Goal: Transaction & Acquisition: Purchase product/service

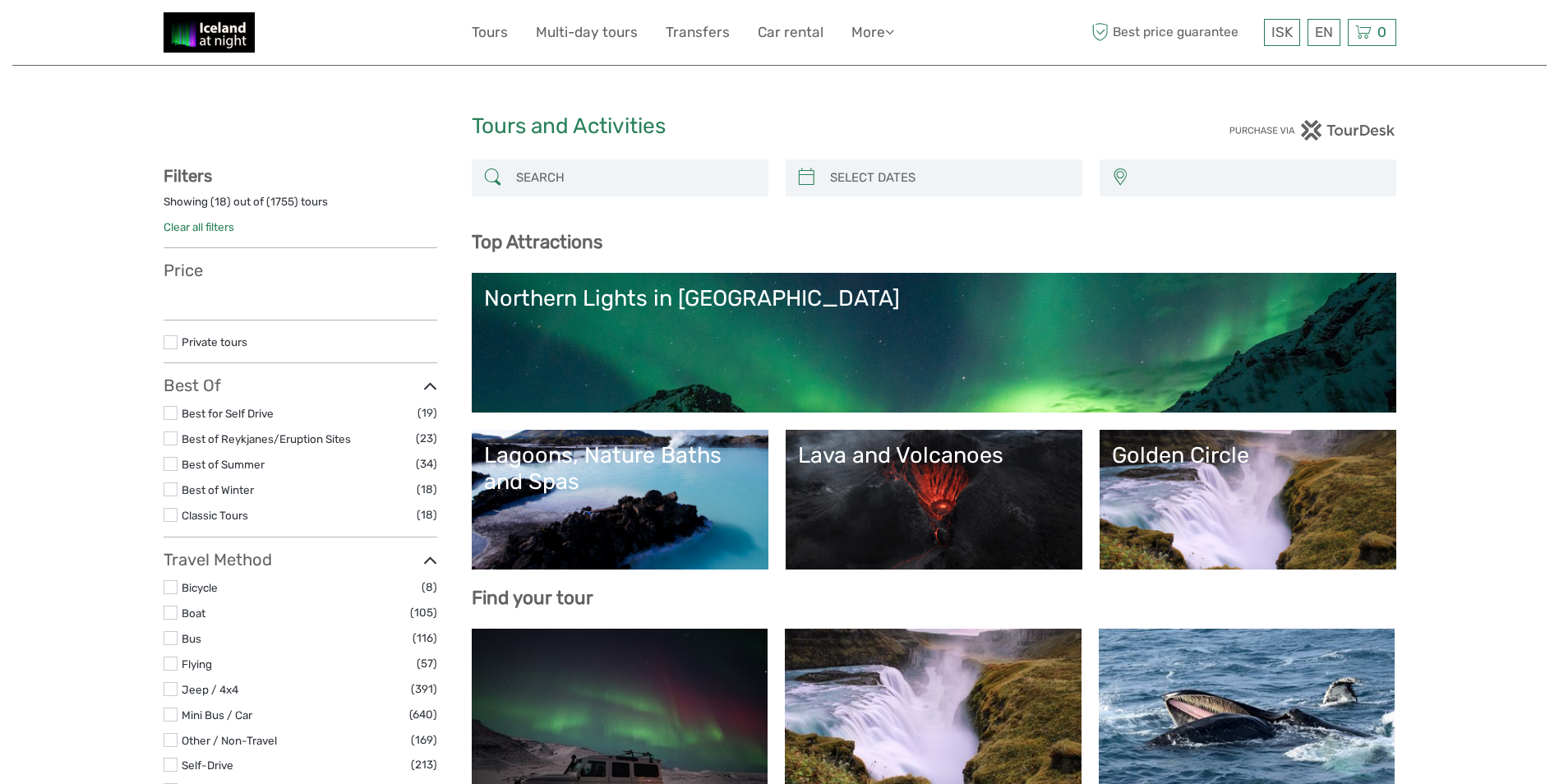
select select
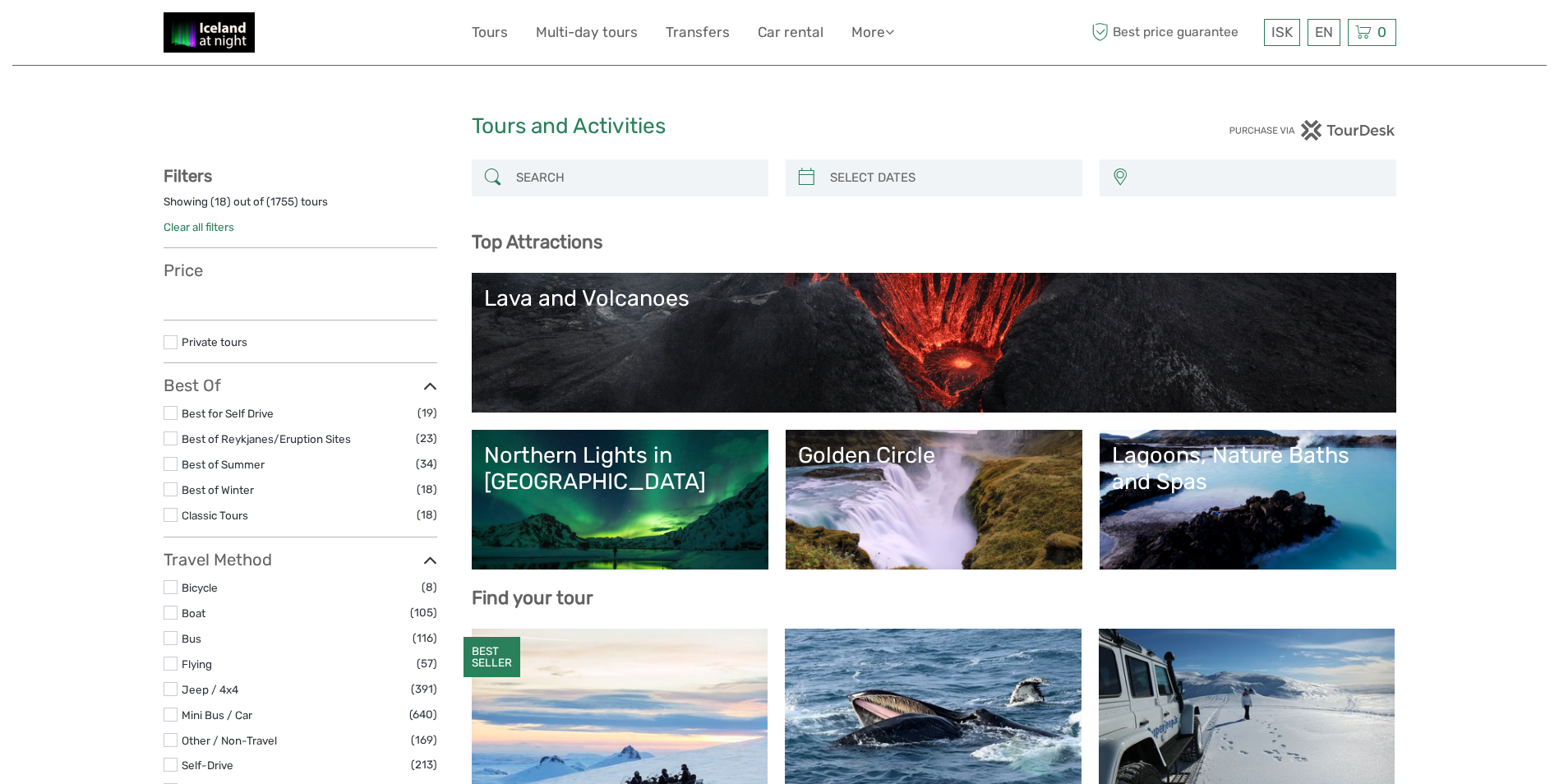
select select
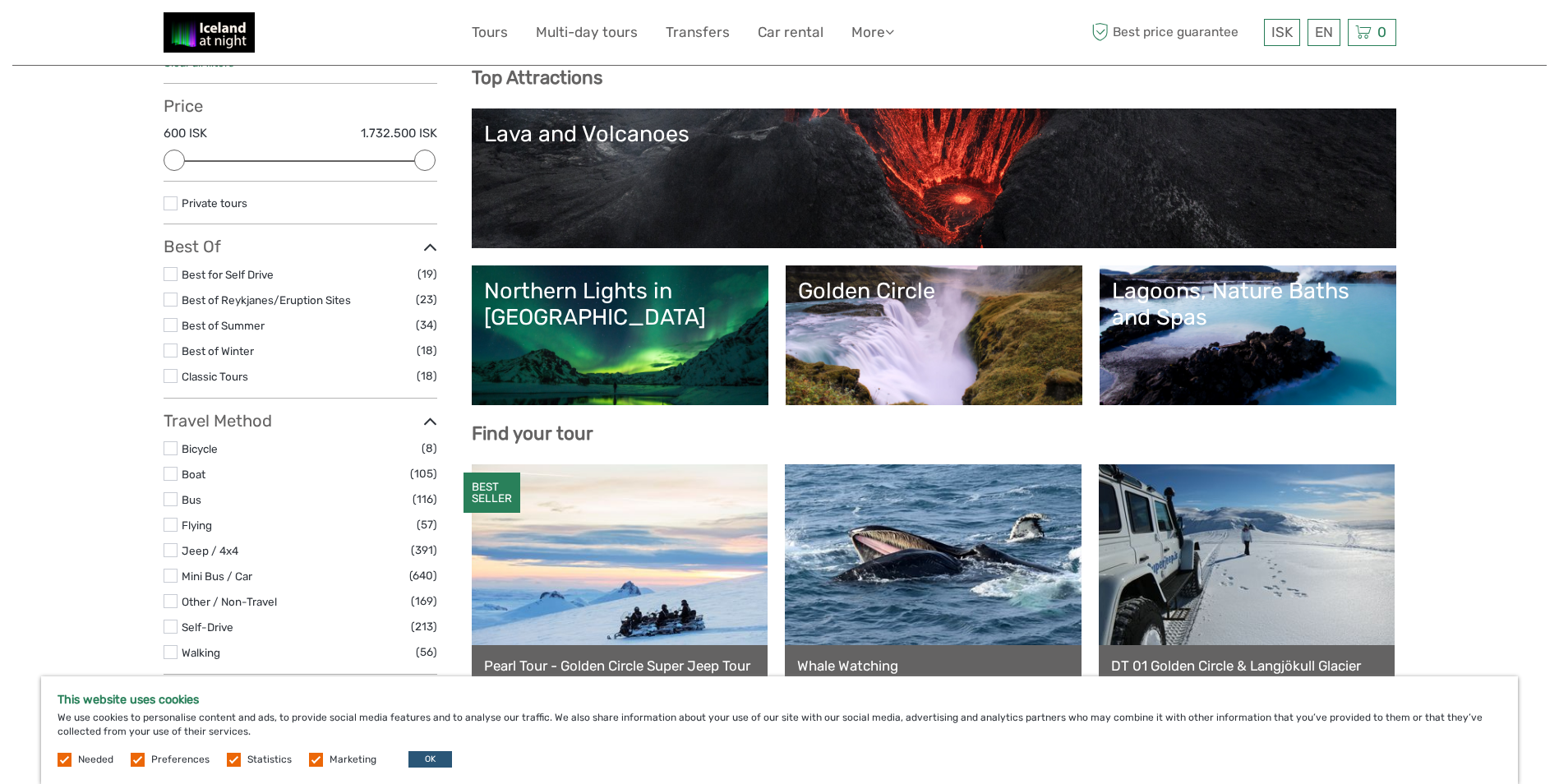
scroll to position [411, 0]
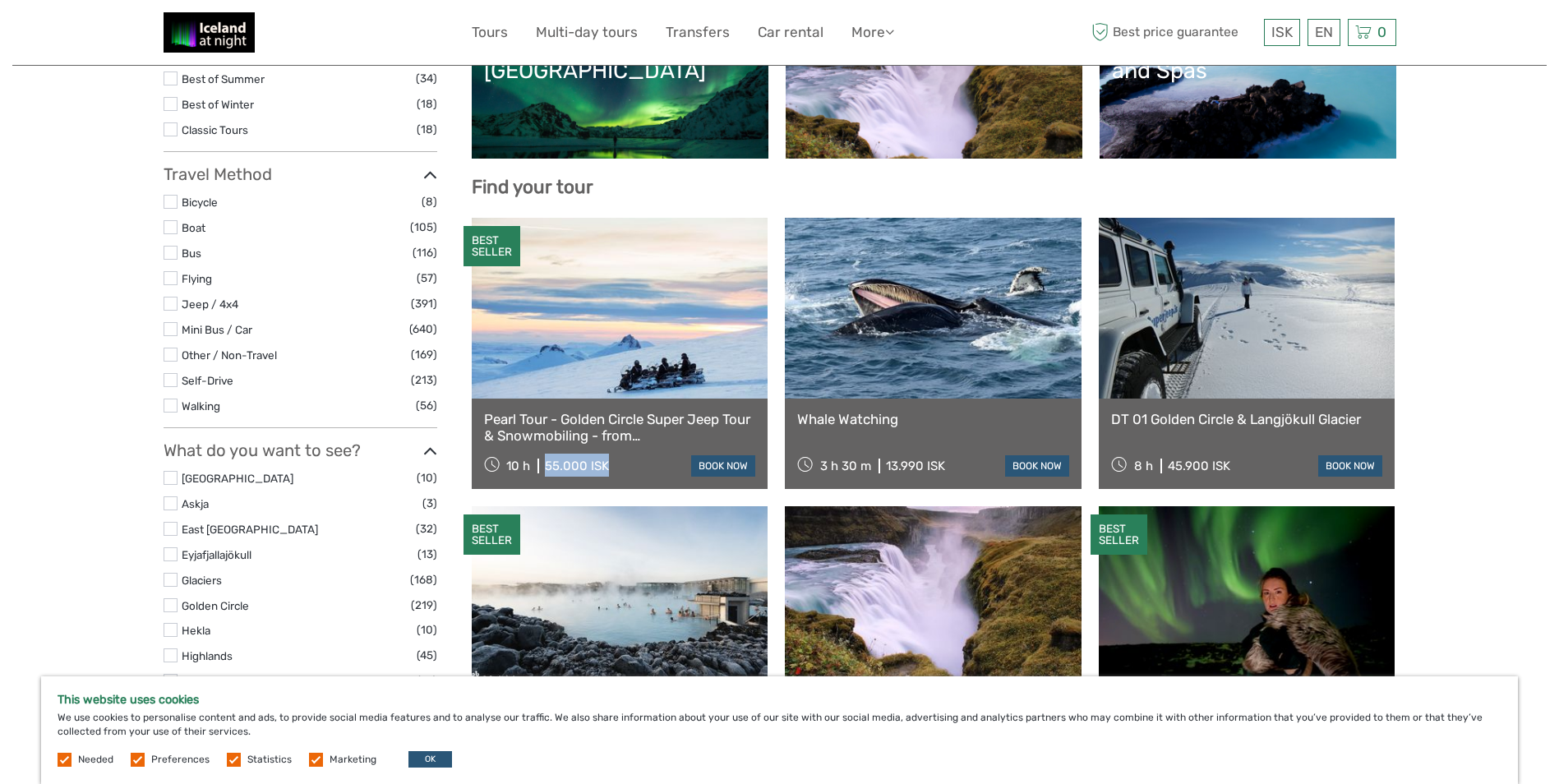
drag, startPoint x: 621, startPoint y: 466, endPoint x: 538, endPoint y: 468, distance: 83.0
click at [538, 468] on div "10 h 55.000 ISK book now" at bounding box center [620, 465] width 272 height 23
click at [593, 459] on div "55.000 ISK" at bounding box center [577, 465] width 64 height 14
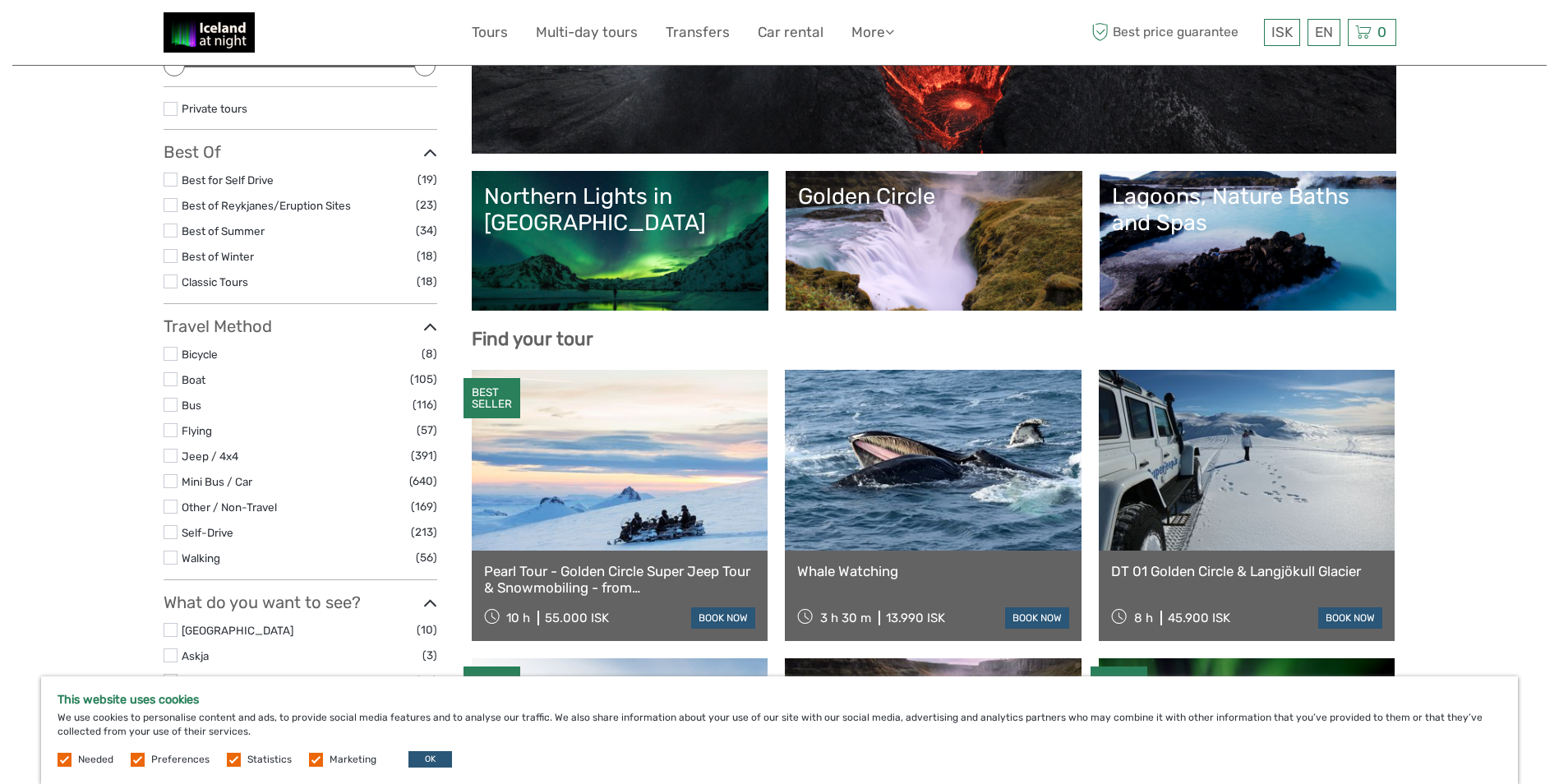
scroll to position [164, 0]
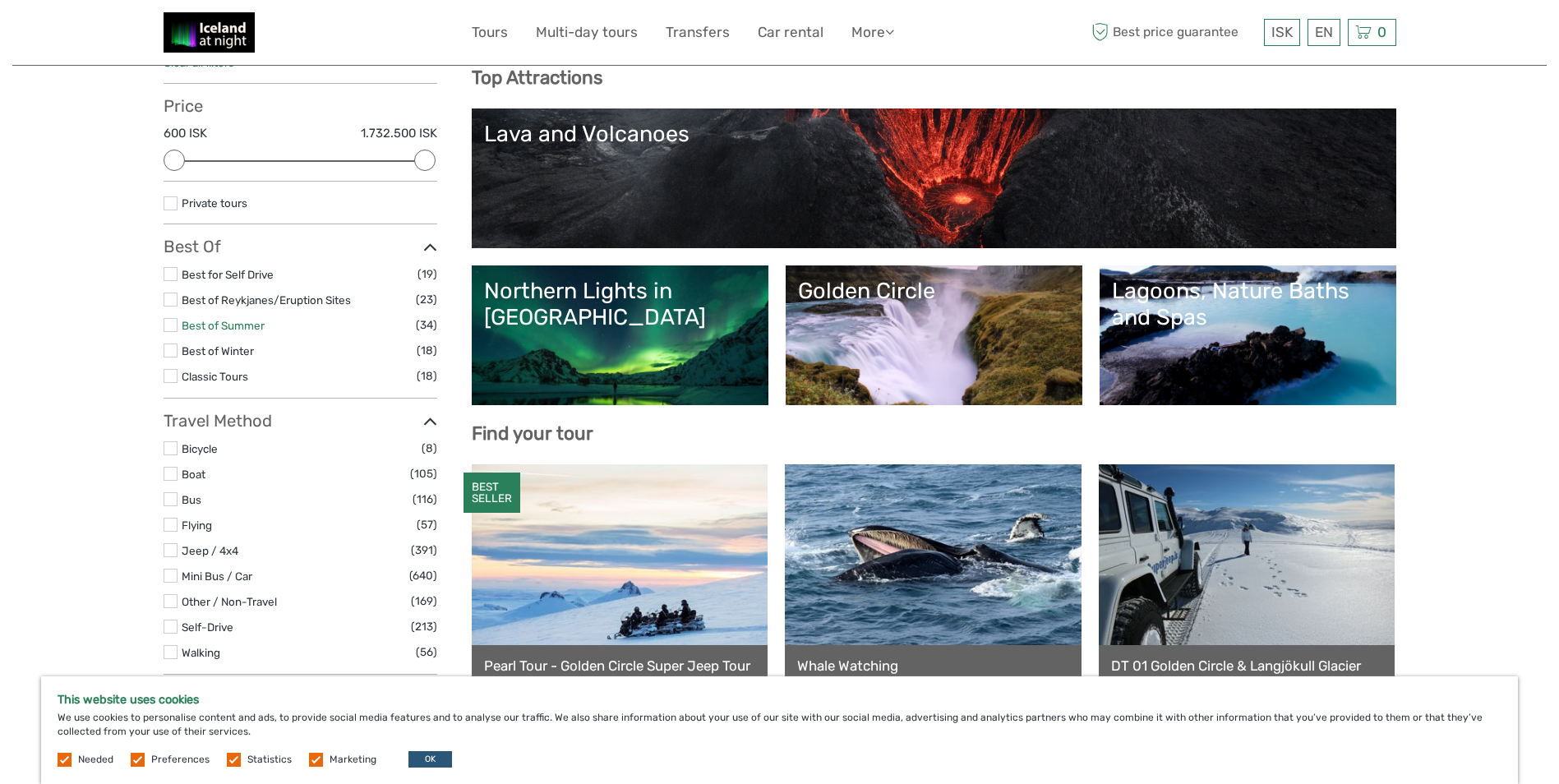
click at [202, 321] on link "Best of Summer" at bounding box center [223, 325] width 83 height 13
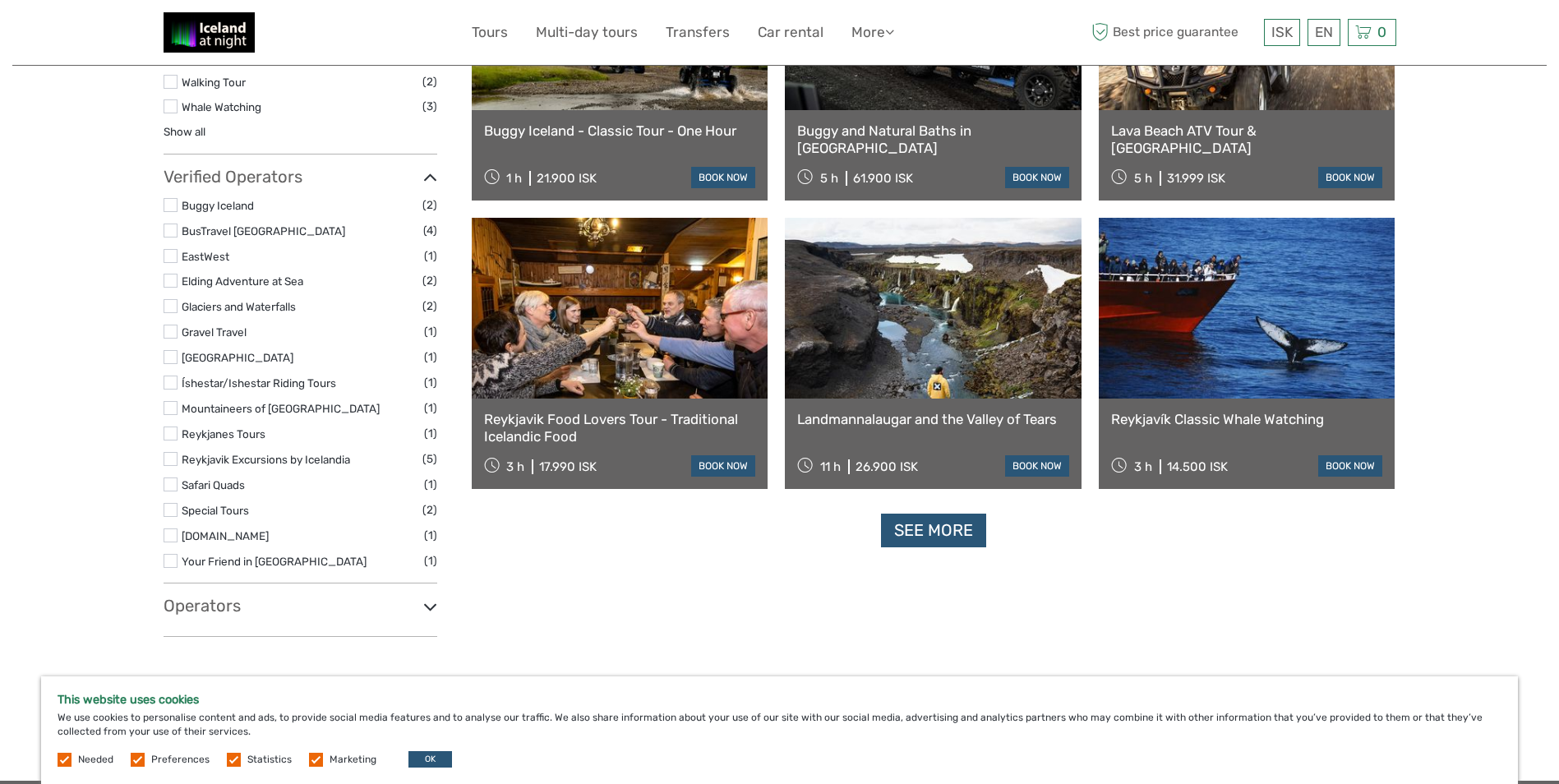
scroll to position [1491, 0]
click at [972, 521] on link "See more" at bounding box center [933, 529] width 105 height 33
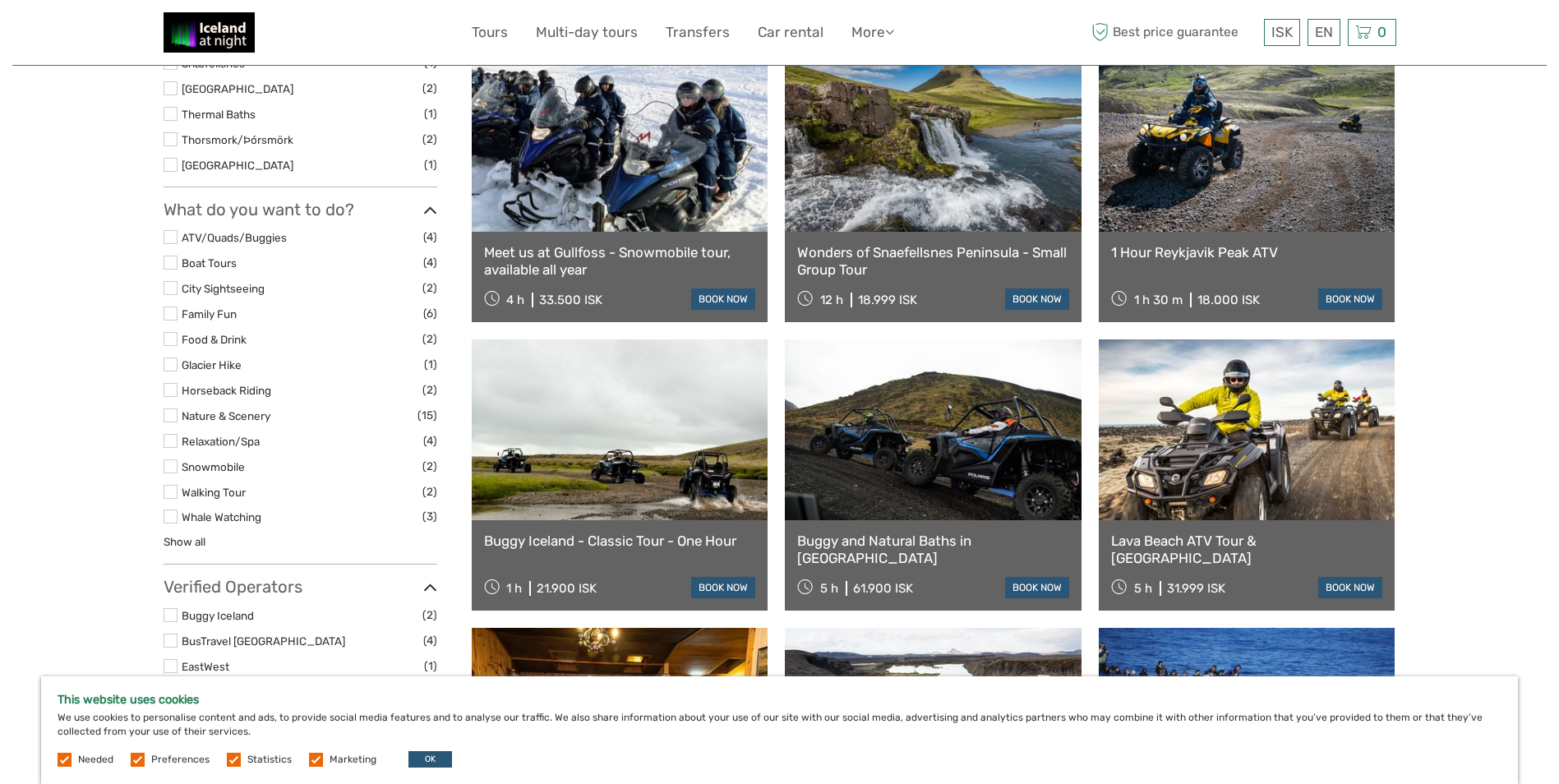
scroll to position [833, 0]
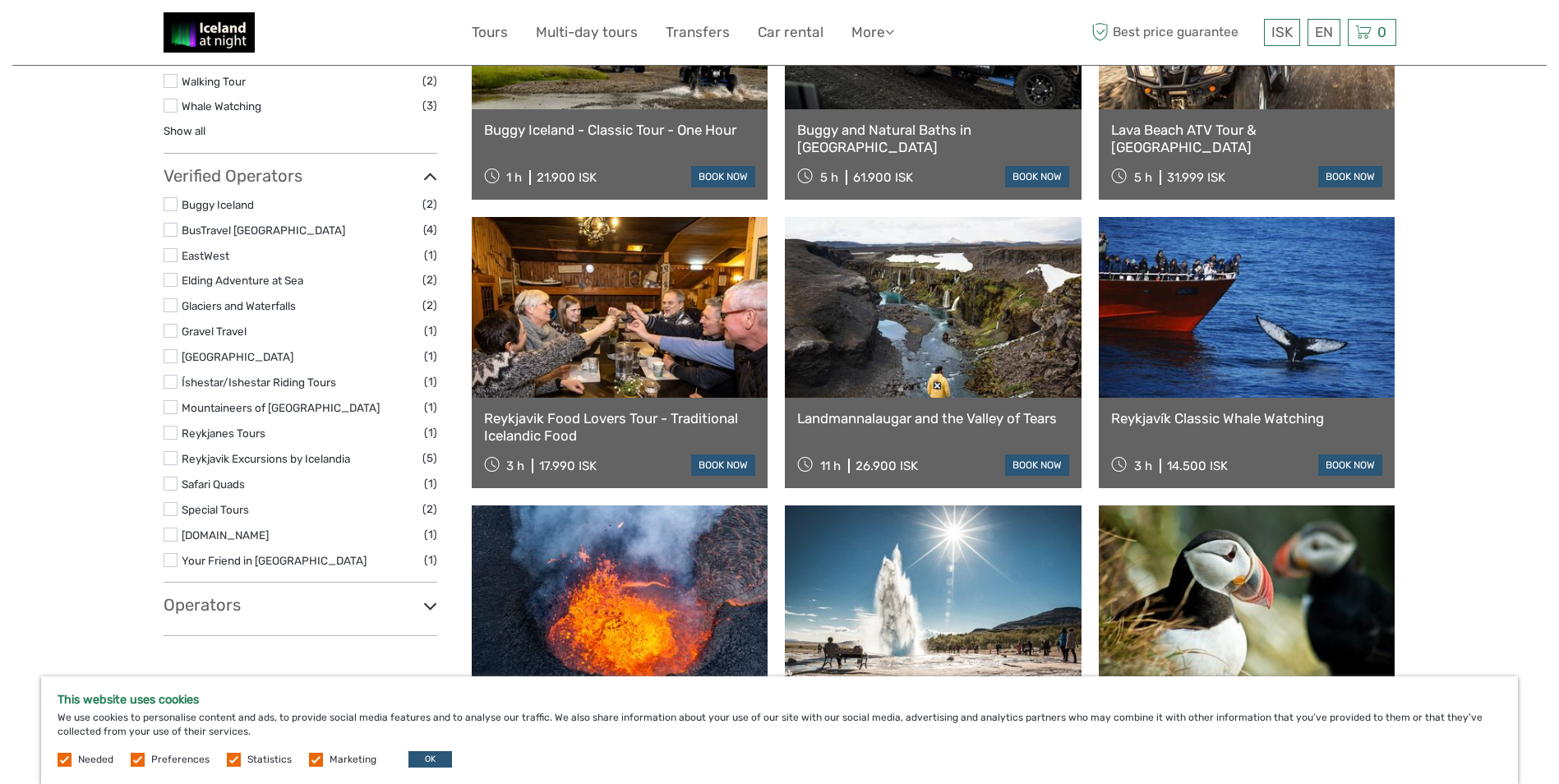
scroll to position [96, 0]
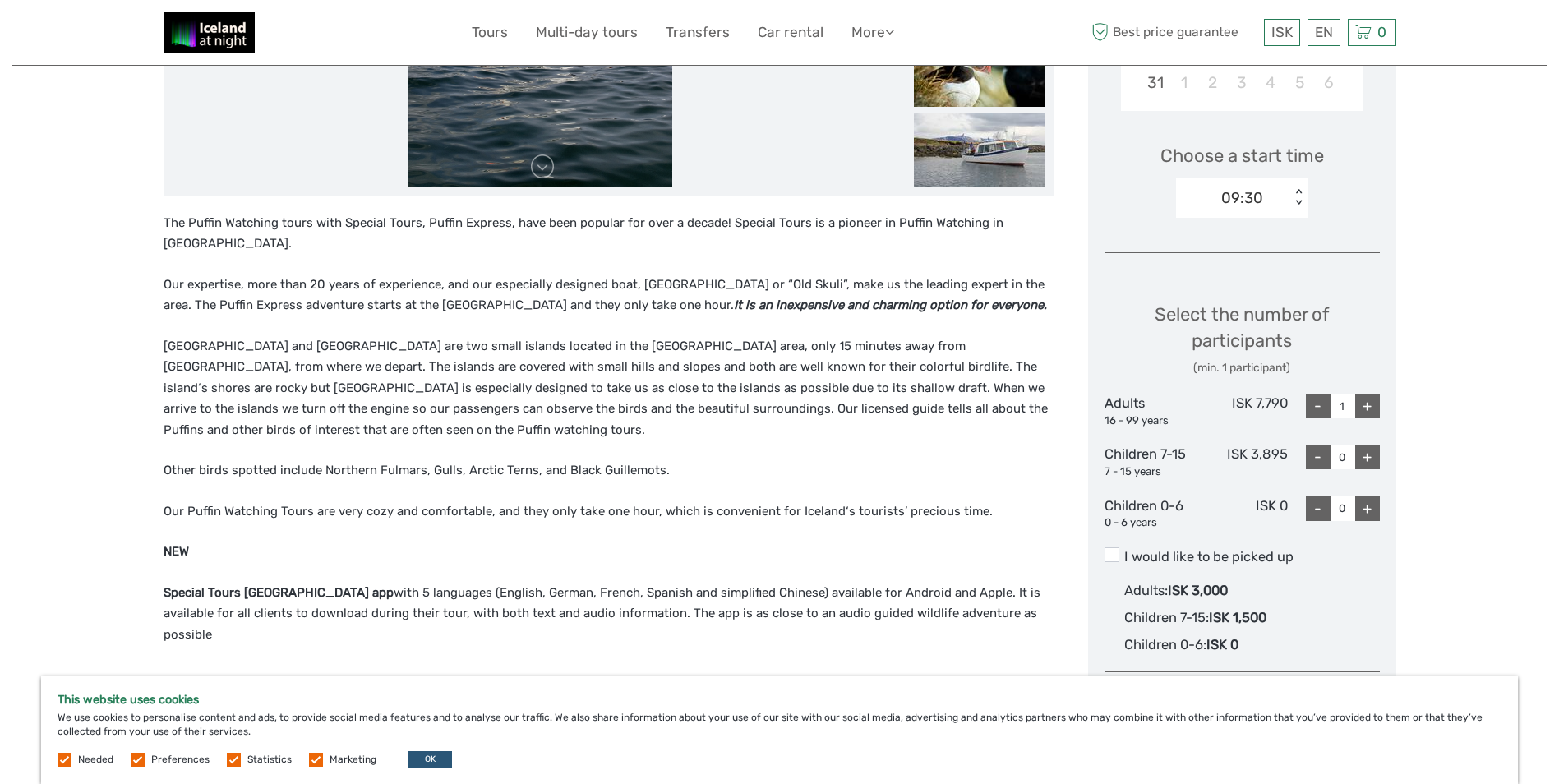
scroll to position [411, 0]
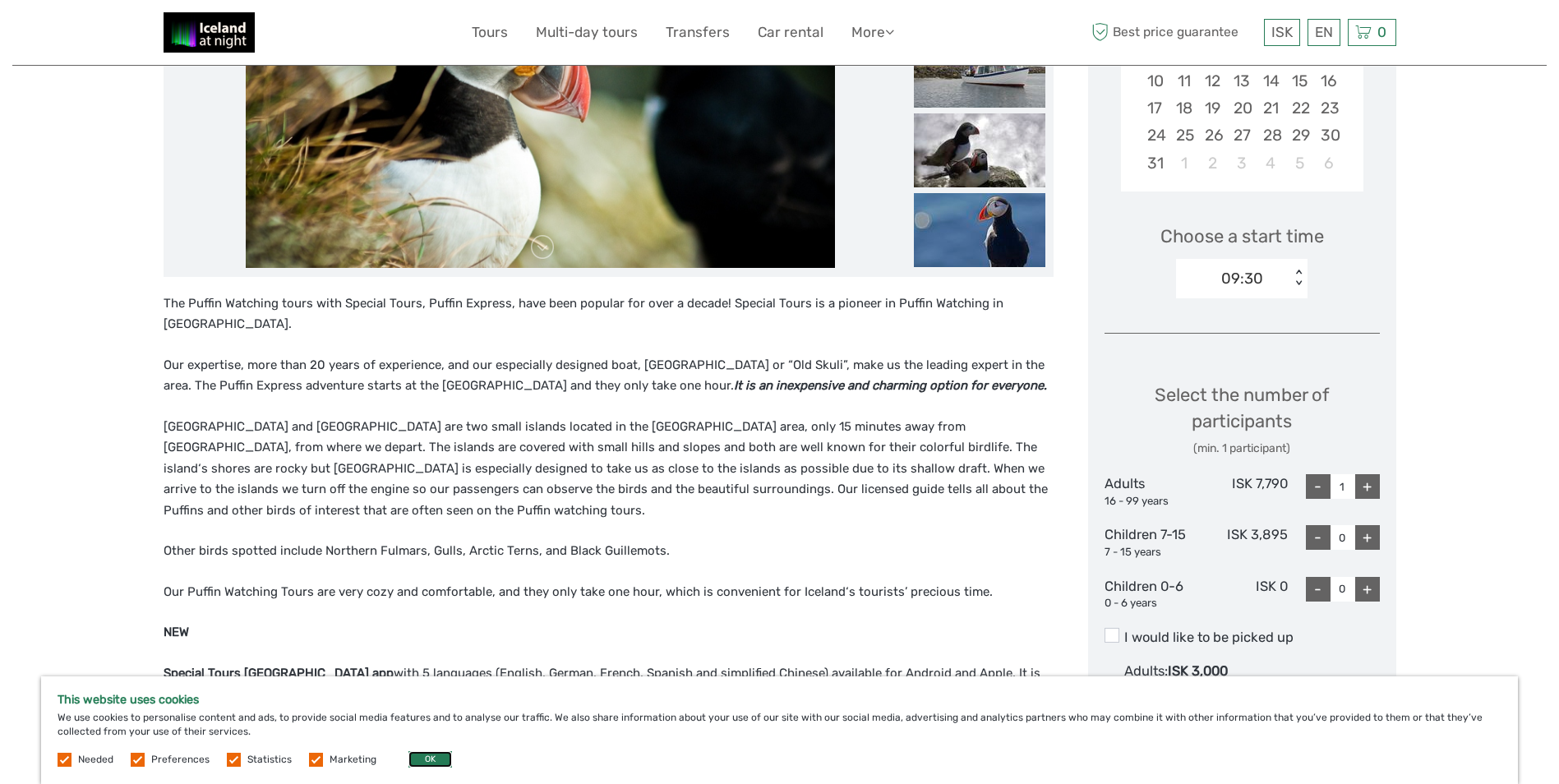
click at [419, 760] on button "OK" at bounding box center [430, 758] width 44 height 16
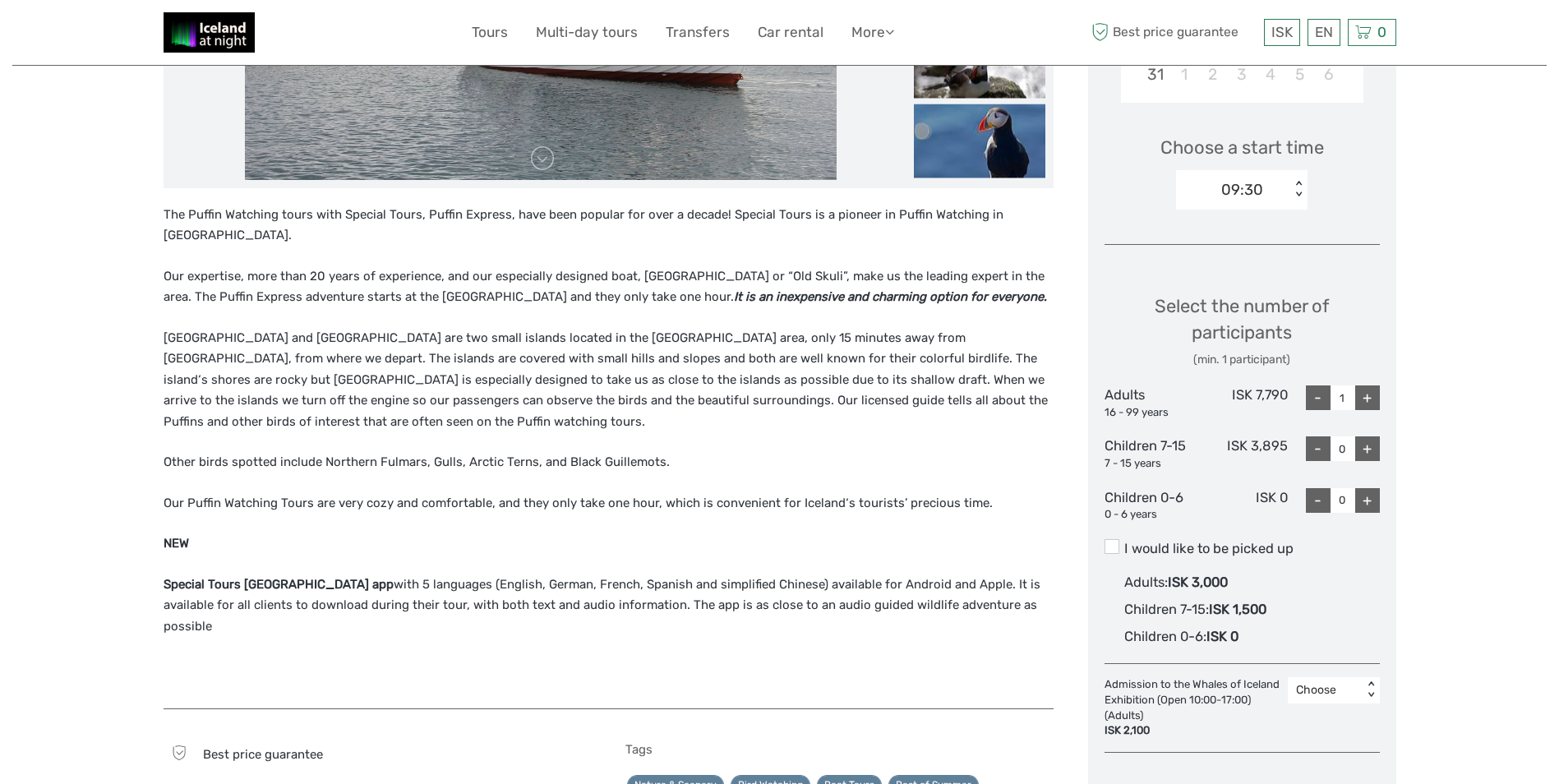
scroll to position [493, 0]
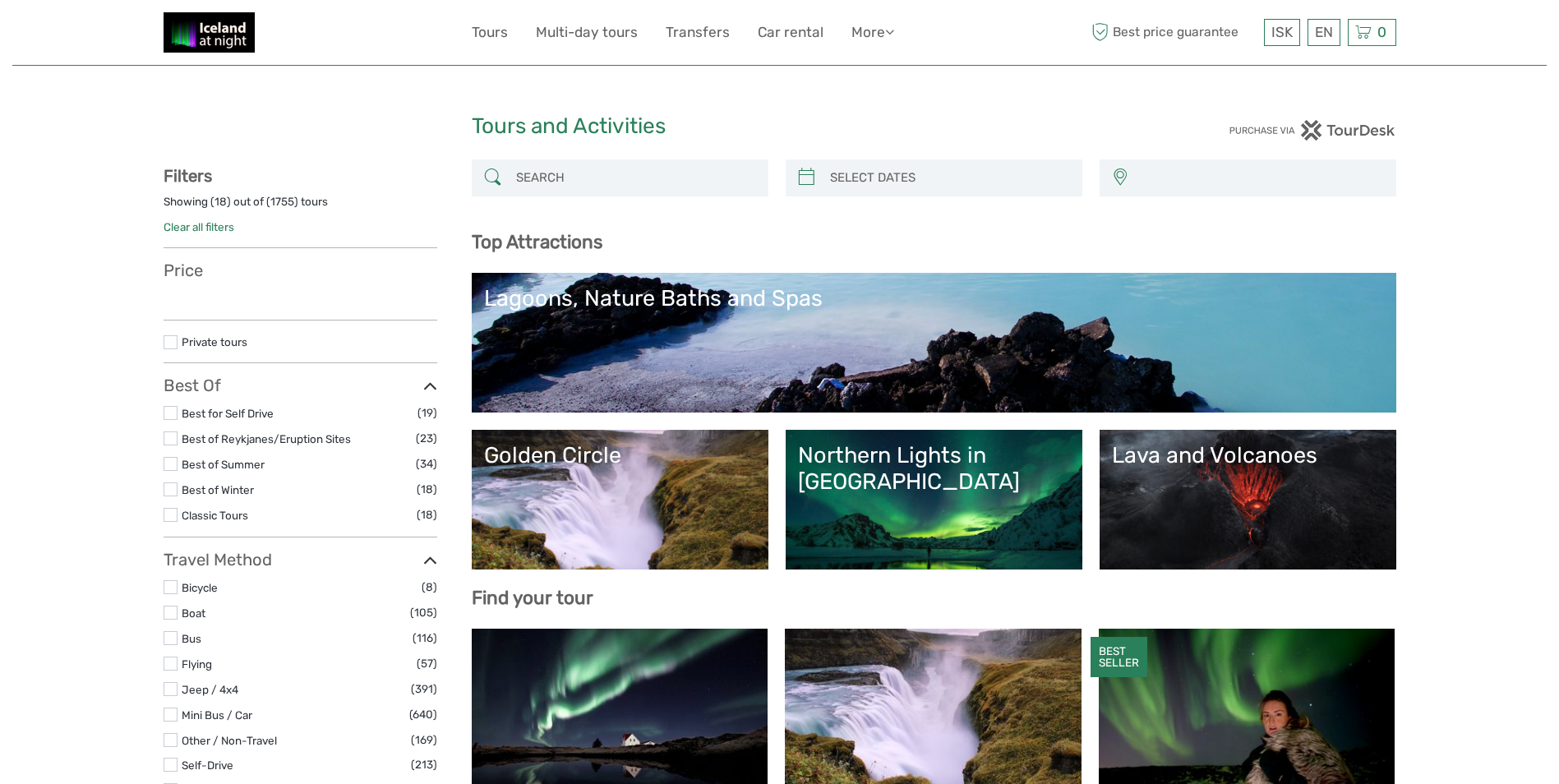
select select
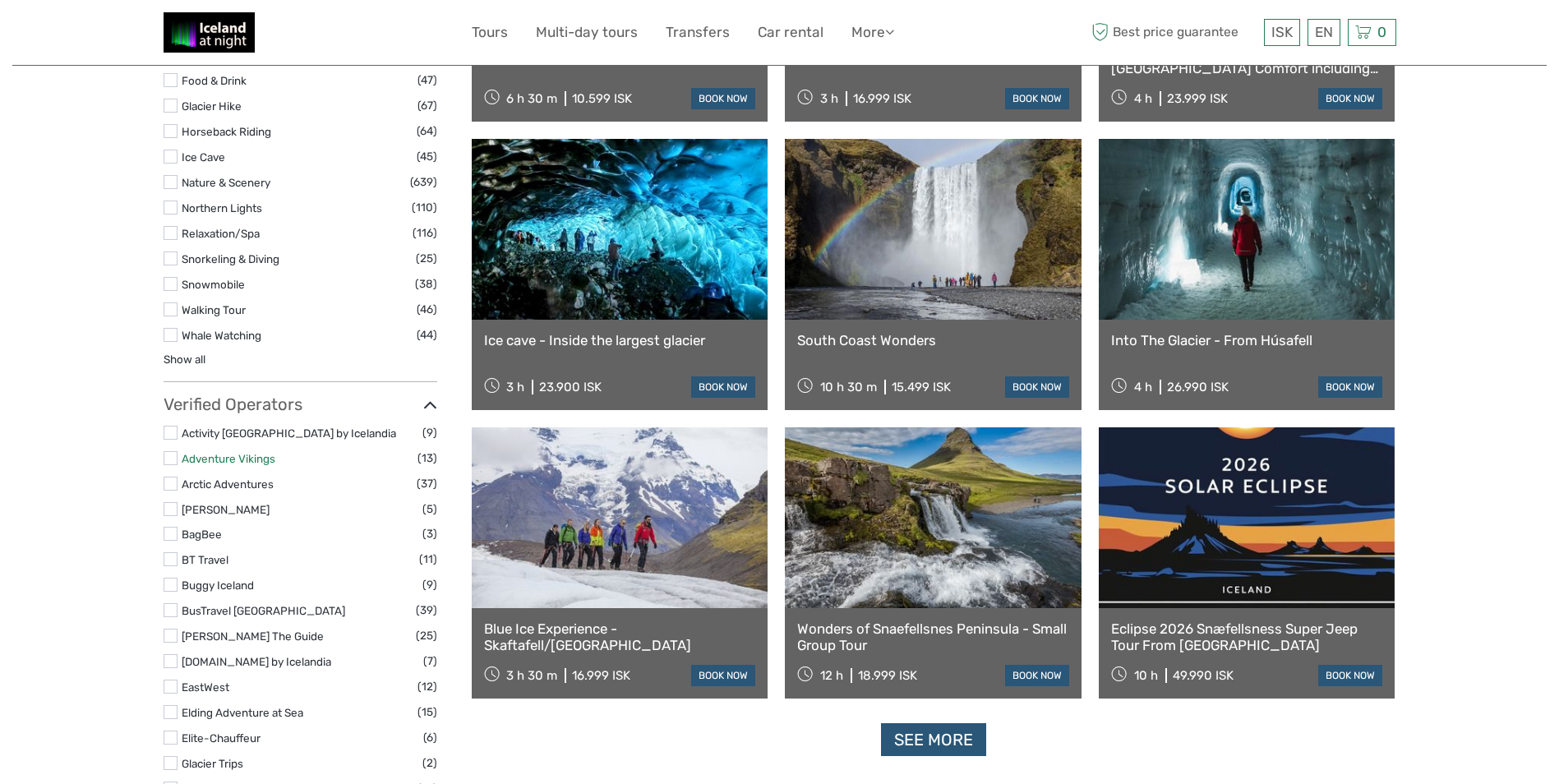
scroll to position [1971, 0]
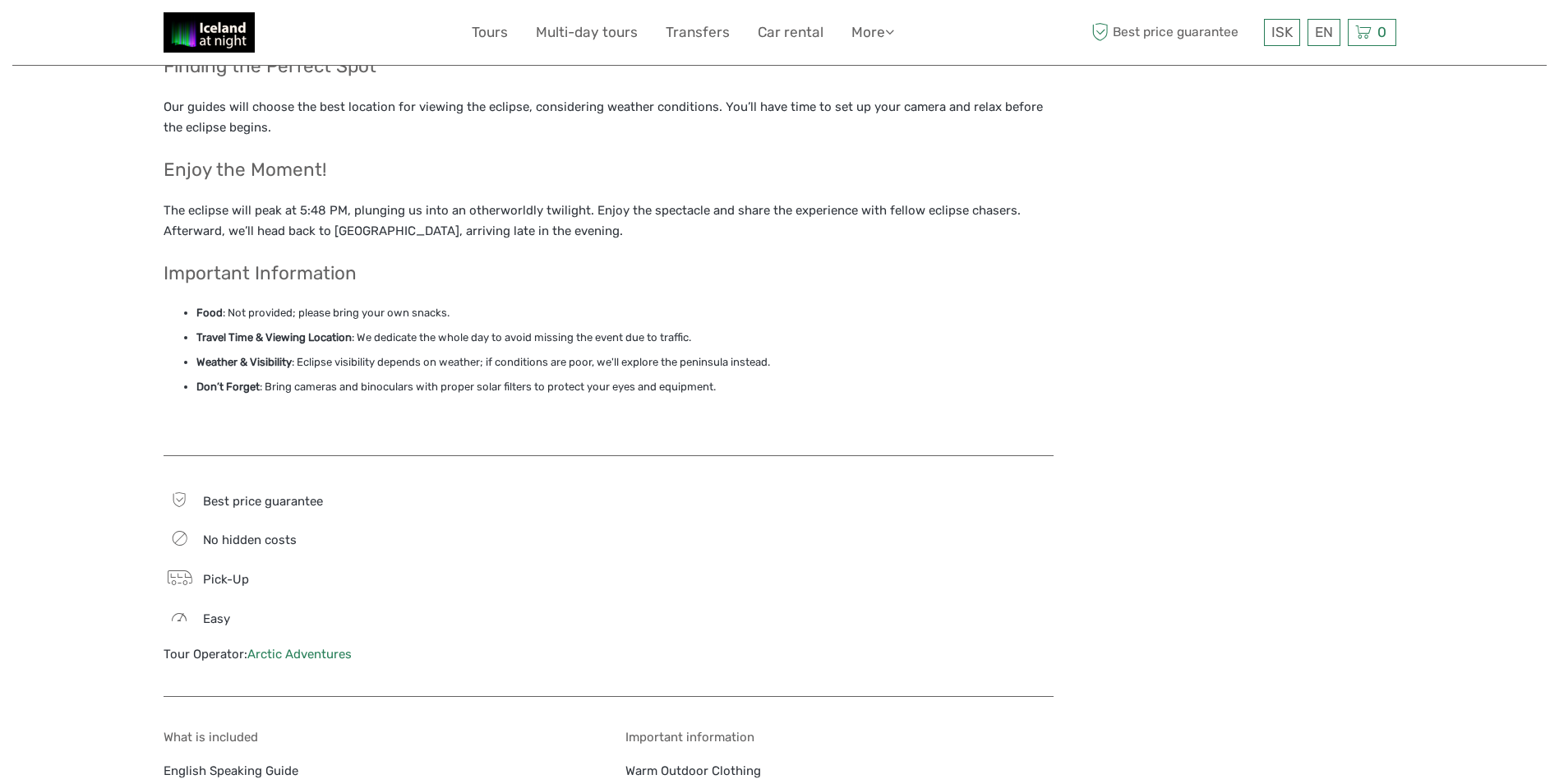
scroll to position [1560, 0]
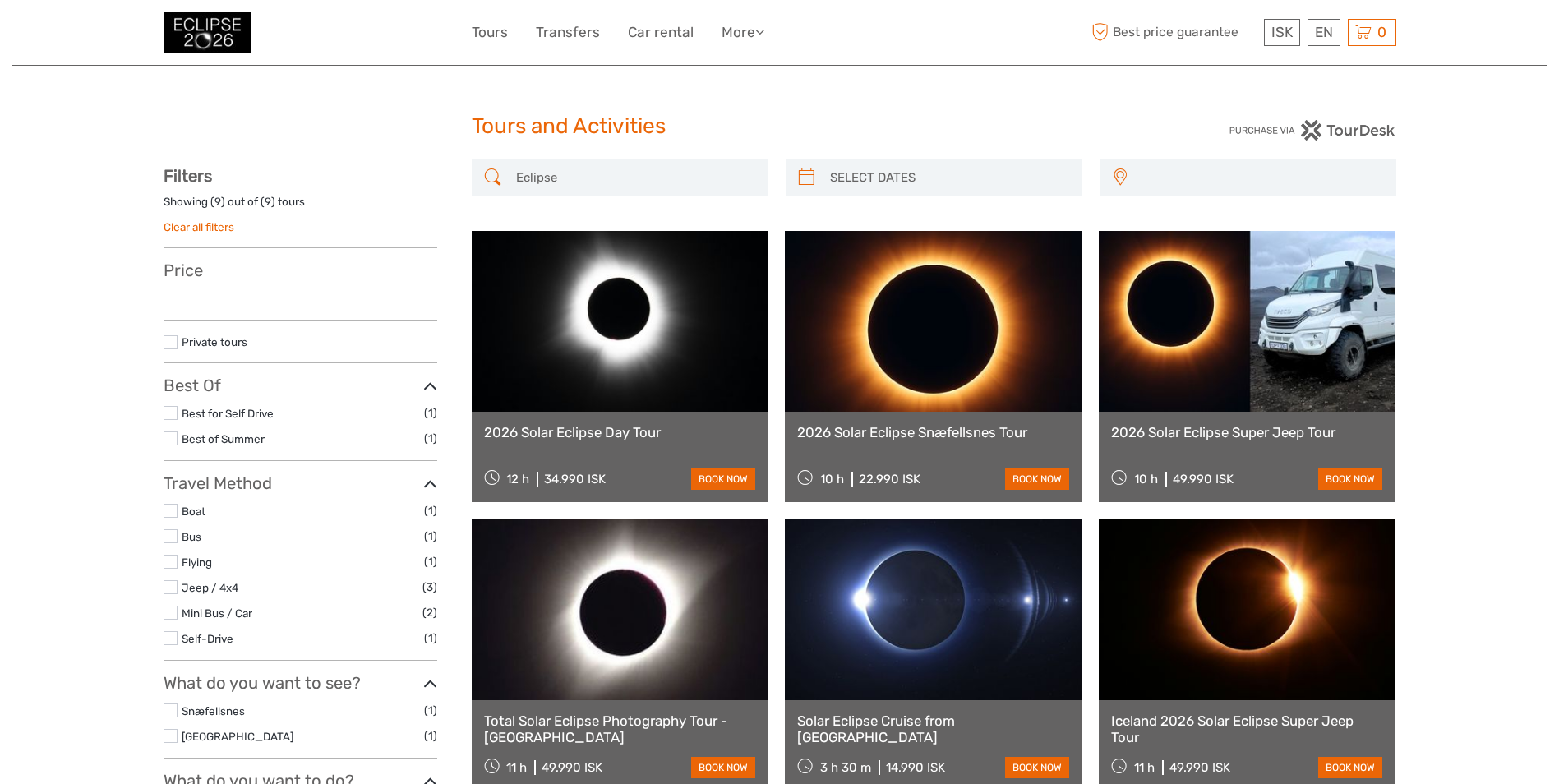
select select
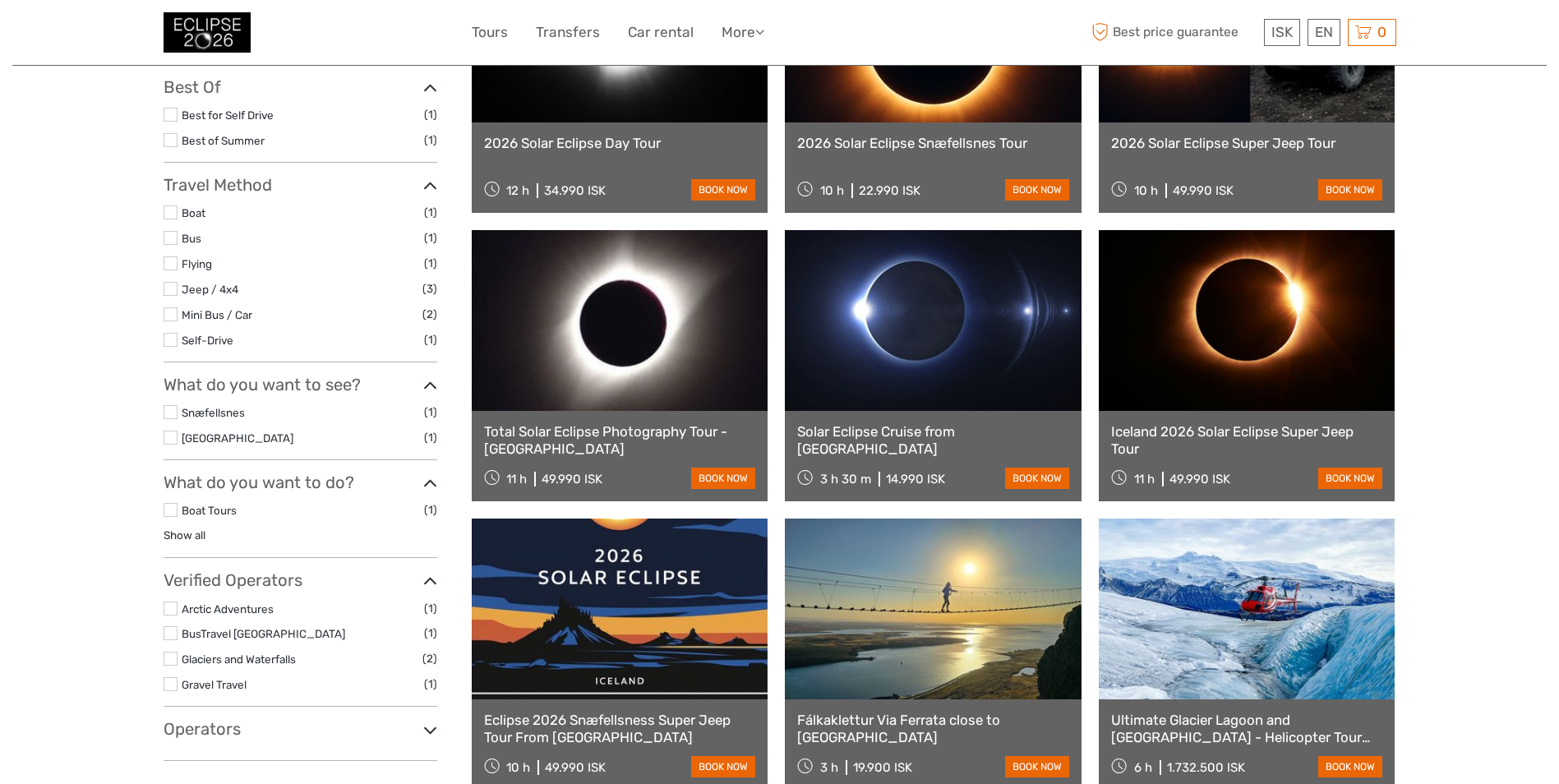
scroll to position [247, 0]
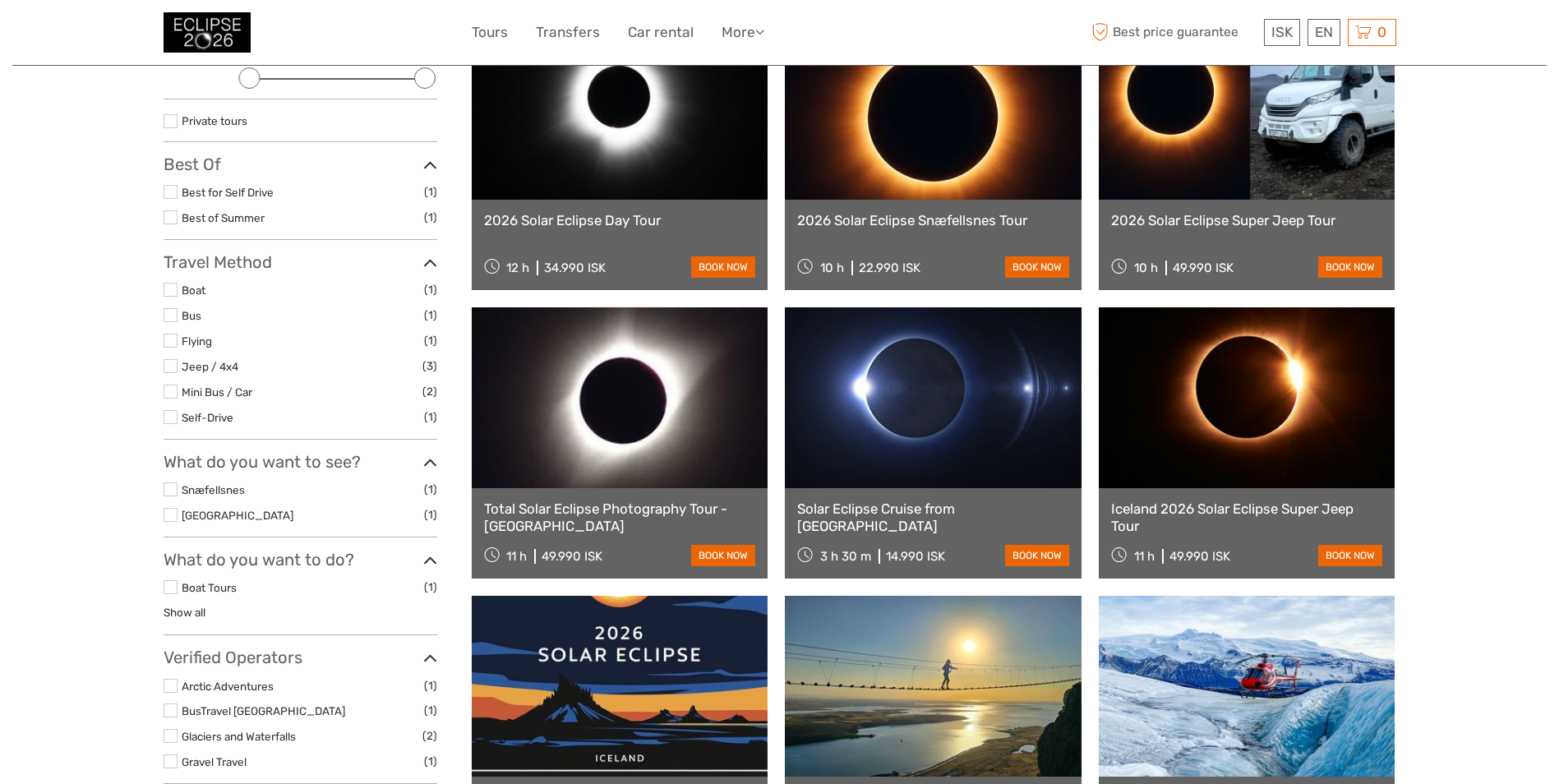
click at [980, 509] on link "Solar Eclipse Cruise from Reykjavík Bay" at bounding box center [933, 516] width 272 height 33
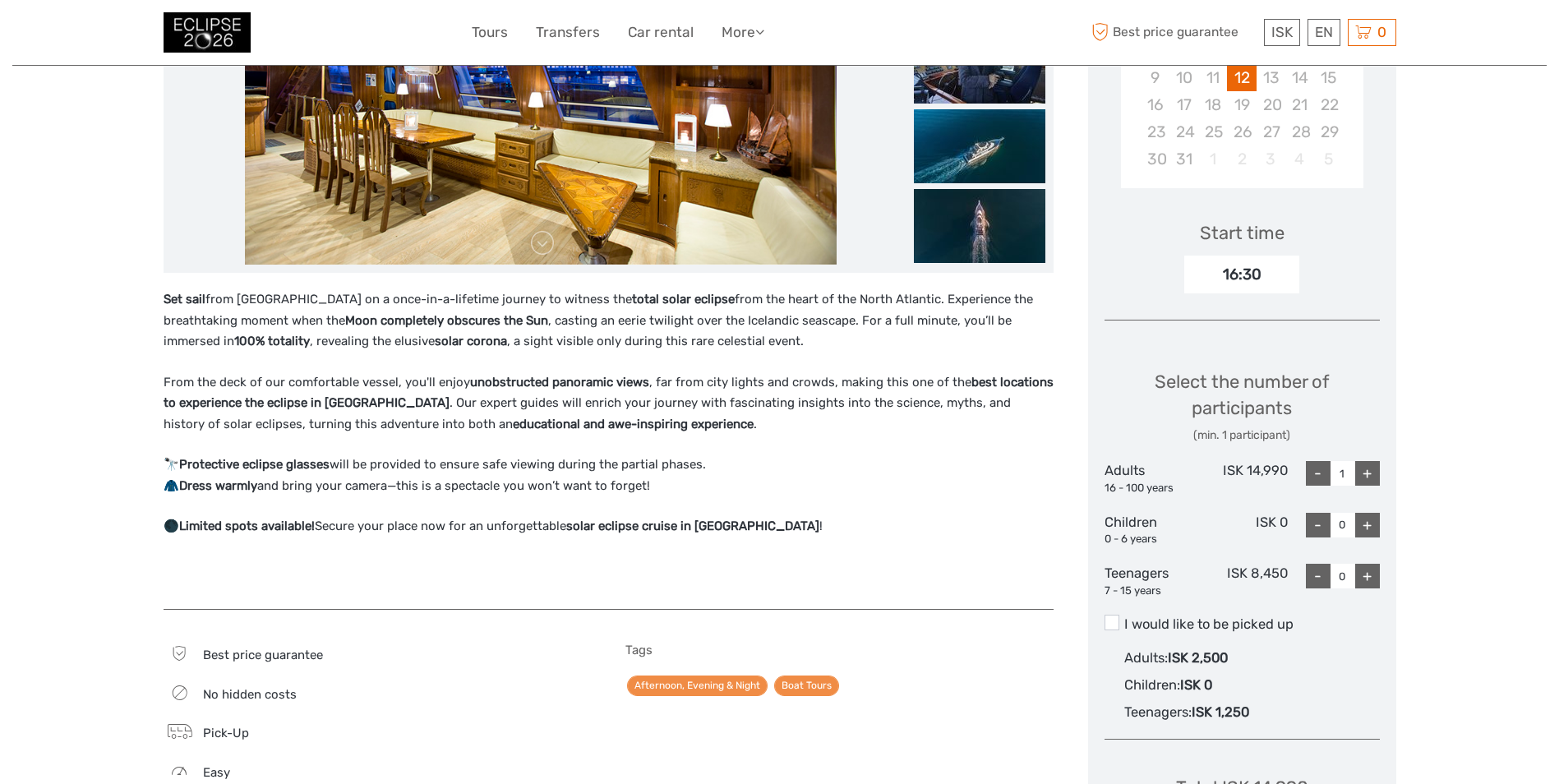
scroll to position [329, 0]
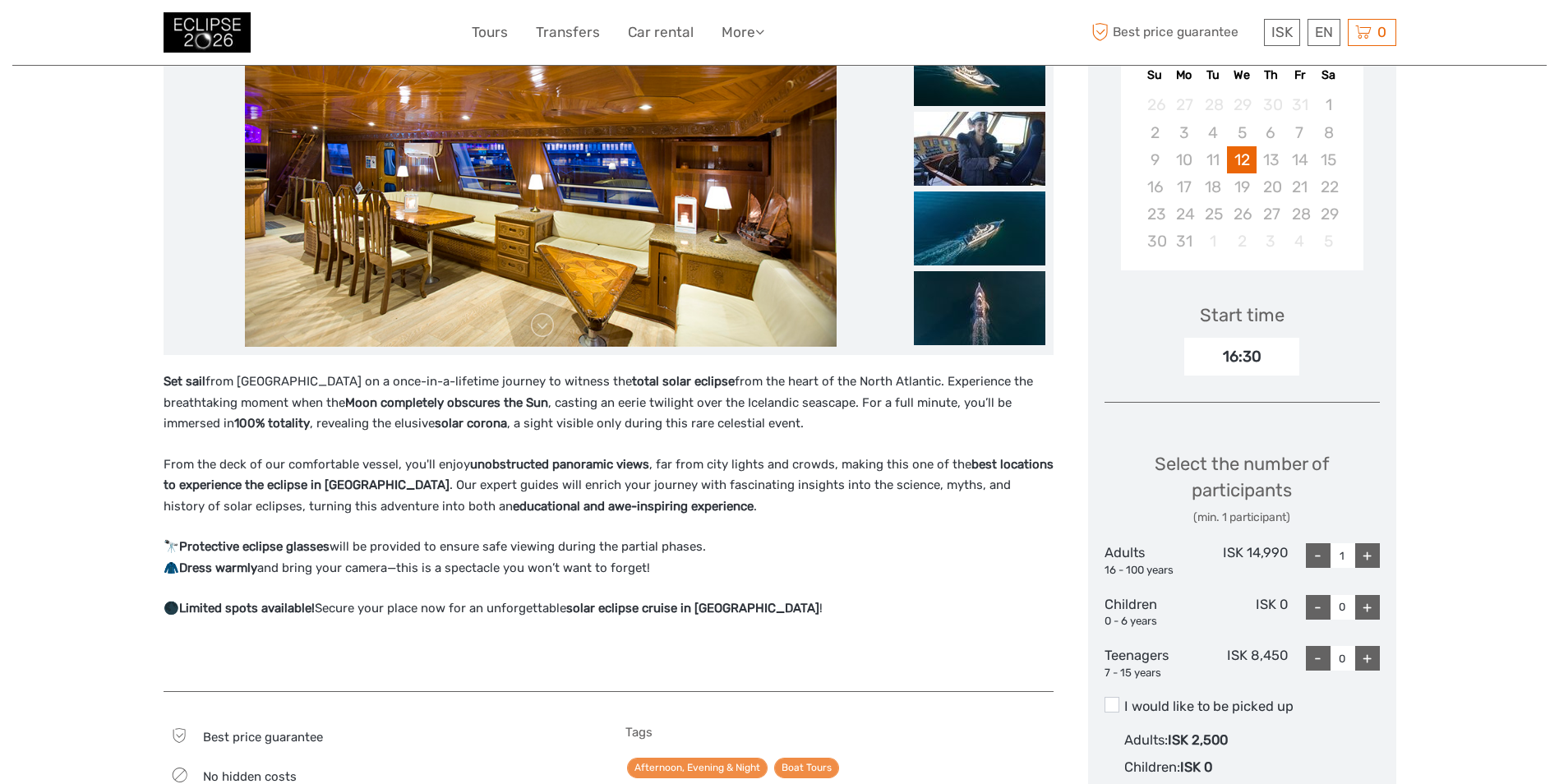
click at [1366, 558] on div "+" at bounding box center [1368, 555] width 25 height 25
type input "2"
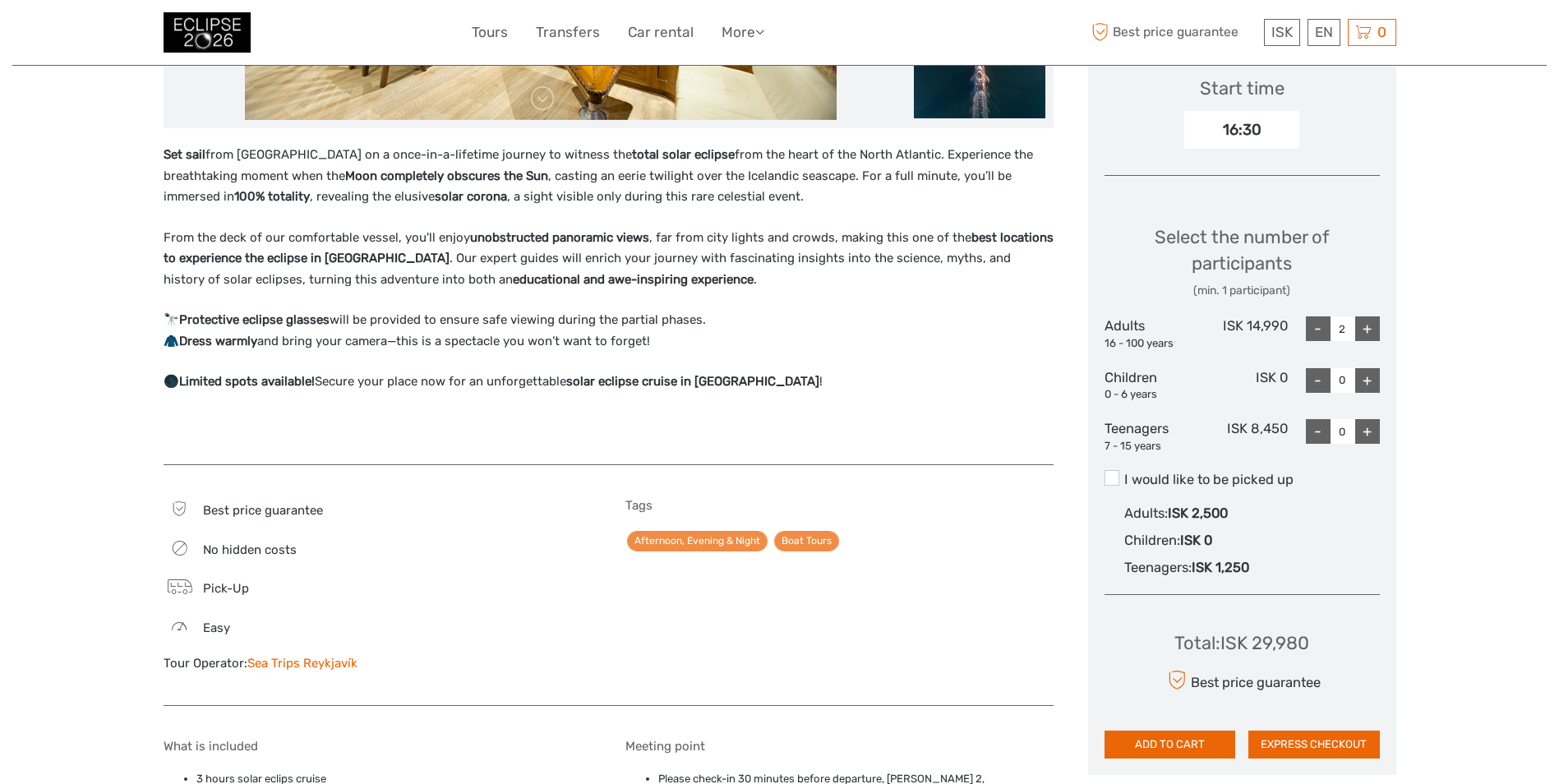
scroll to position [575, 0]
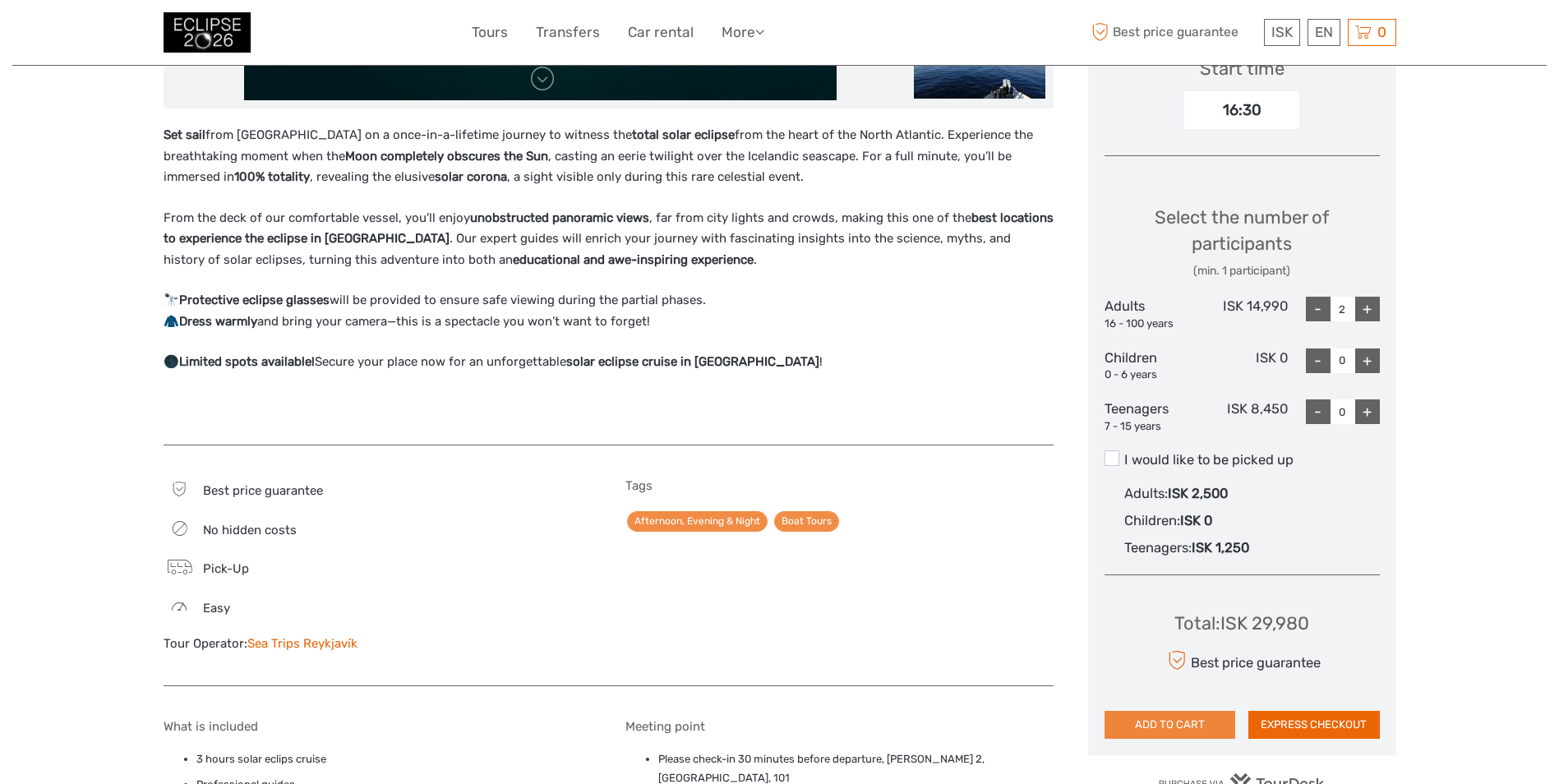
click at [1182, 729] on button "ADD TO CART" at bounding box center [1170, 724] width 131 height 28
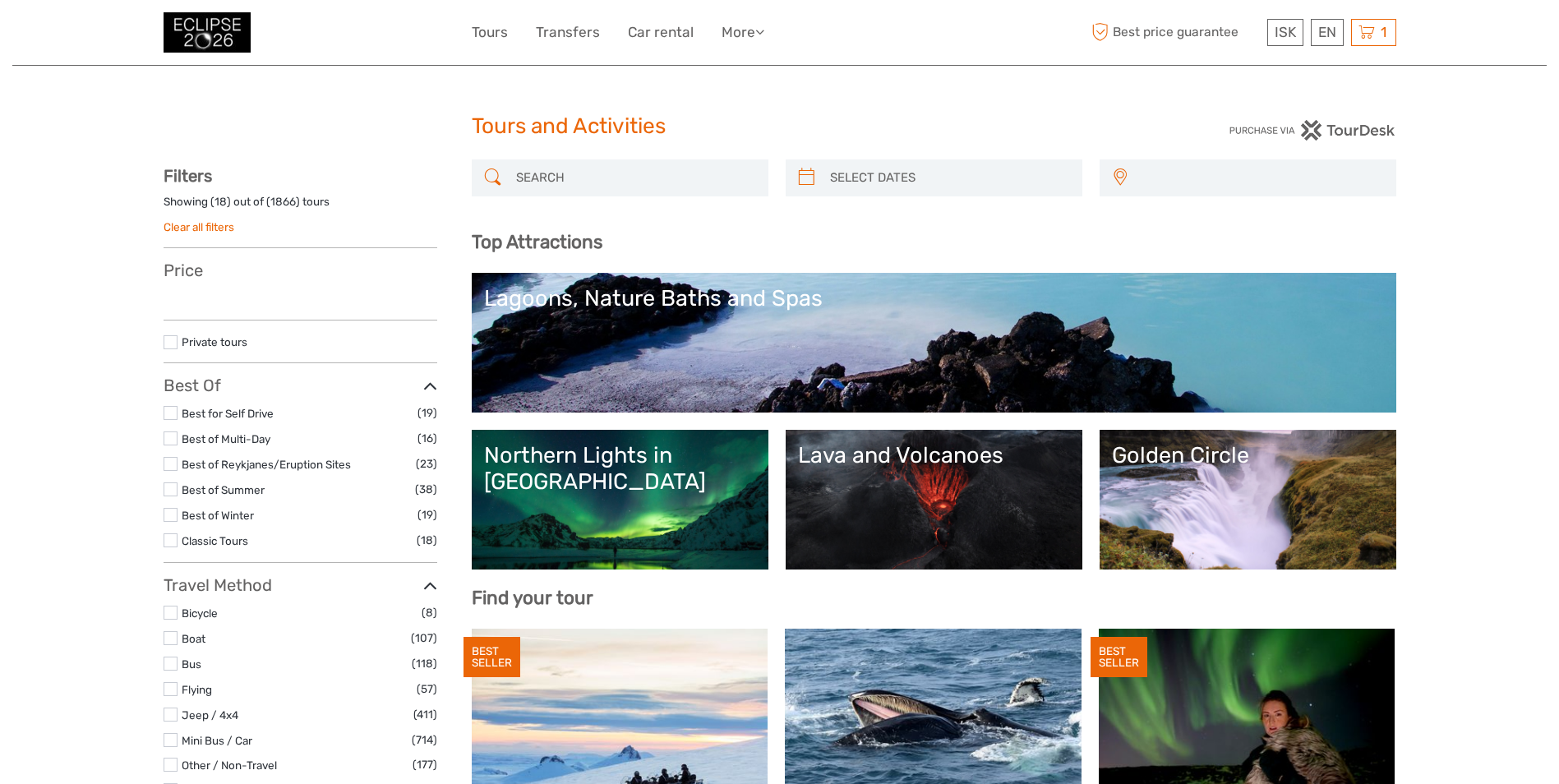
select select
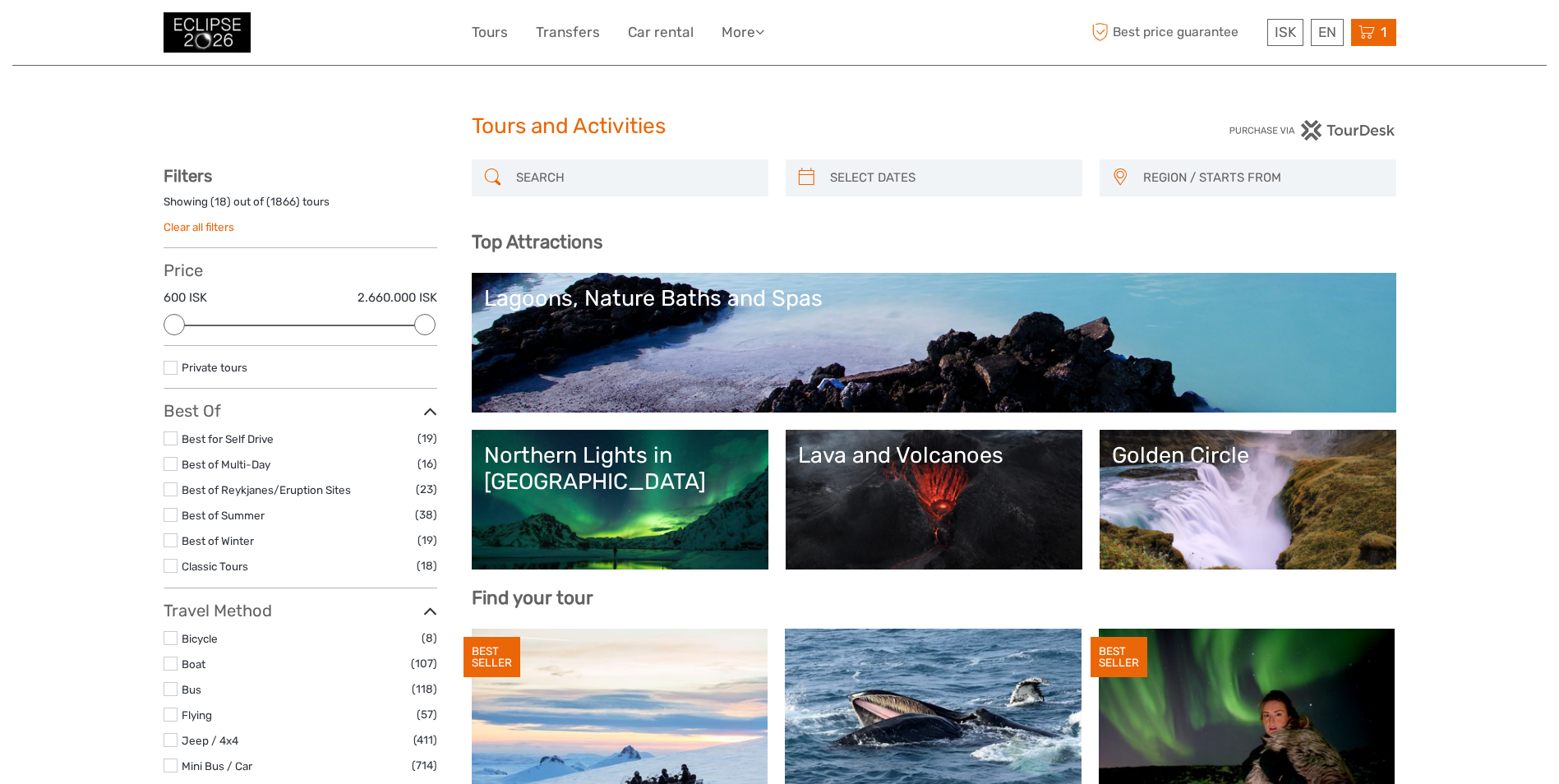
click at [1371, 35] on icon at bounding box center [1366, 32] width 16 height 20
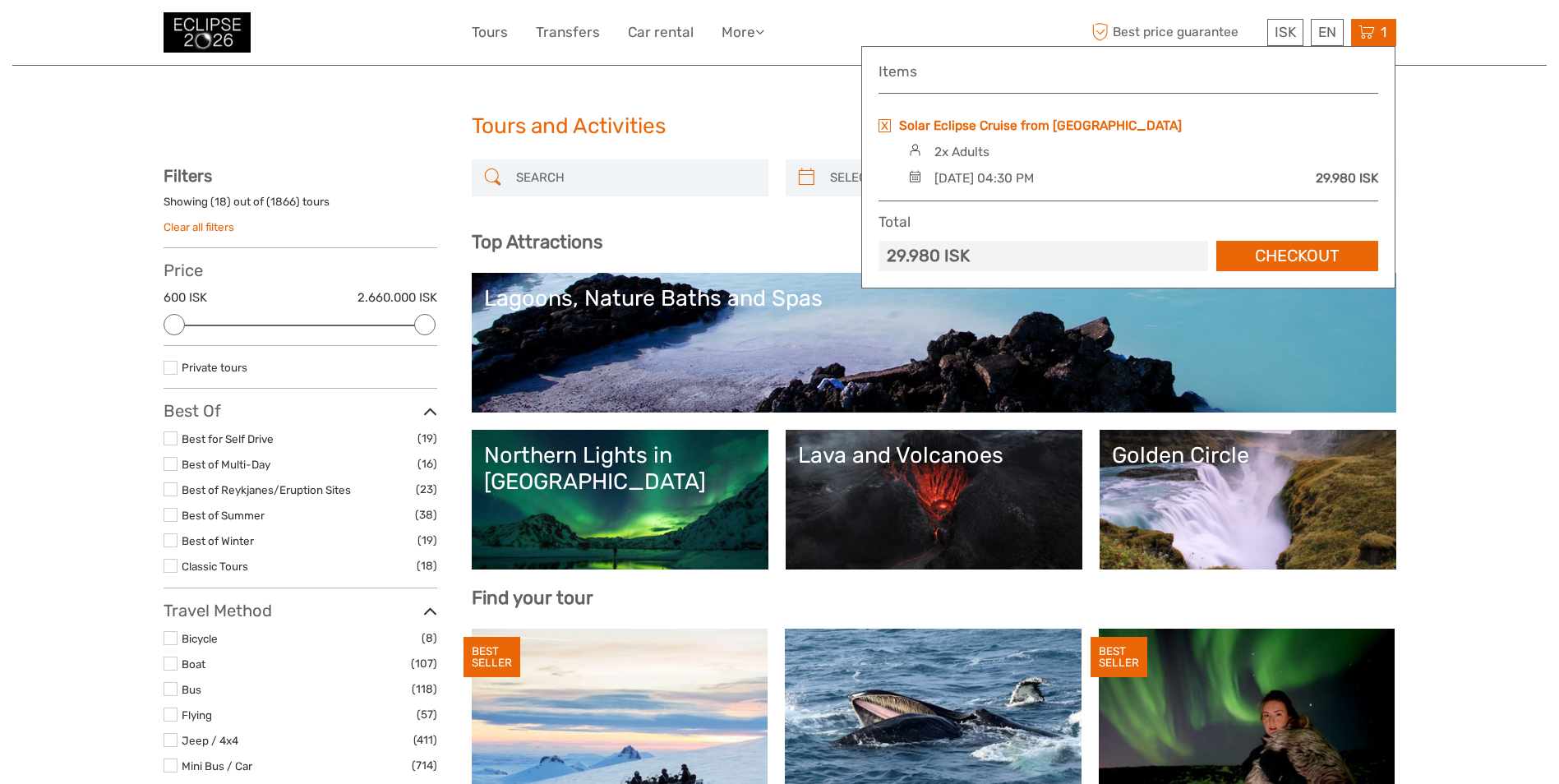
click at [995, 121] on link "Solar Eclipse Cruise from [GEOGRAPHIC_DATA]" at bounding box center [1041, 125] width 283 height 18
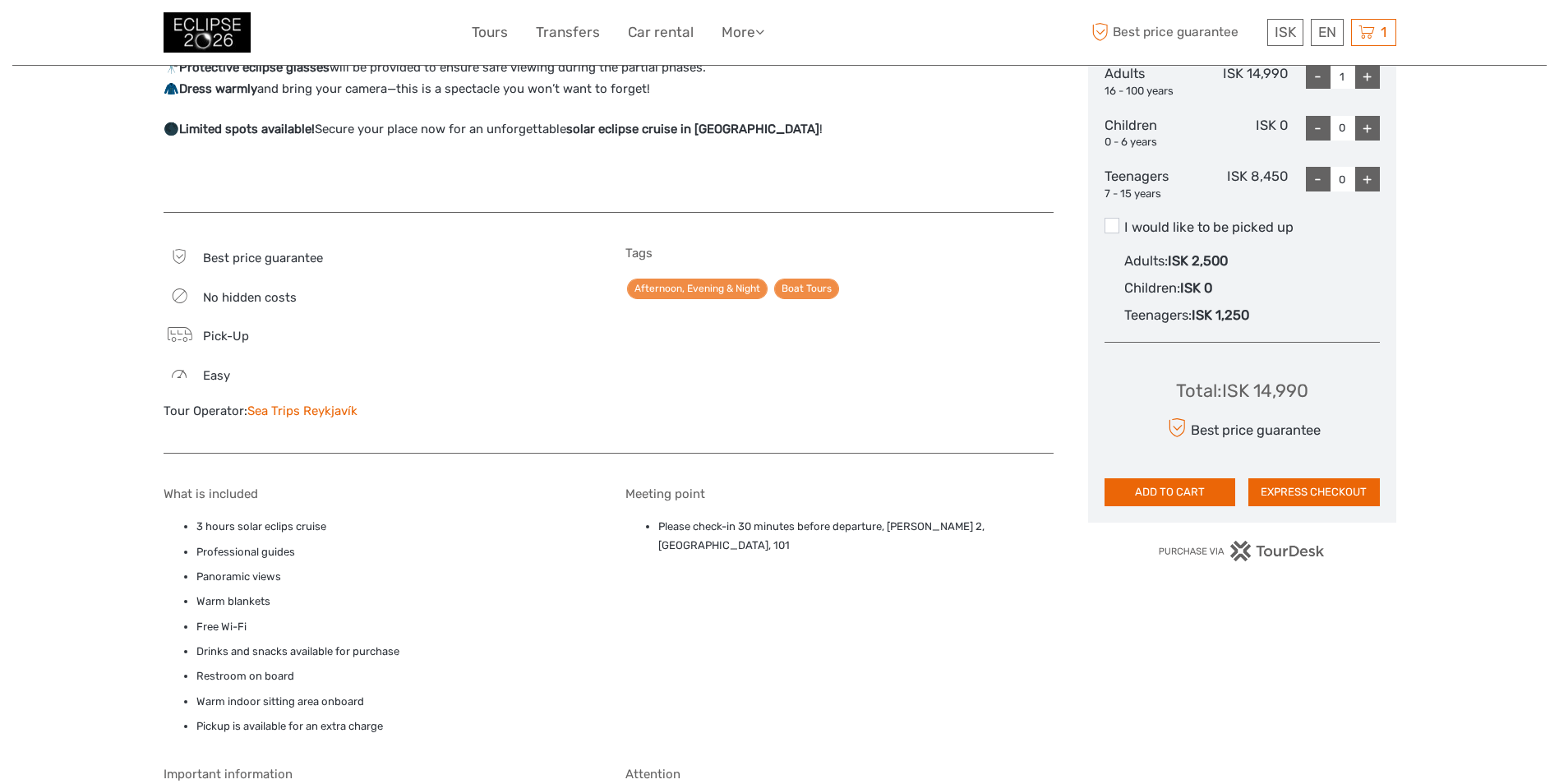
scroll to position [821, 0]
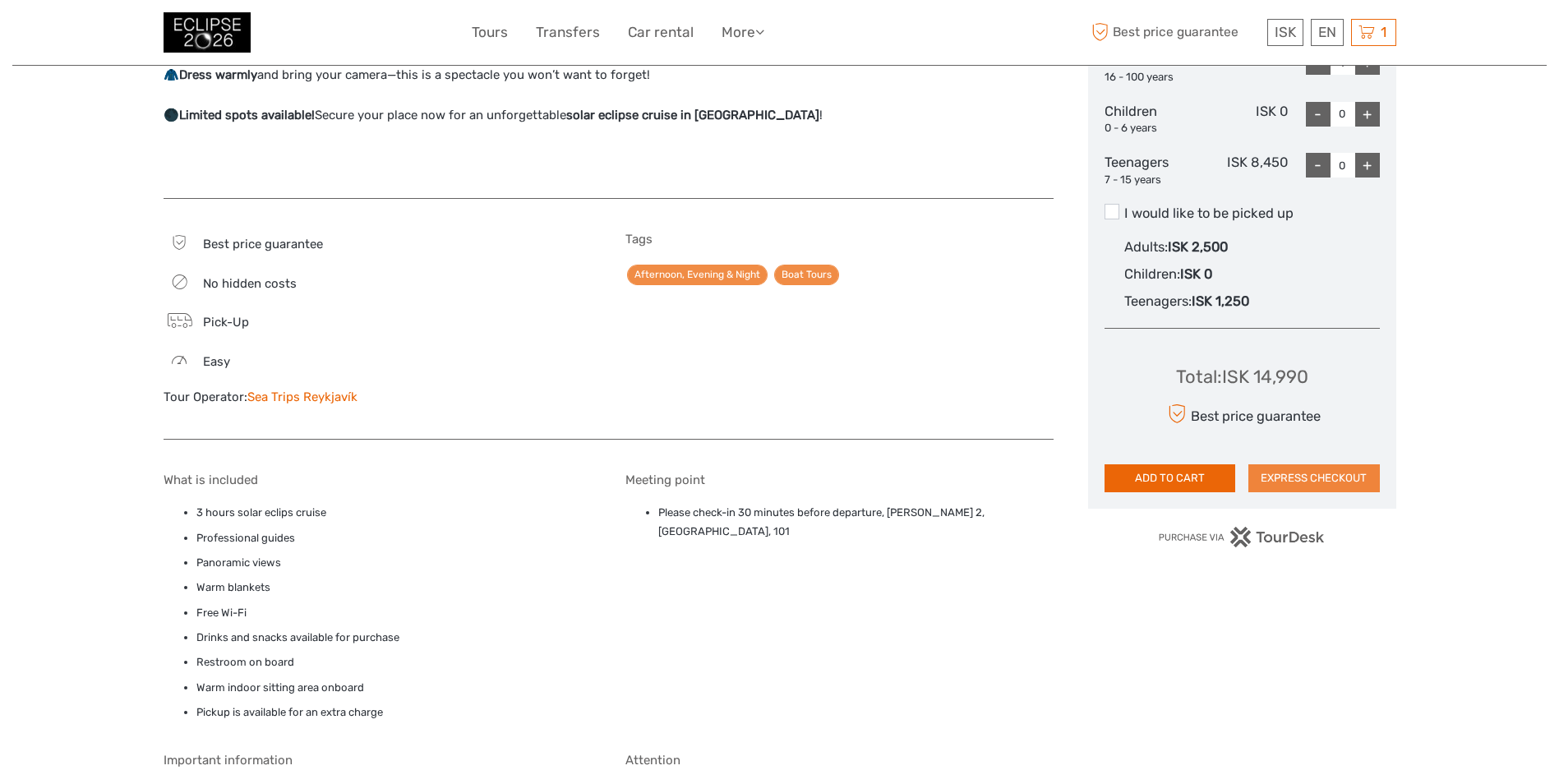
click at [1263, 483] on button "EXPRESS CHECKOUT" at bounding box center [1313, 477] width 131 height 28
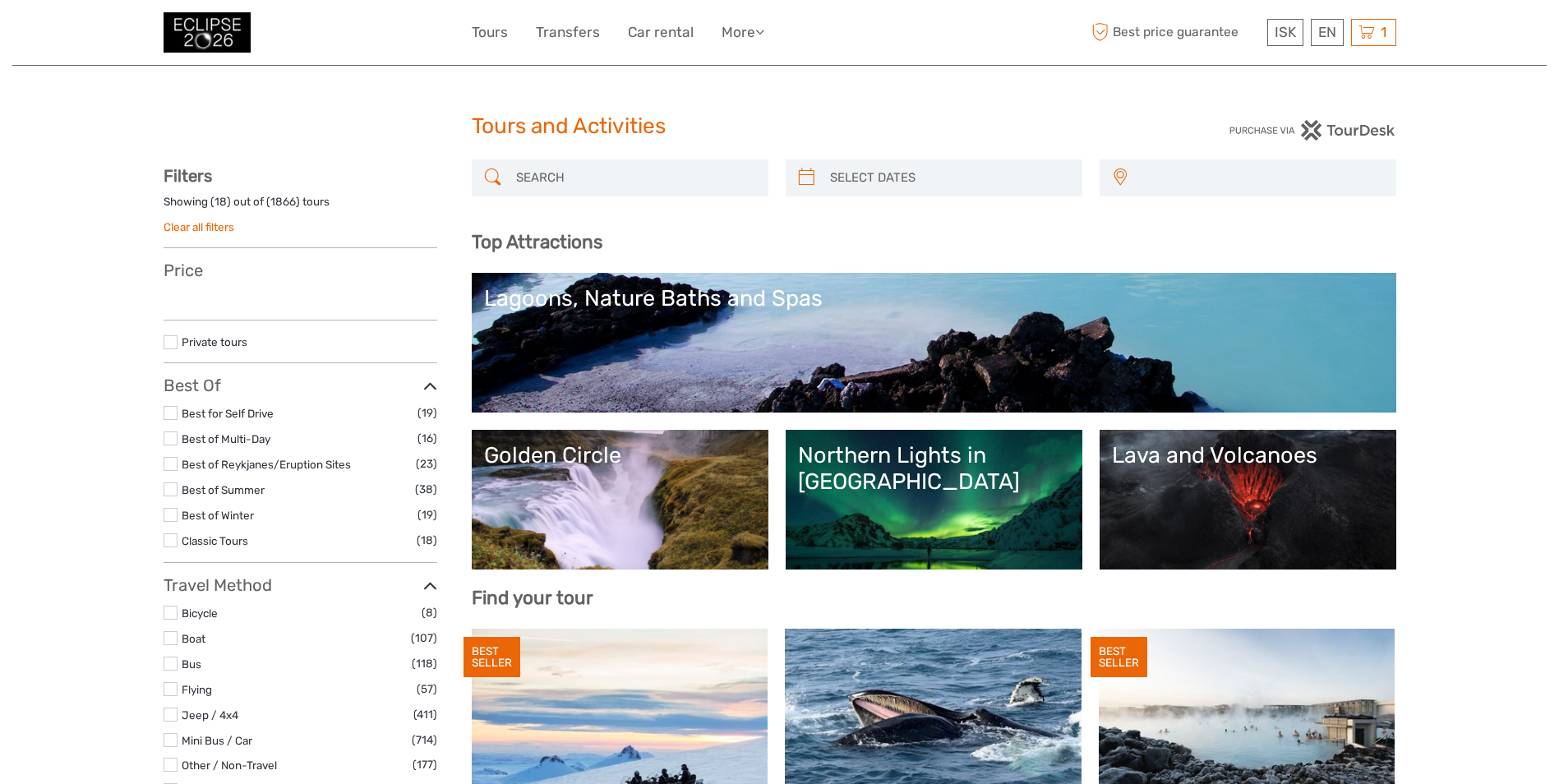
select select
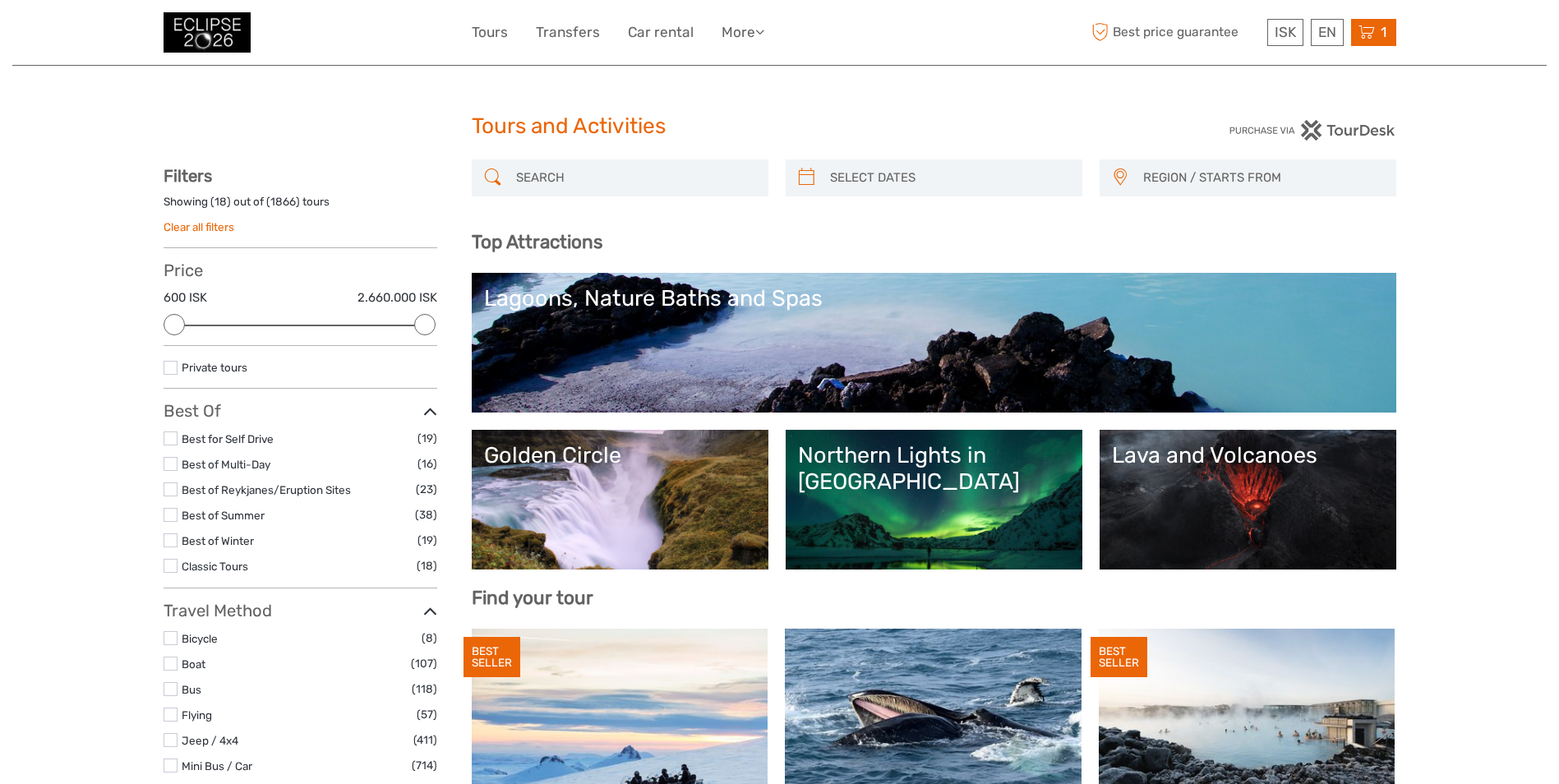
click at [1395, 32] on div "1 Items Solar Eclipse Cruise from [GEOGRAPHIC_DATA] 2x Adults [DATE] 04:30 PM 2…" at bounding box center [1373, 33] width 45 height 27
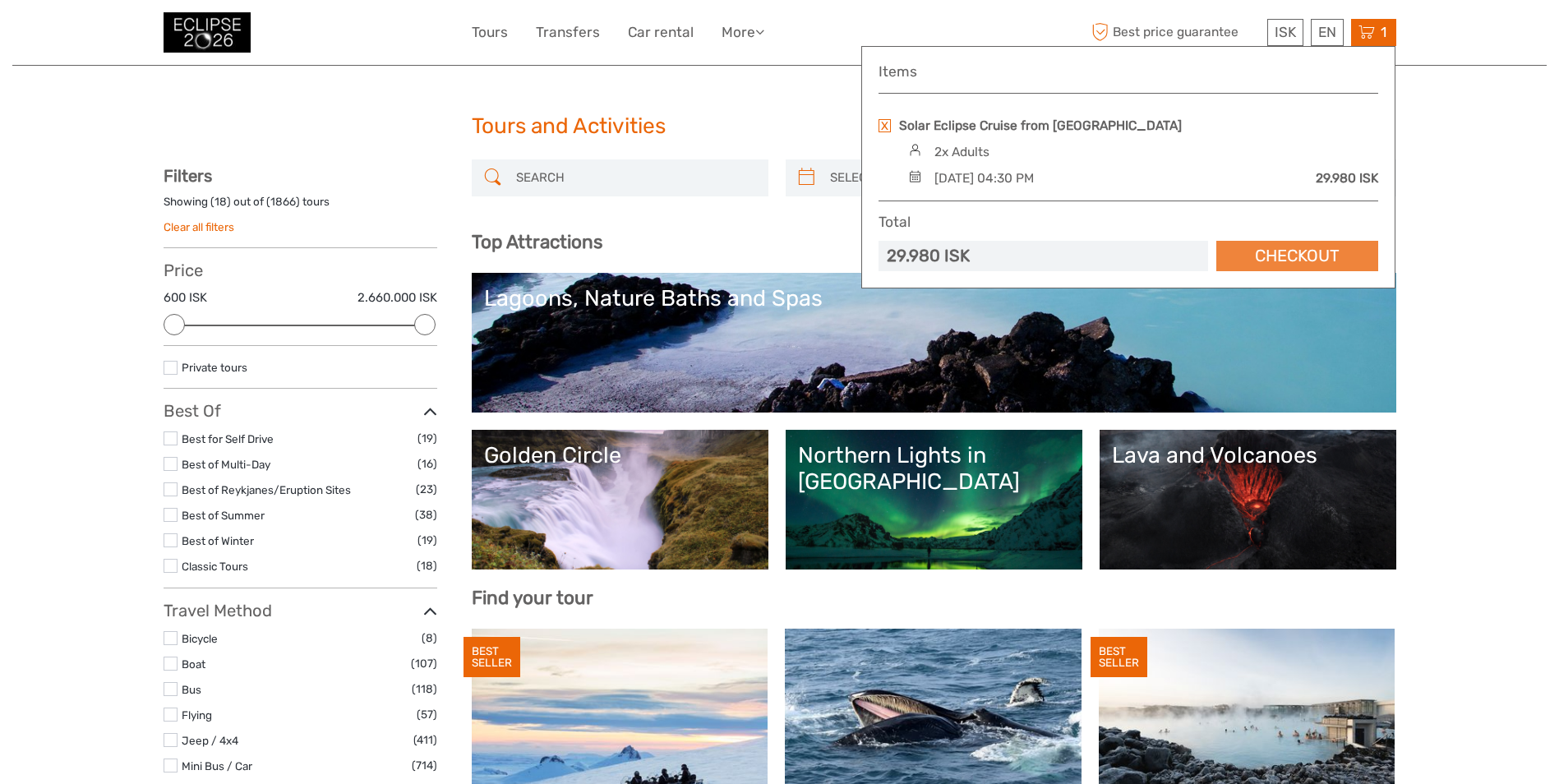
click at [1311, 243] on link "Checkout" at bounding box center [1297, 256] width 162 height 31
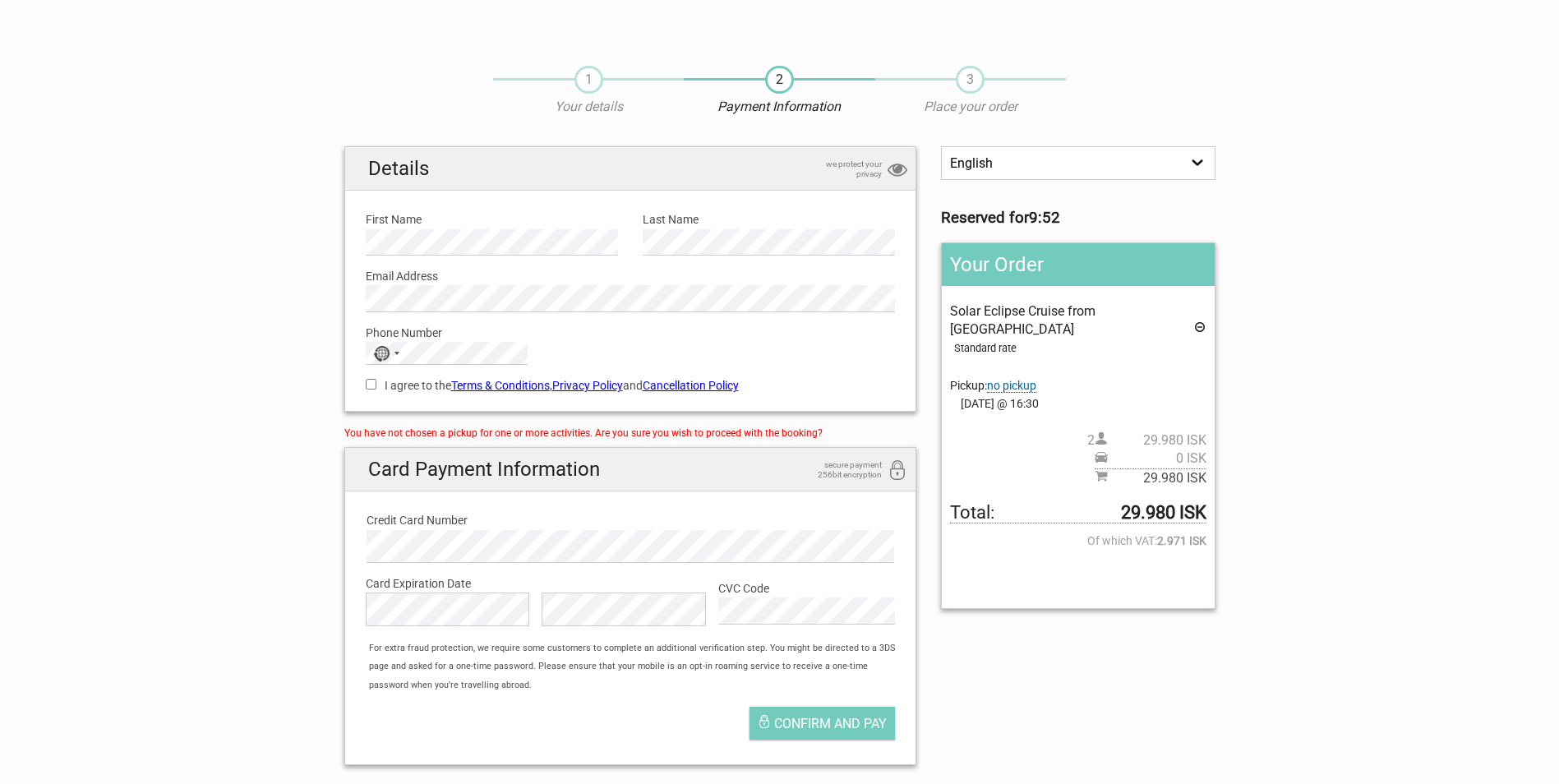
click at [829, 519] on label "Credit Card Number" at bounding box center [630, 519] width 528 height 18
drag, startPoint x: 1120, startPoint y: 493, endPoint x: 1175, endPoint y: 506, distance: 56.5
click at [1175, 506] on strong "29.980 ISK" at bounding box center [1163, 512] width 85 height 18
drag, startPoint x: 1175, startPoint y: 506, endPoint x: 1164, endPoint y: 501, distance: 12.1
copy strong "29.980"
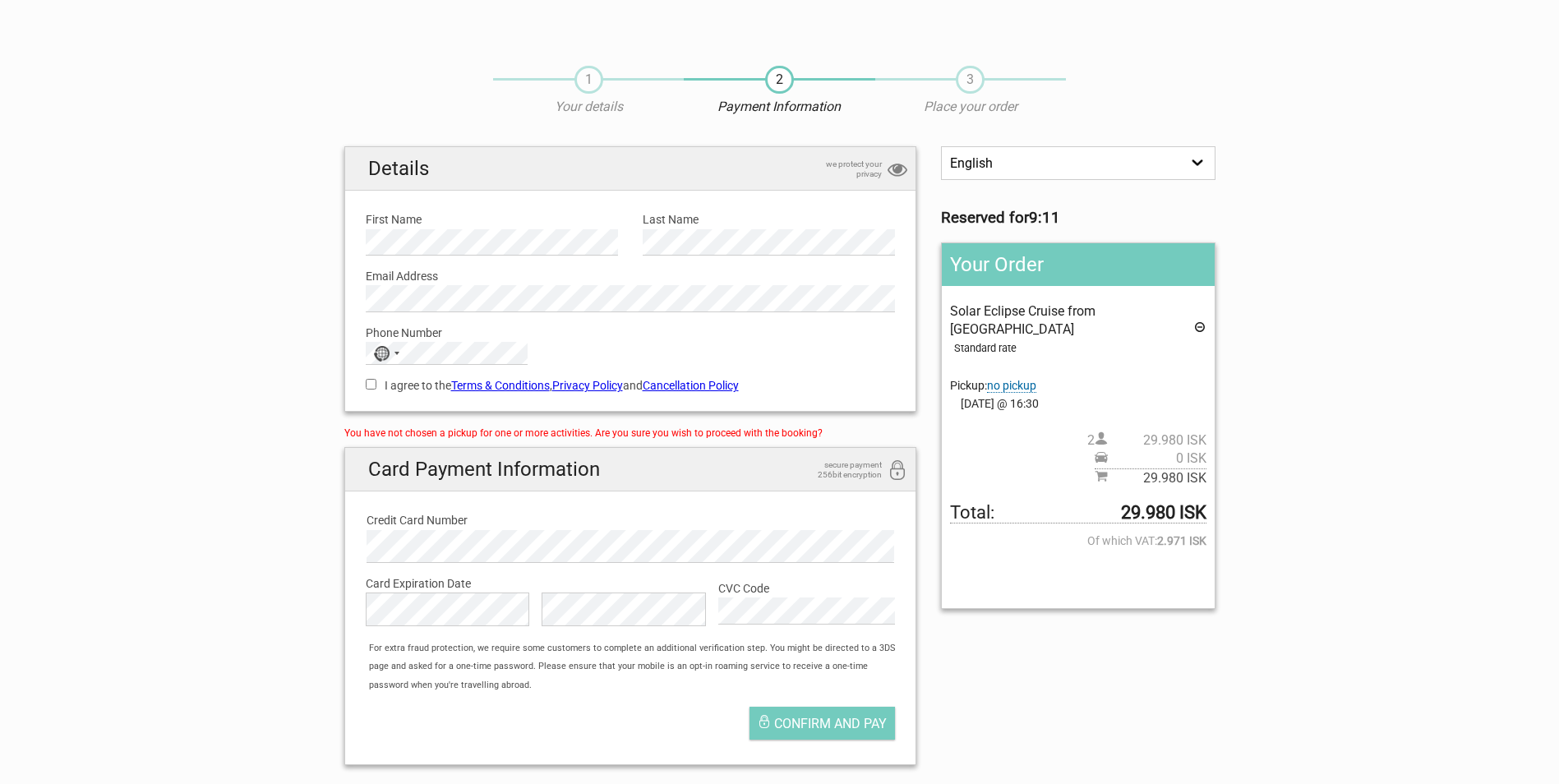
click at [1196, 576] on div at bounding box center [1077, 580] width 255 height 11
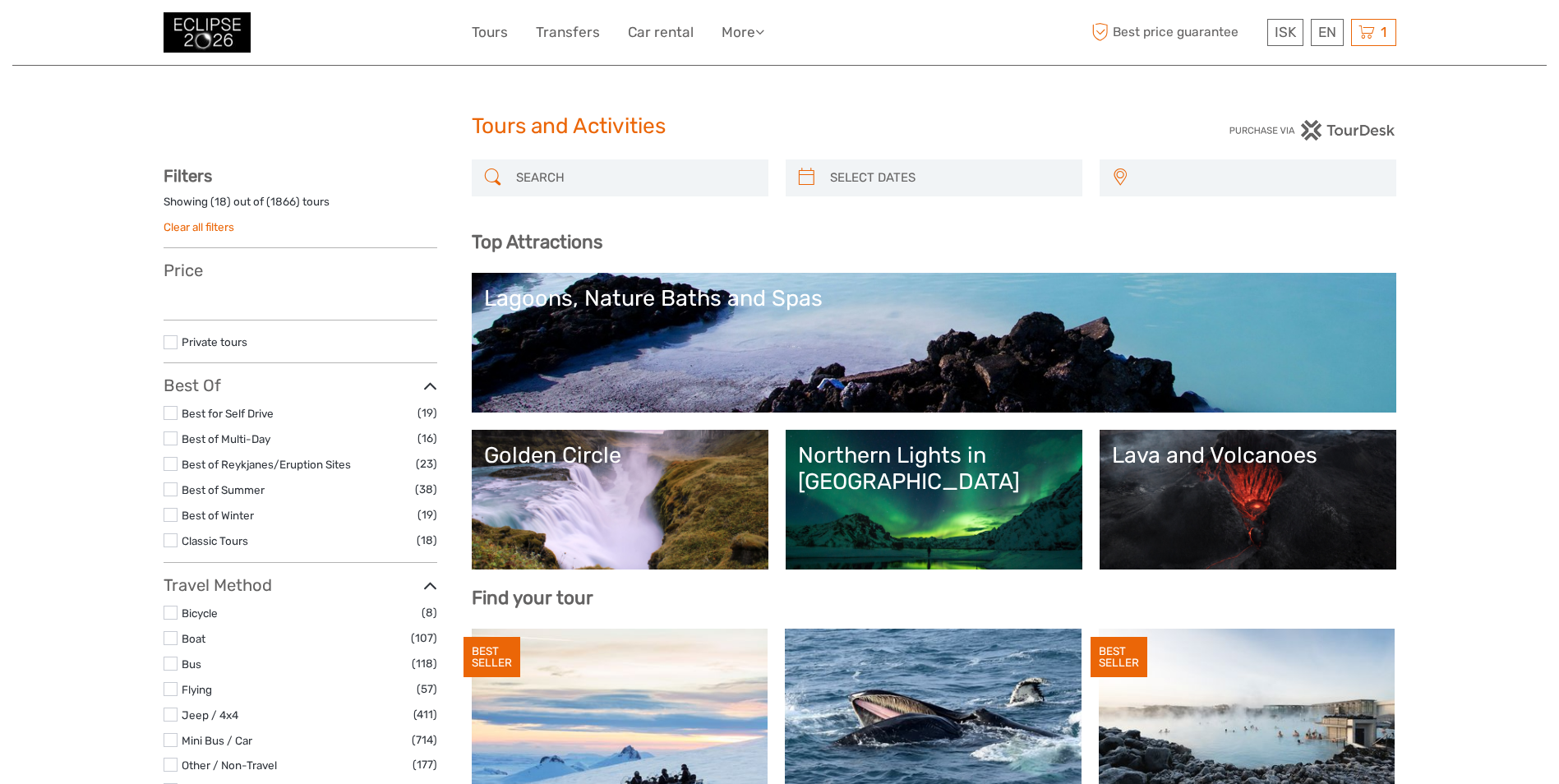
select select
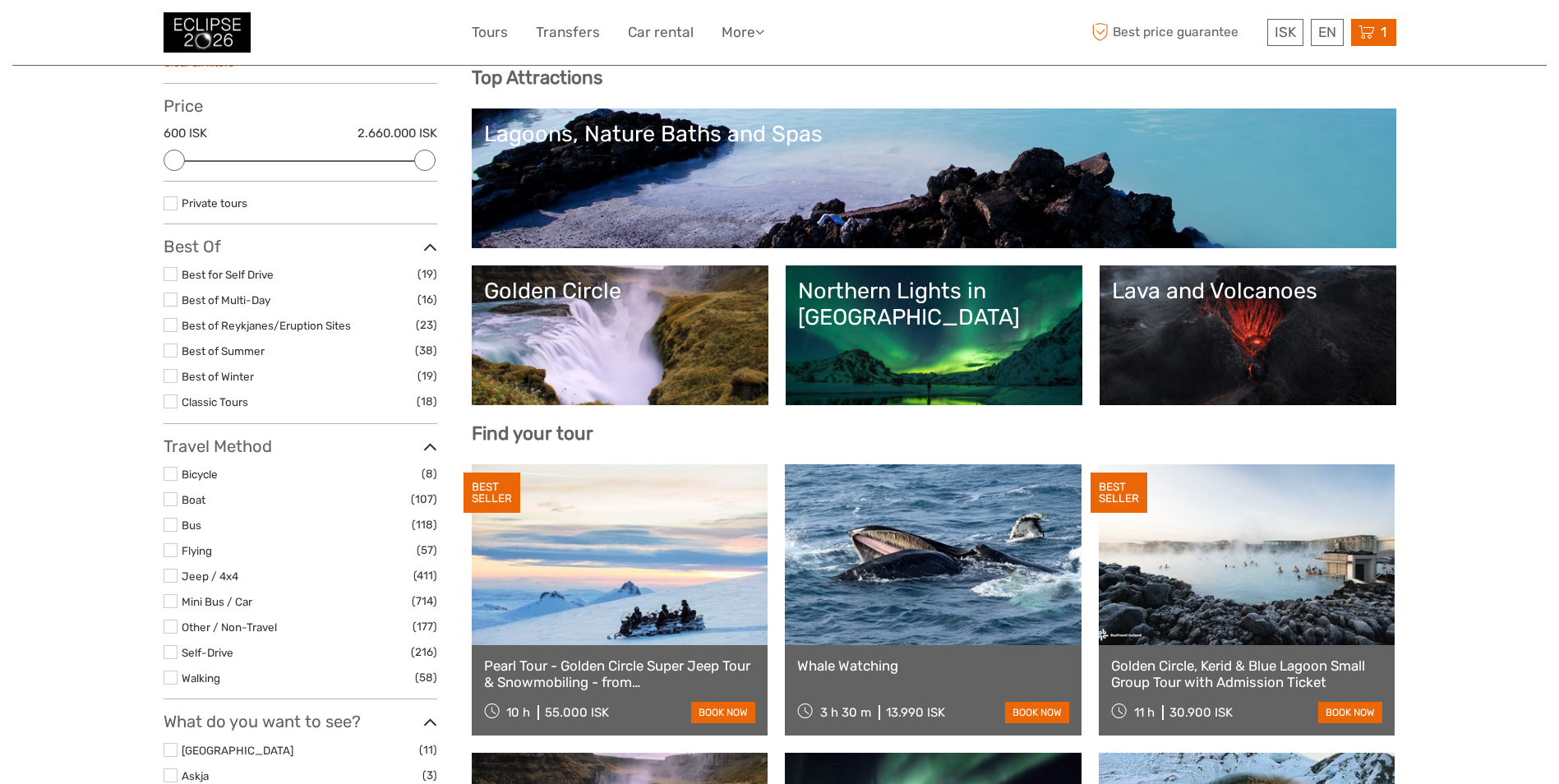
click at [1386, 40] on div "1 Items Solar Eclipse Cruise from Reykjavík Bay 2x Adults Wednesday, 12 August …" at bounding box center [1373, 33] width 45 height 27
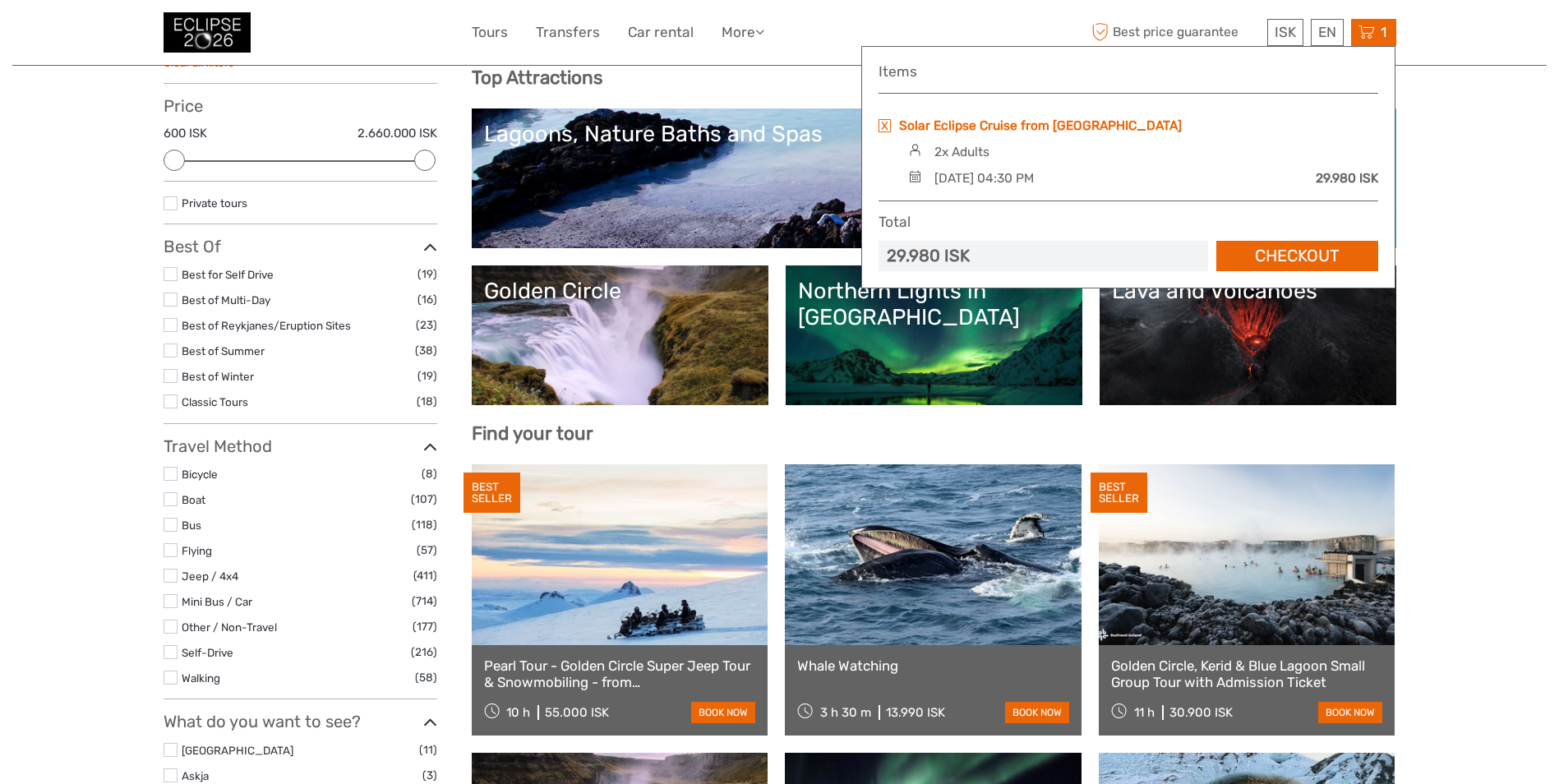
click at [1061, 130] on link "Solar Eclipse Cruise from [GEOGRAPHIC_DATA]" at bounding box center [1041, 125] width 283 height 18
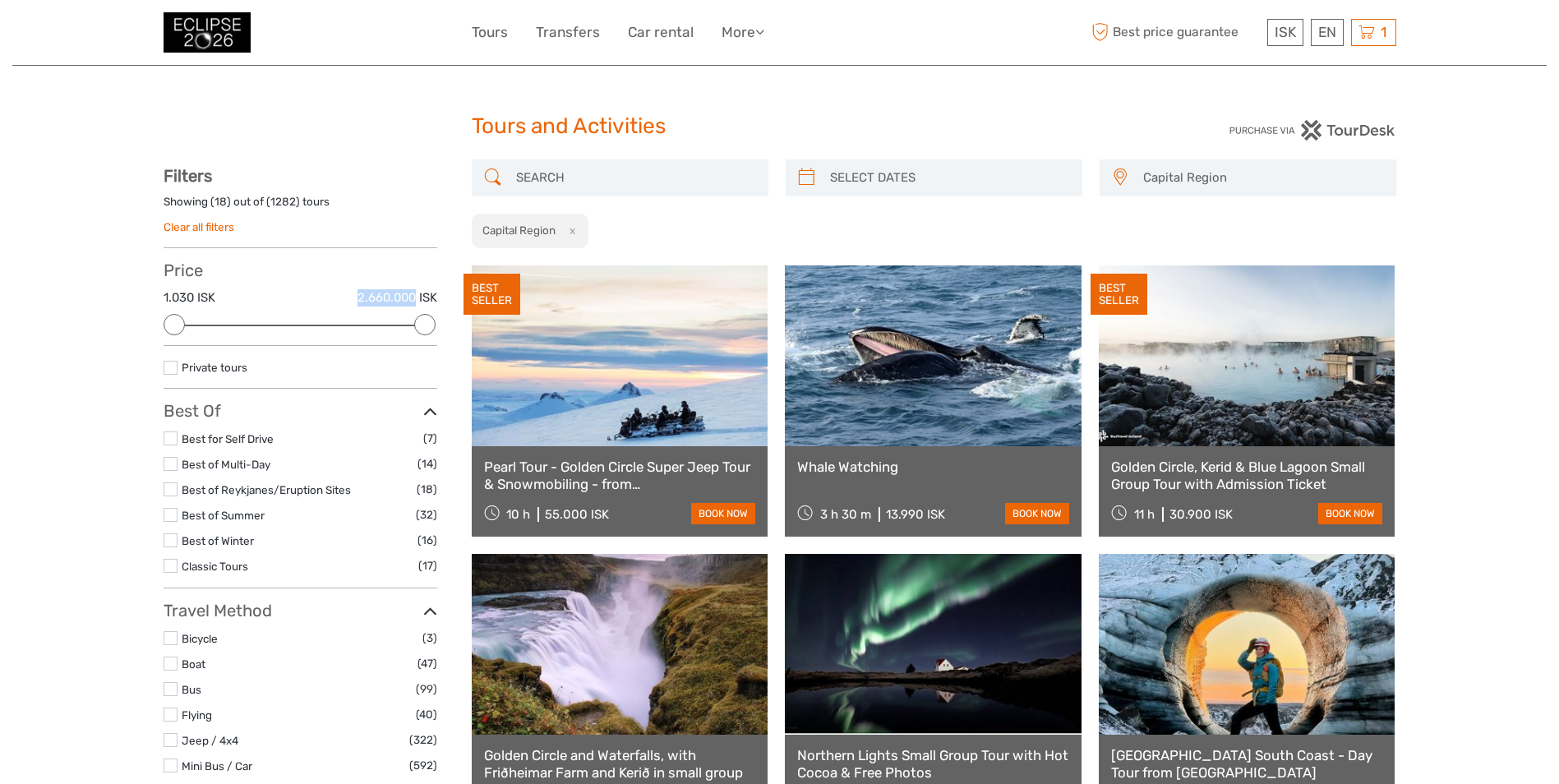
drag, startPoint x: 416, startPoint y: 297, endPoint x: 354, endPoint y: 300, distance: 62.1
click at [354, 300] on div "1.030 ISK 2.660.000 ISK" at bounding box center [300, 302] width 274 height 27
copy label "2.660.000"
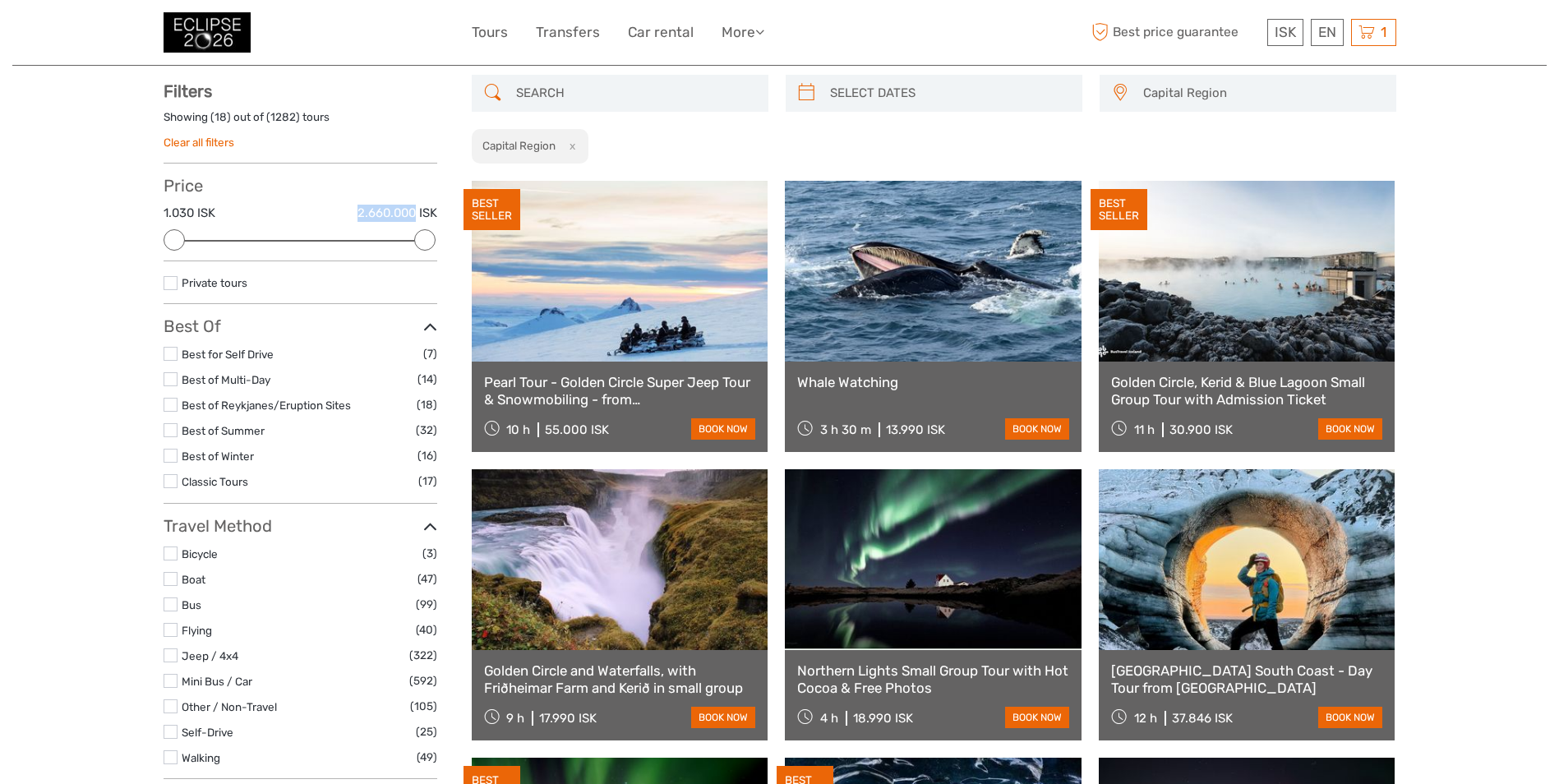
scroll to position [82, 0]
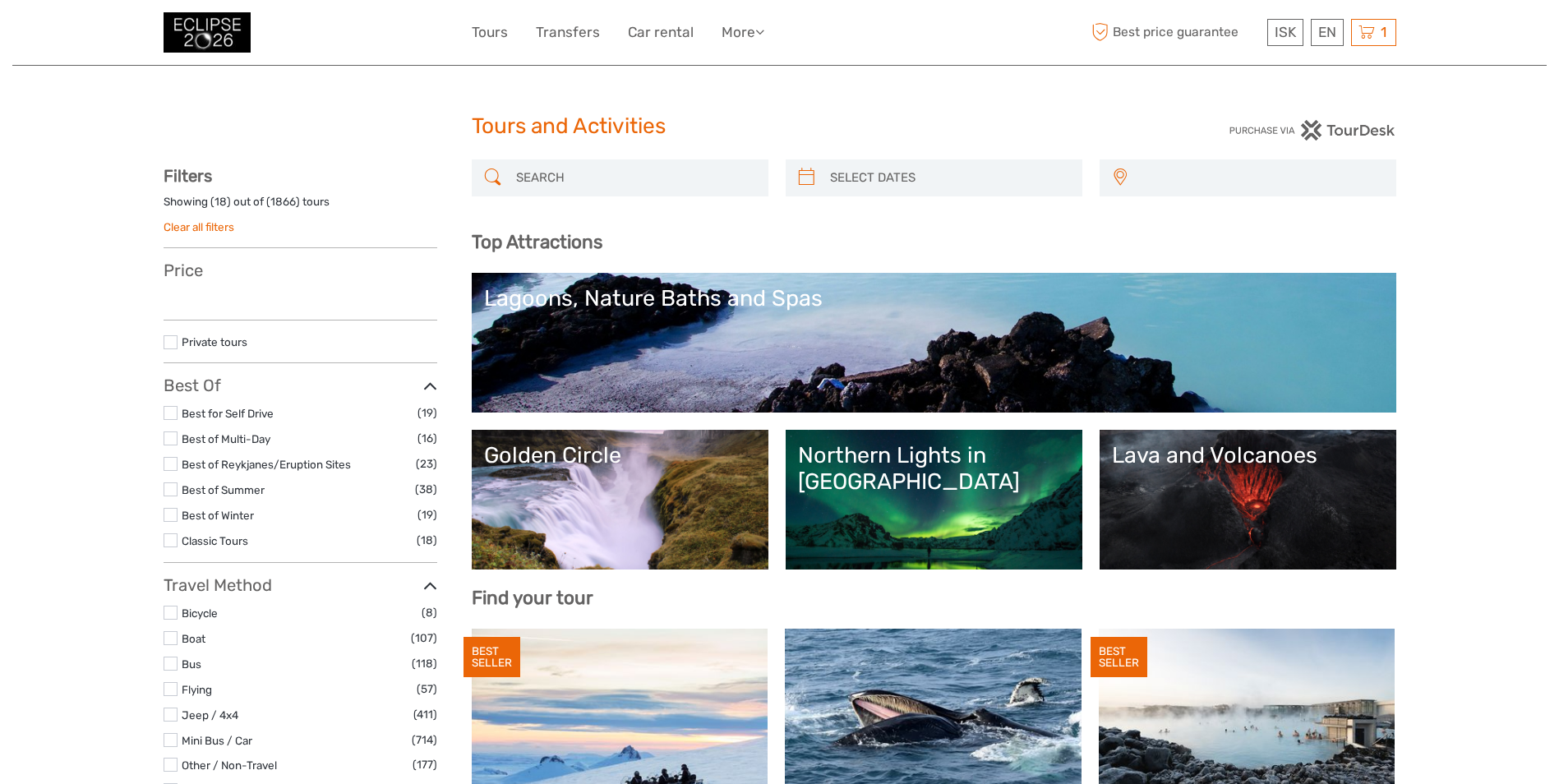
select select
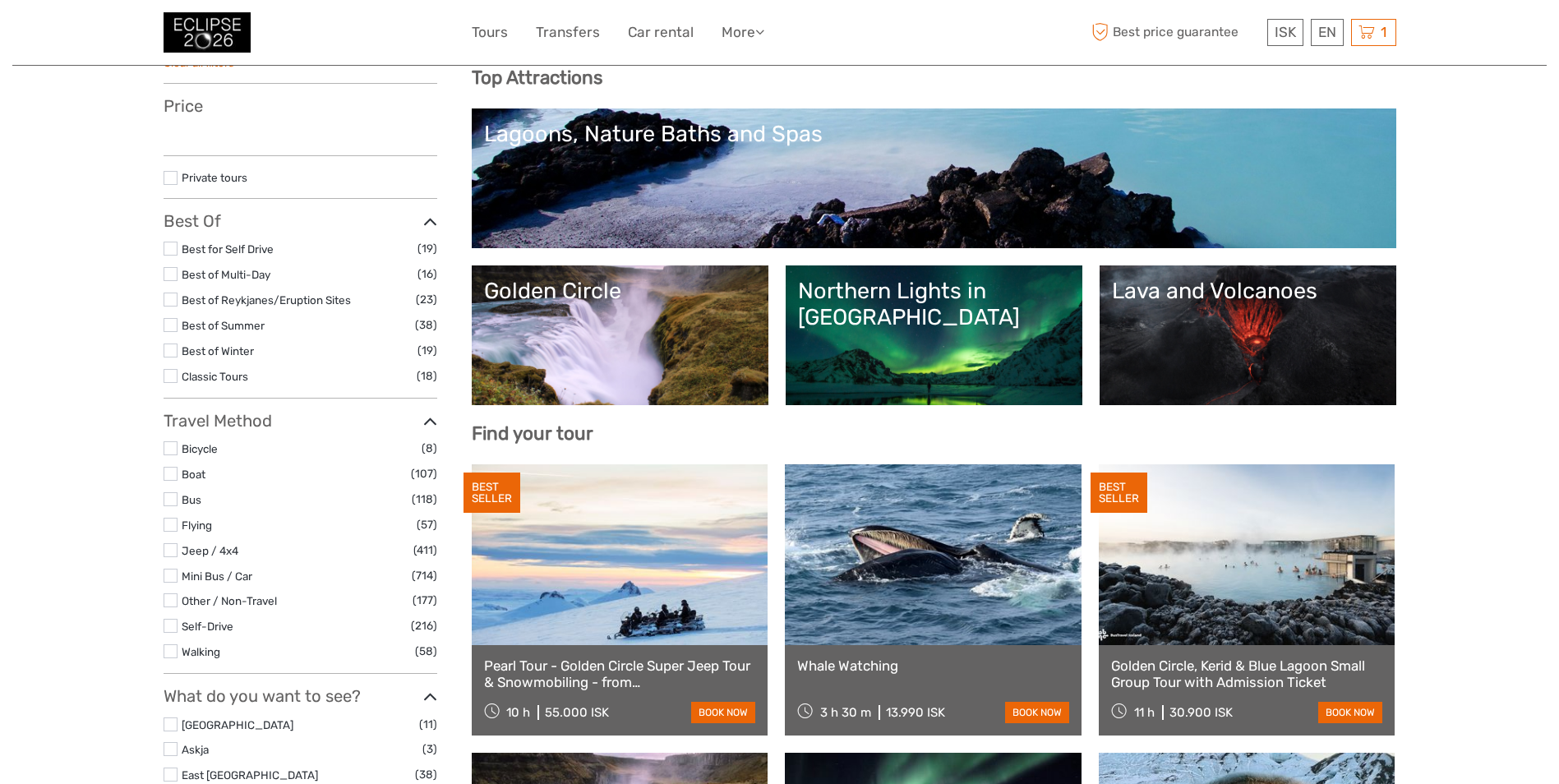
select select
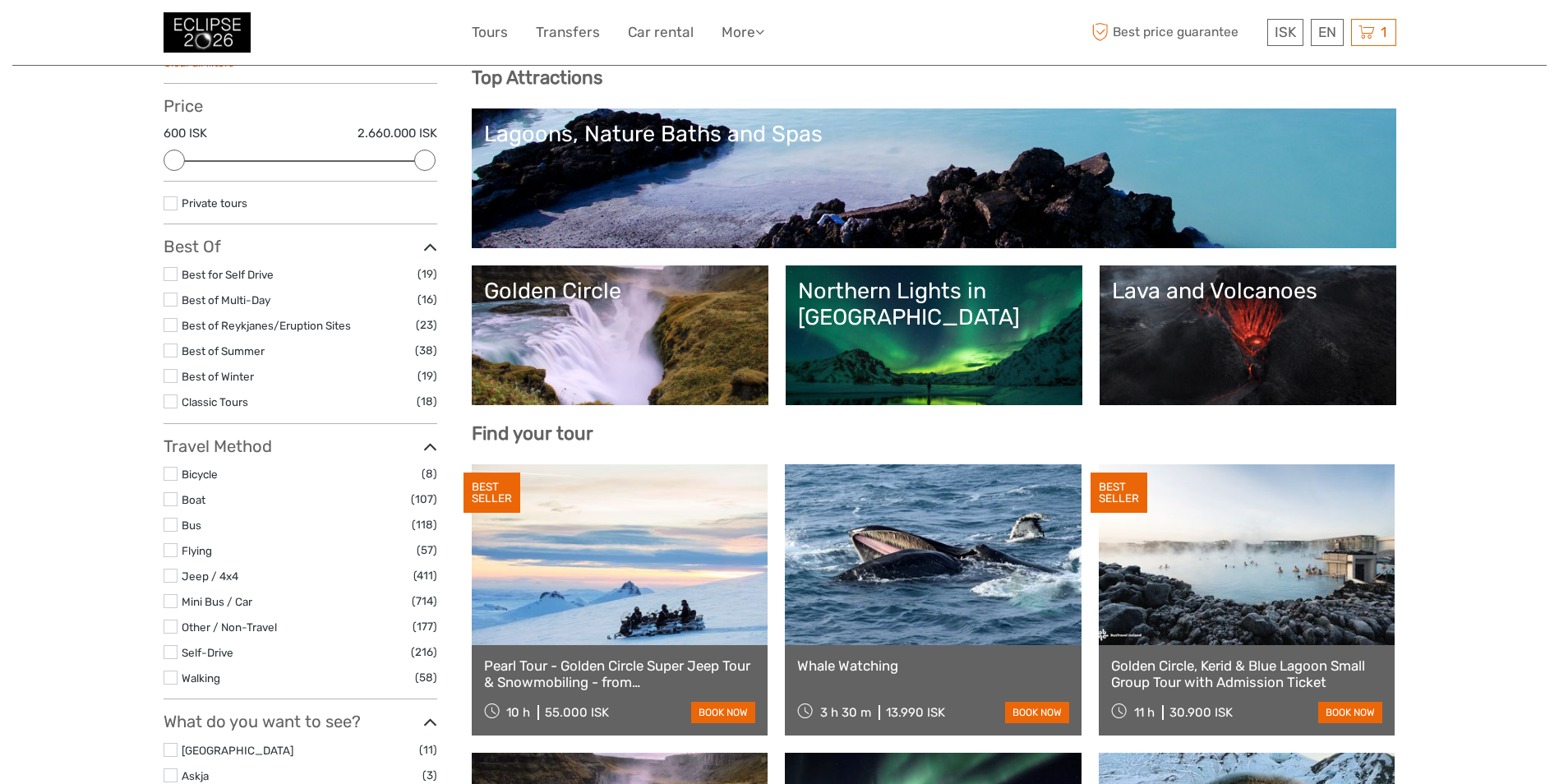
scroll to position [0, 0]
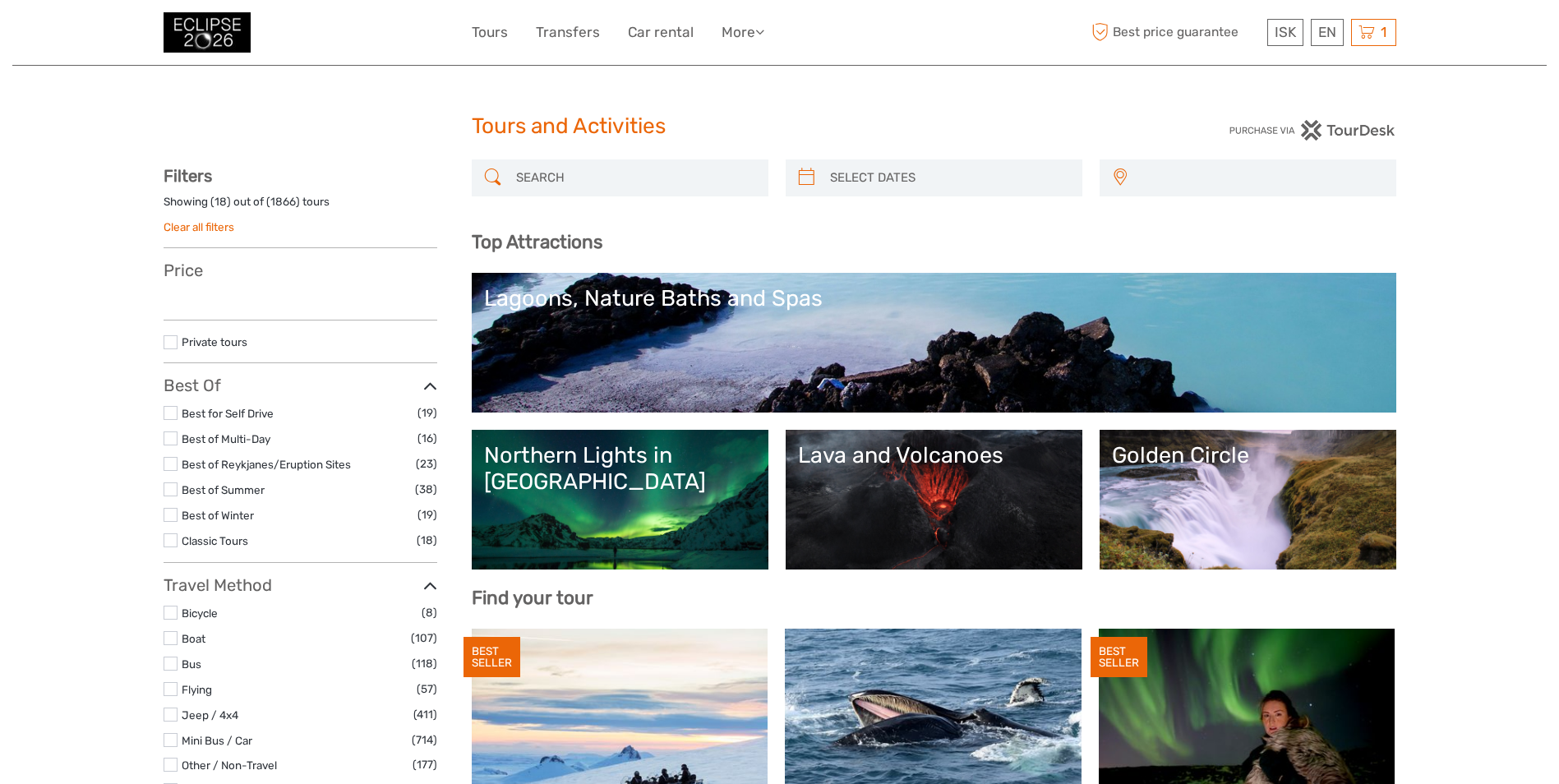
select select
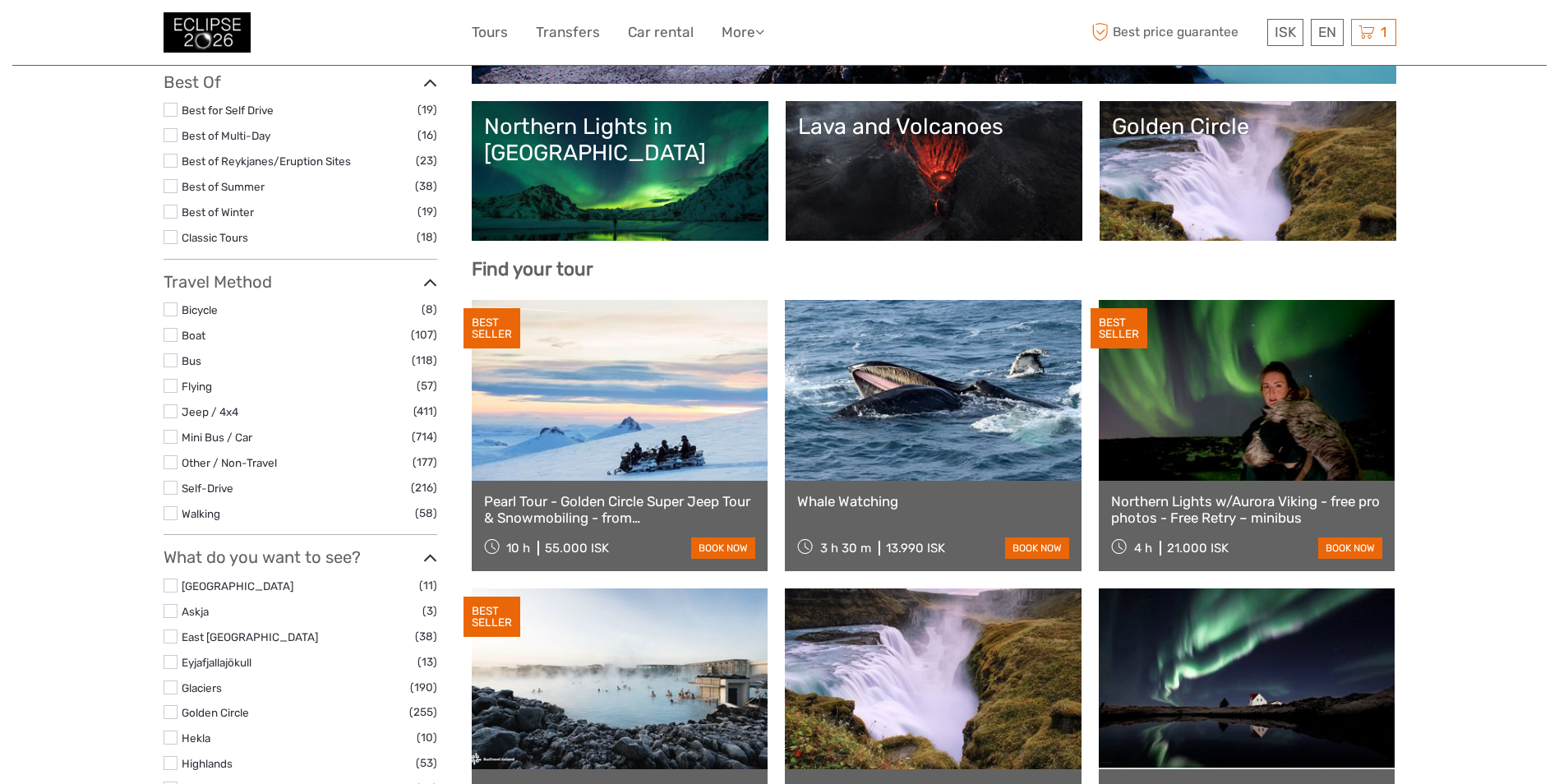
scroll to position [411, 0]
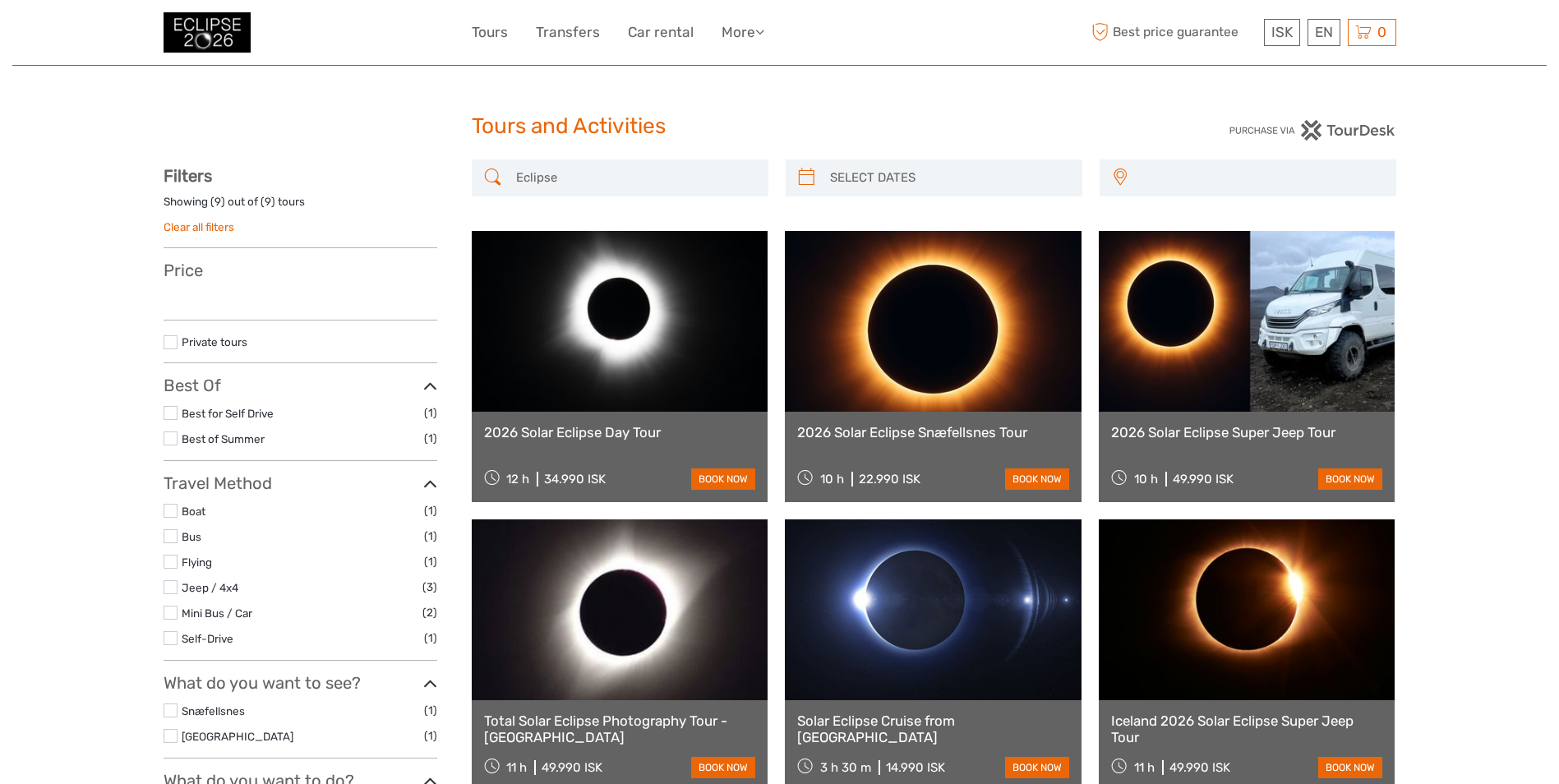
select select
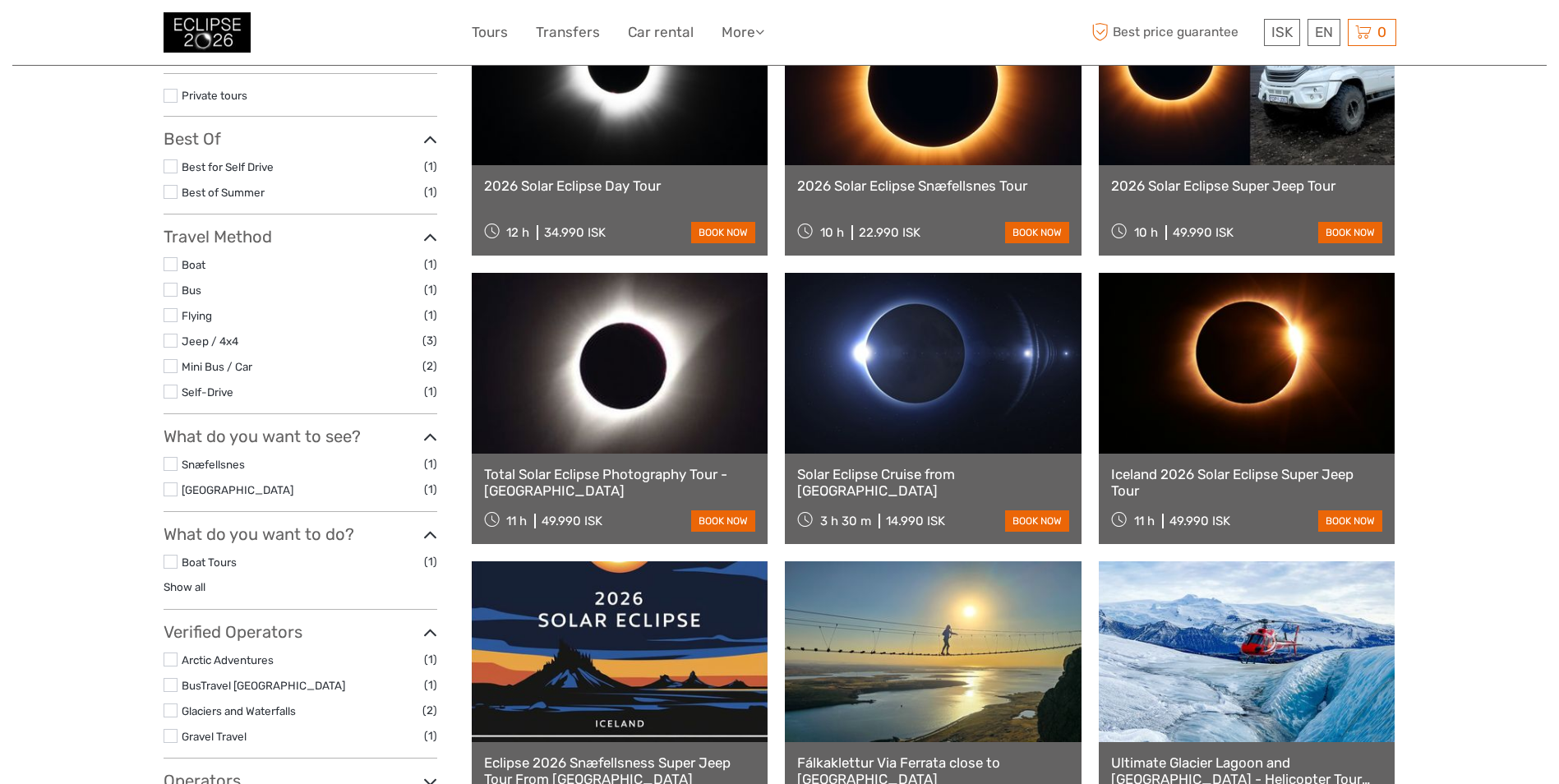
select select
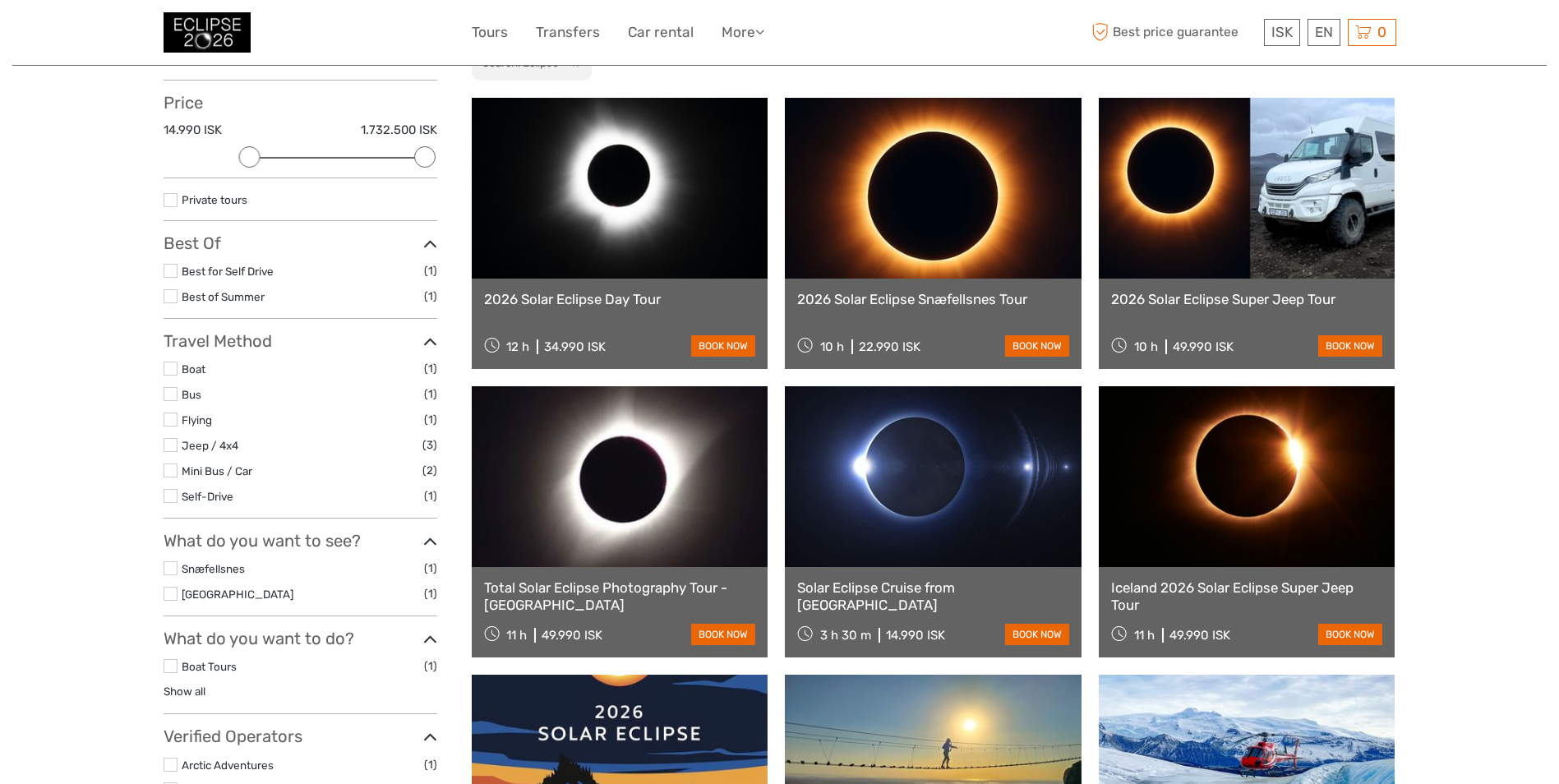
scroll to position [164, 0]
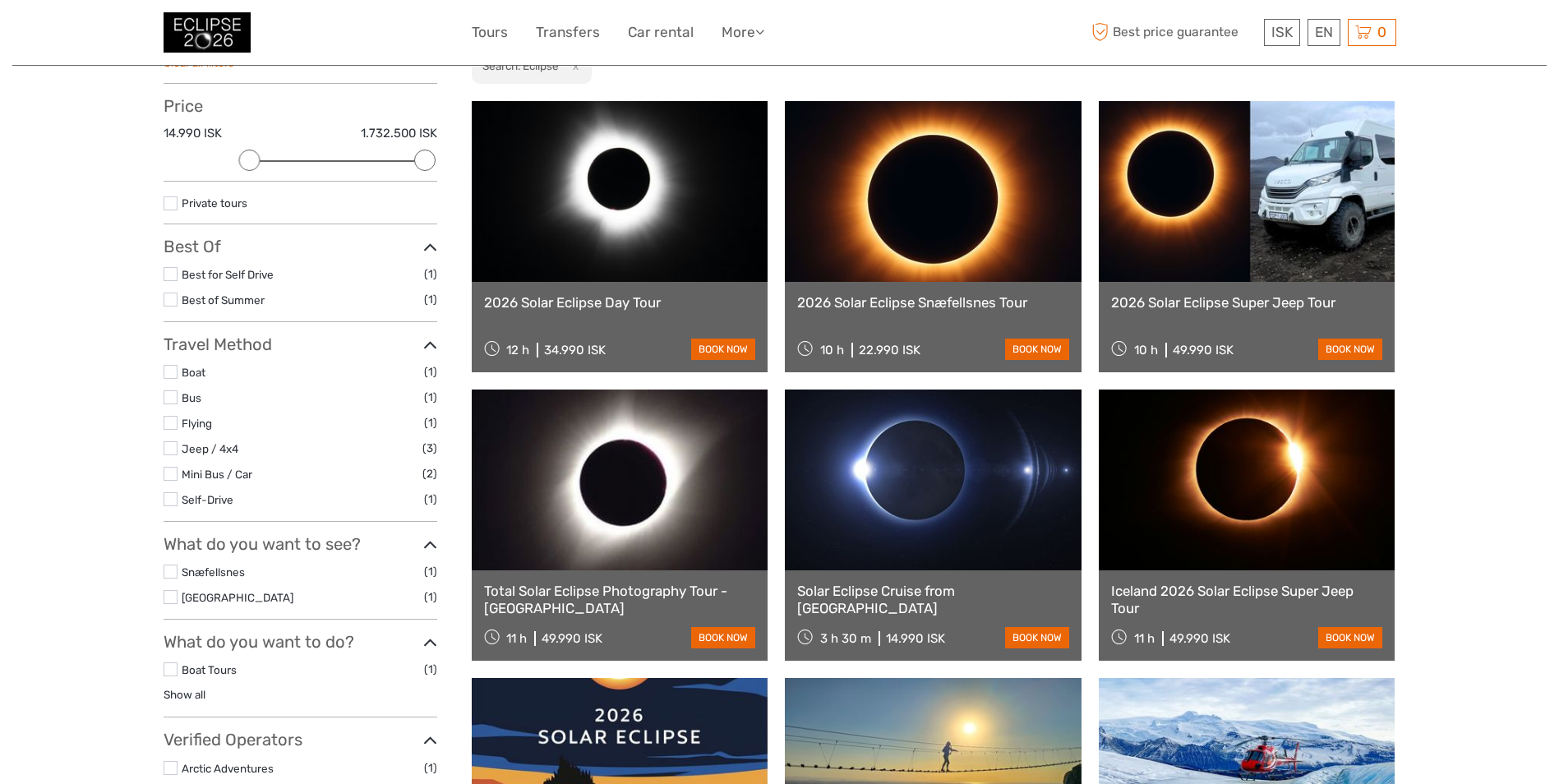
click at [1000, 311] on link "2026 Solar Eclipse Snæfellsnes Tour" at bounding box center [933, 302] width 272 height 16
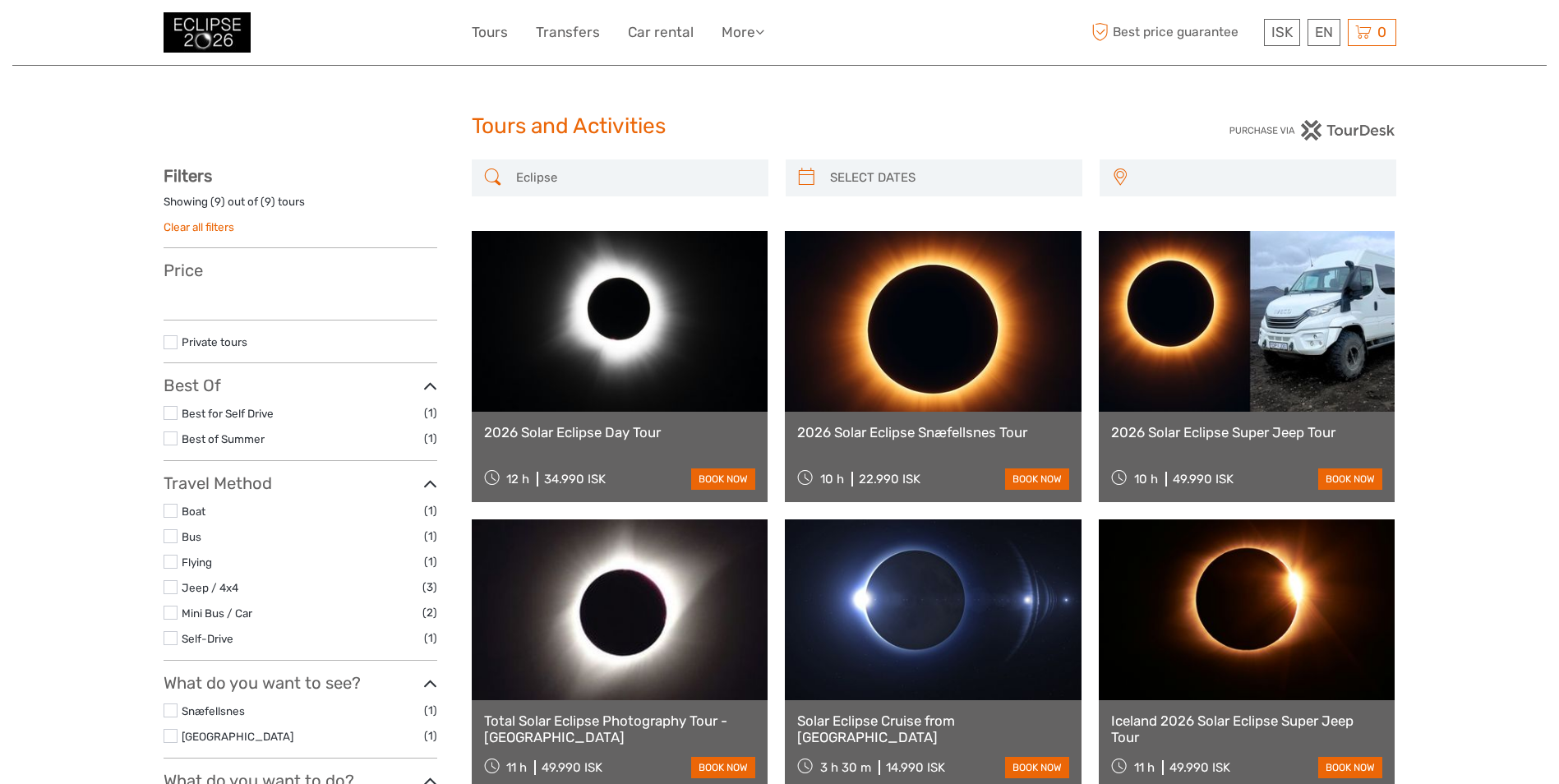
select select
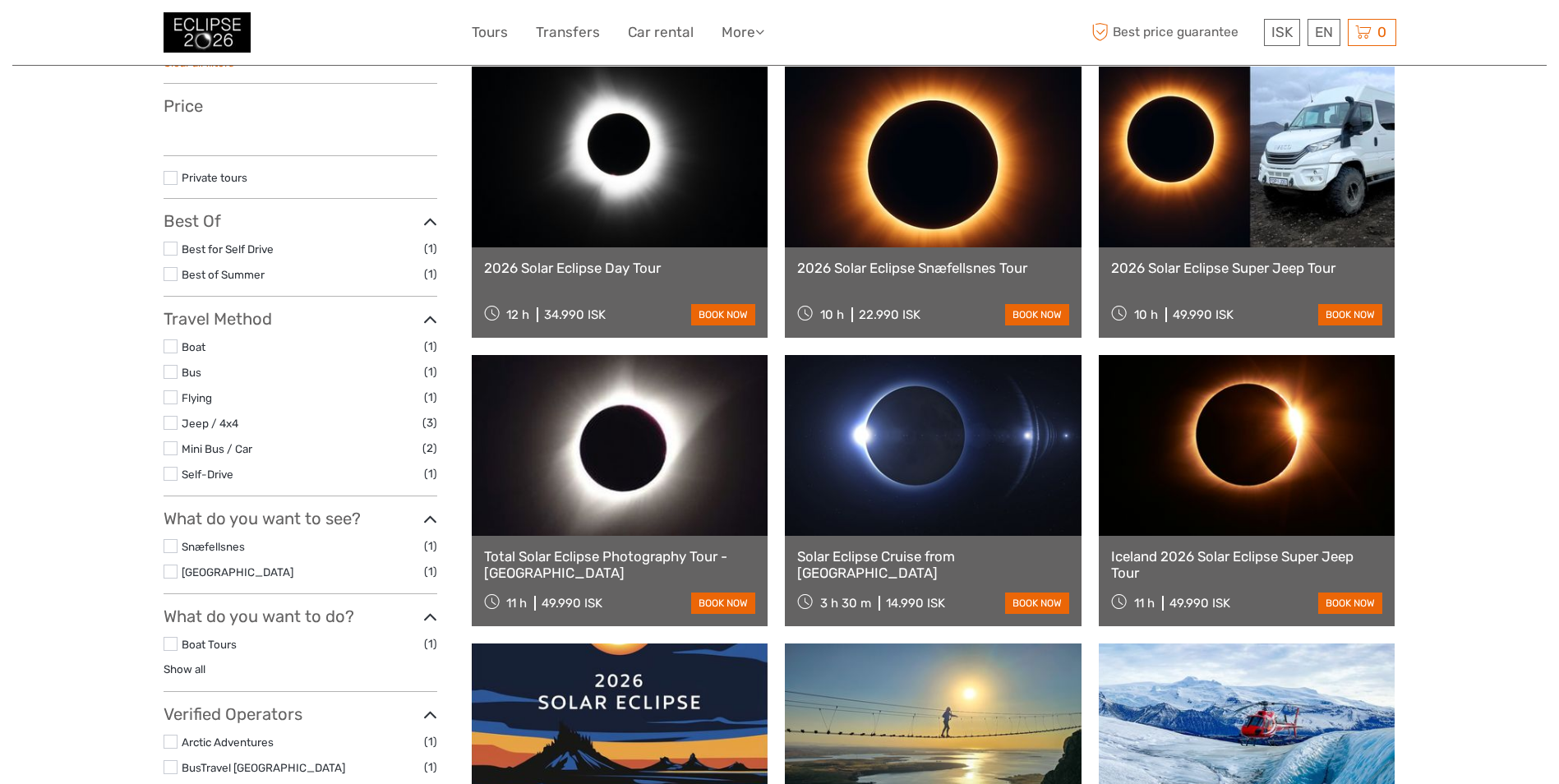
select select
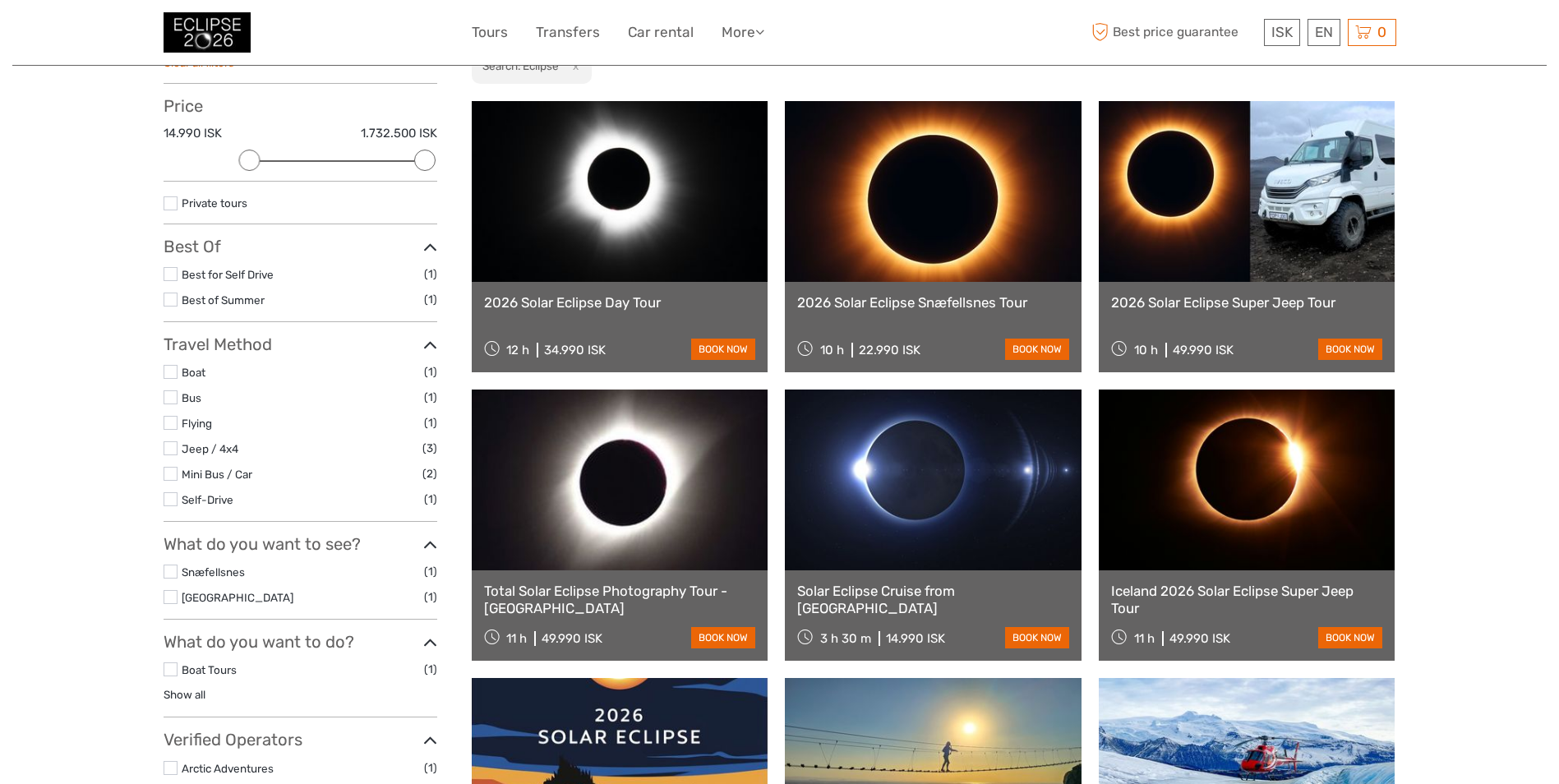
scroll to position [0, 0]
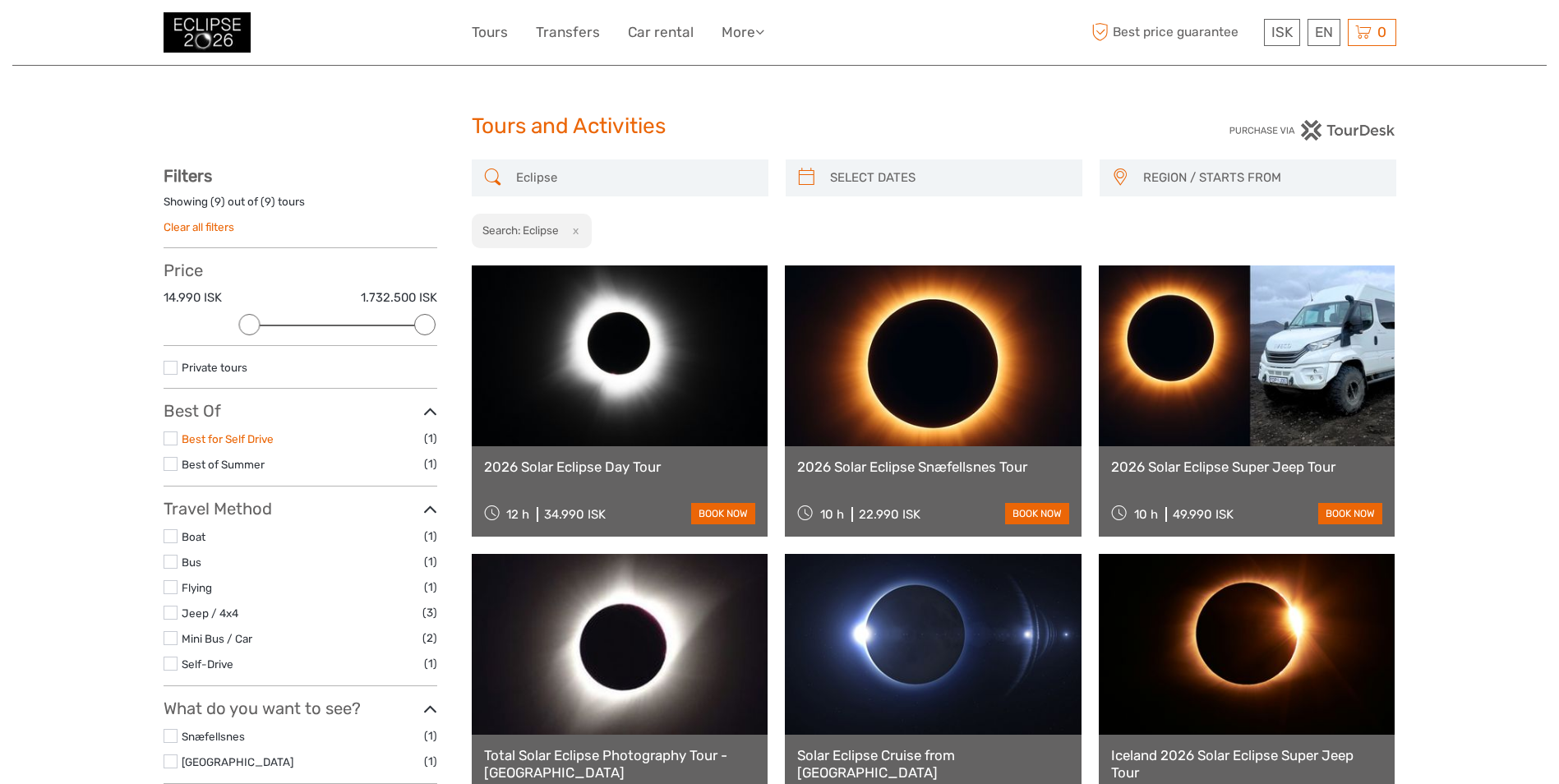
click at [272, 441] on link "Best for Self Drive" at bounding box center [228, 439] width 92 height 13
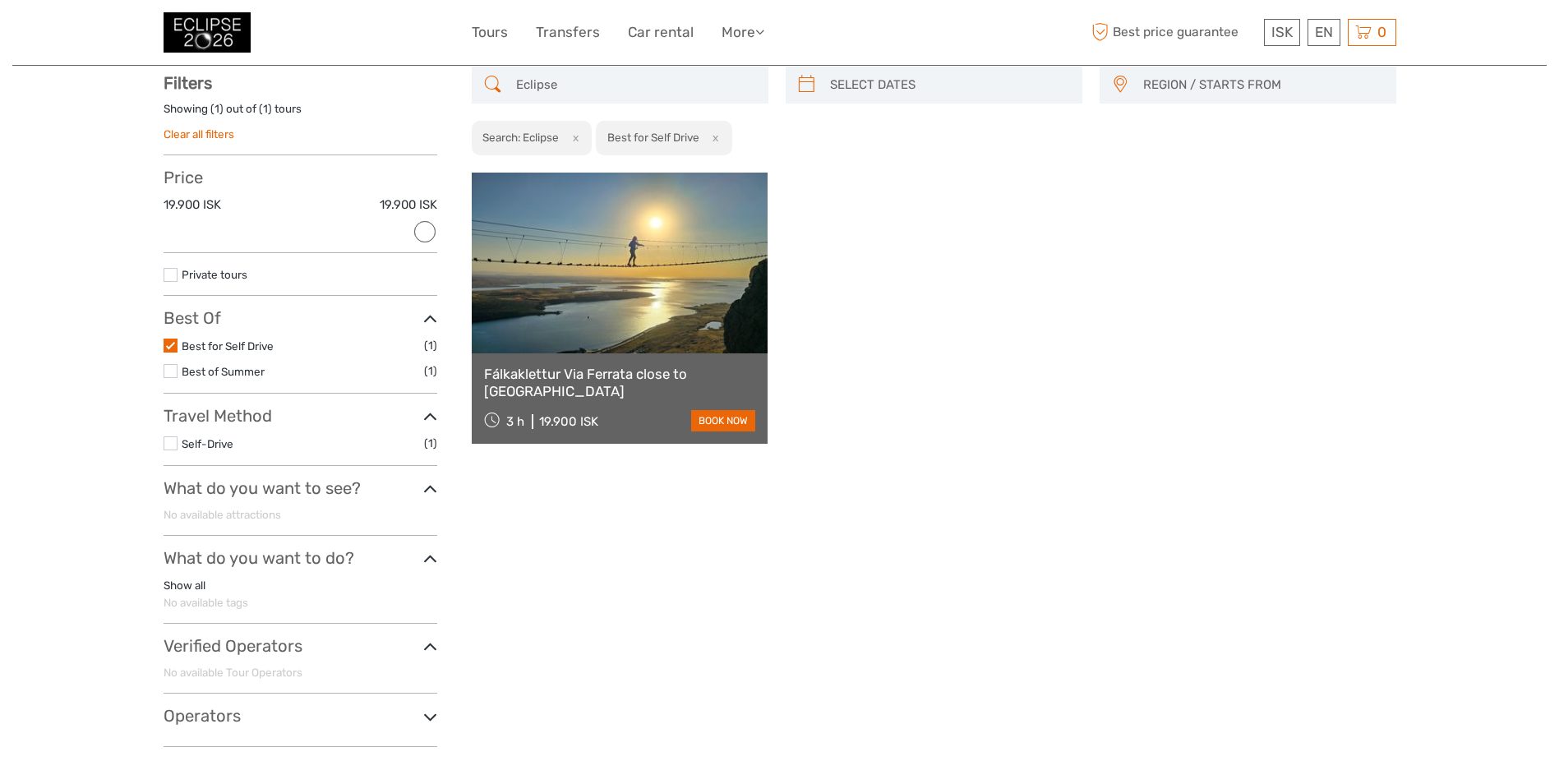
scroll to position [94, 0]
click at [225, 336] on label "Best for Self Drive" at bounding box center [302, 345] width 242 height 19
click at [0, 0] on input "checkbox" at bounding box center [0, 0] width 0 height 0
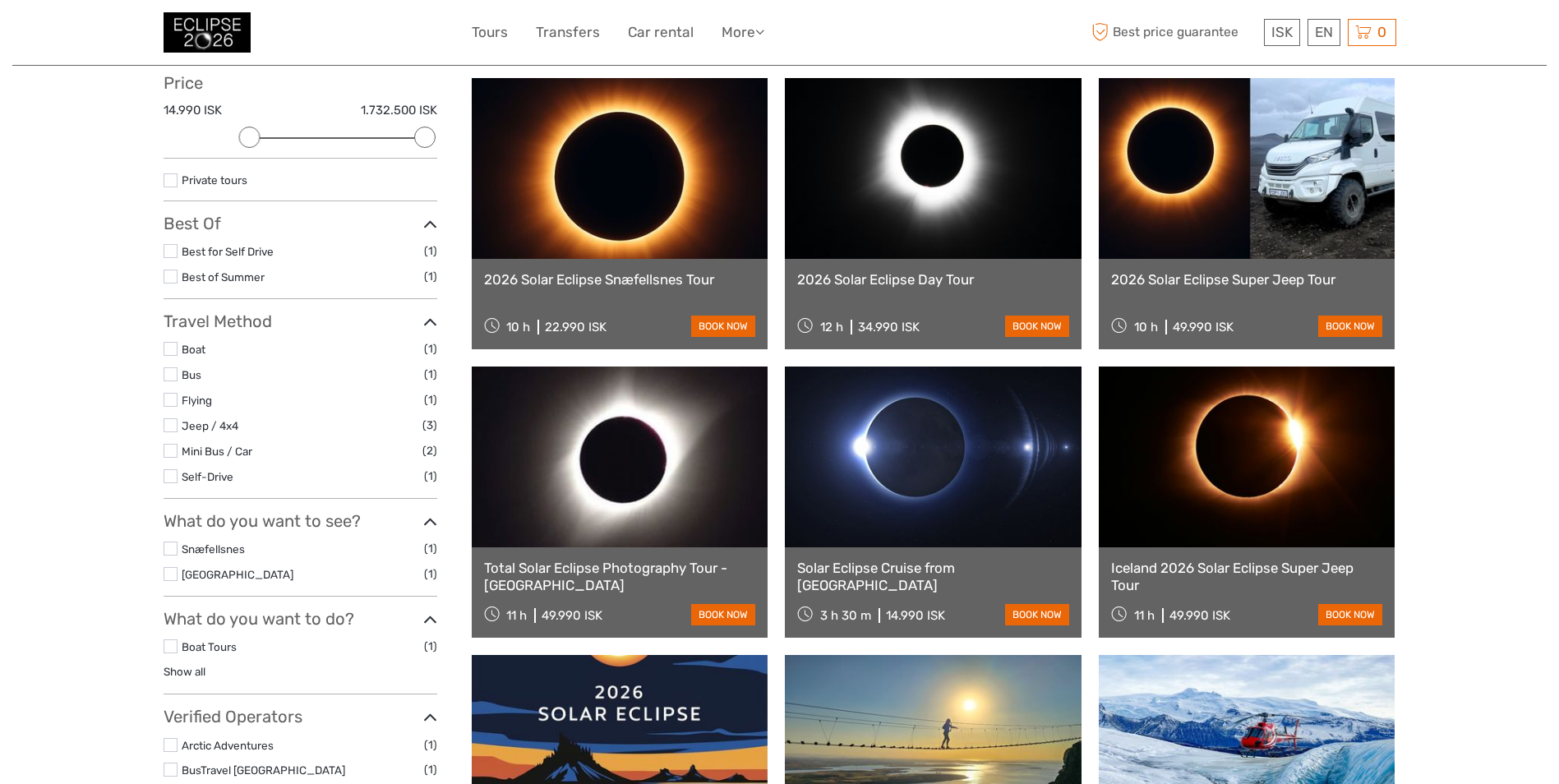
scroll to position [329, 0]
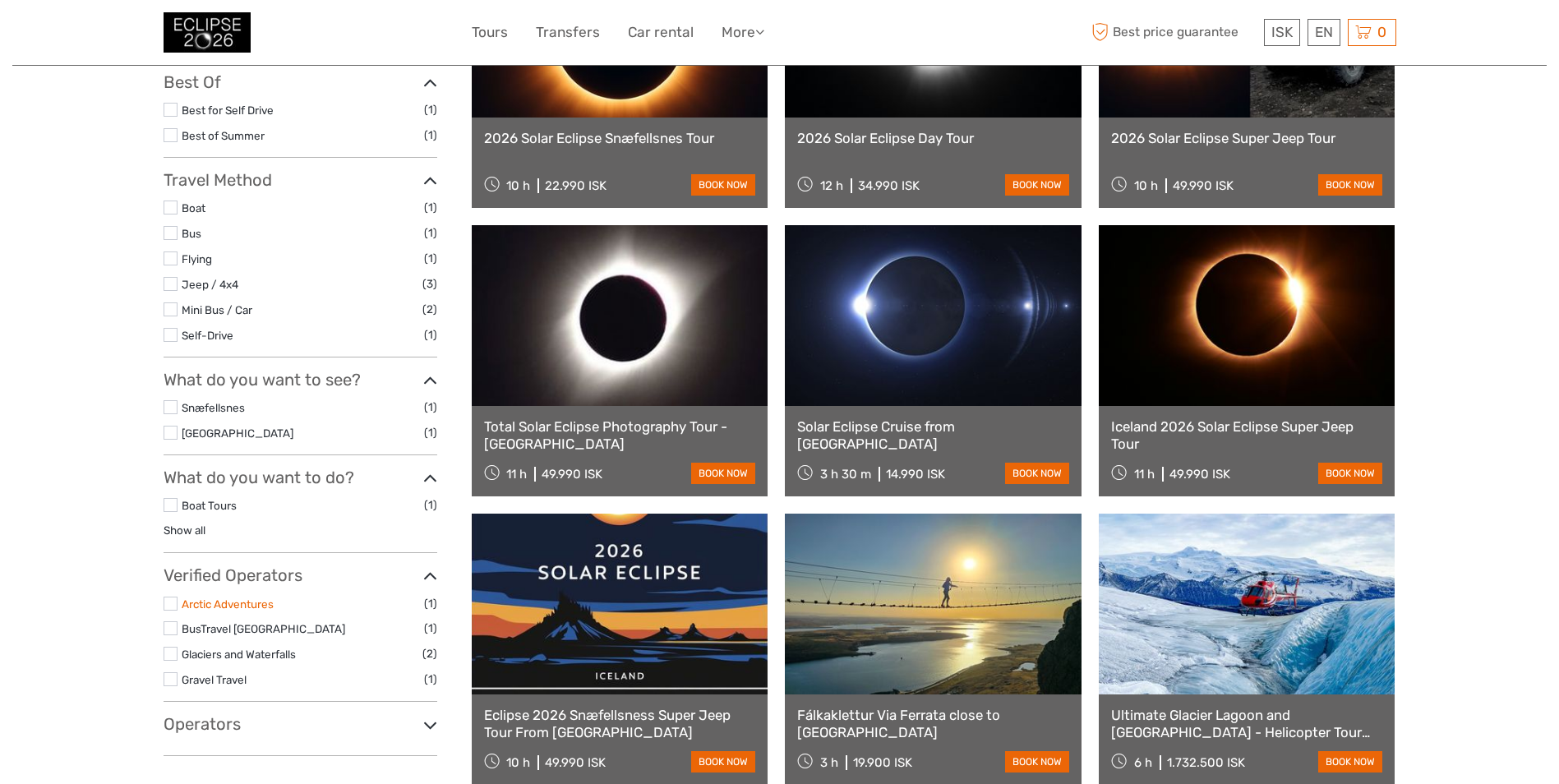
click at [249, 602] on link "Arctic Adventures" at bounding box center [228, 604] width 92 height 13
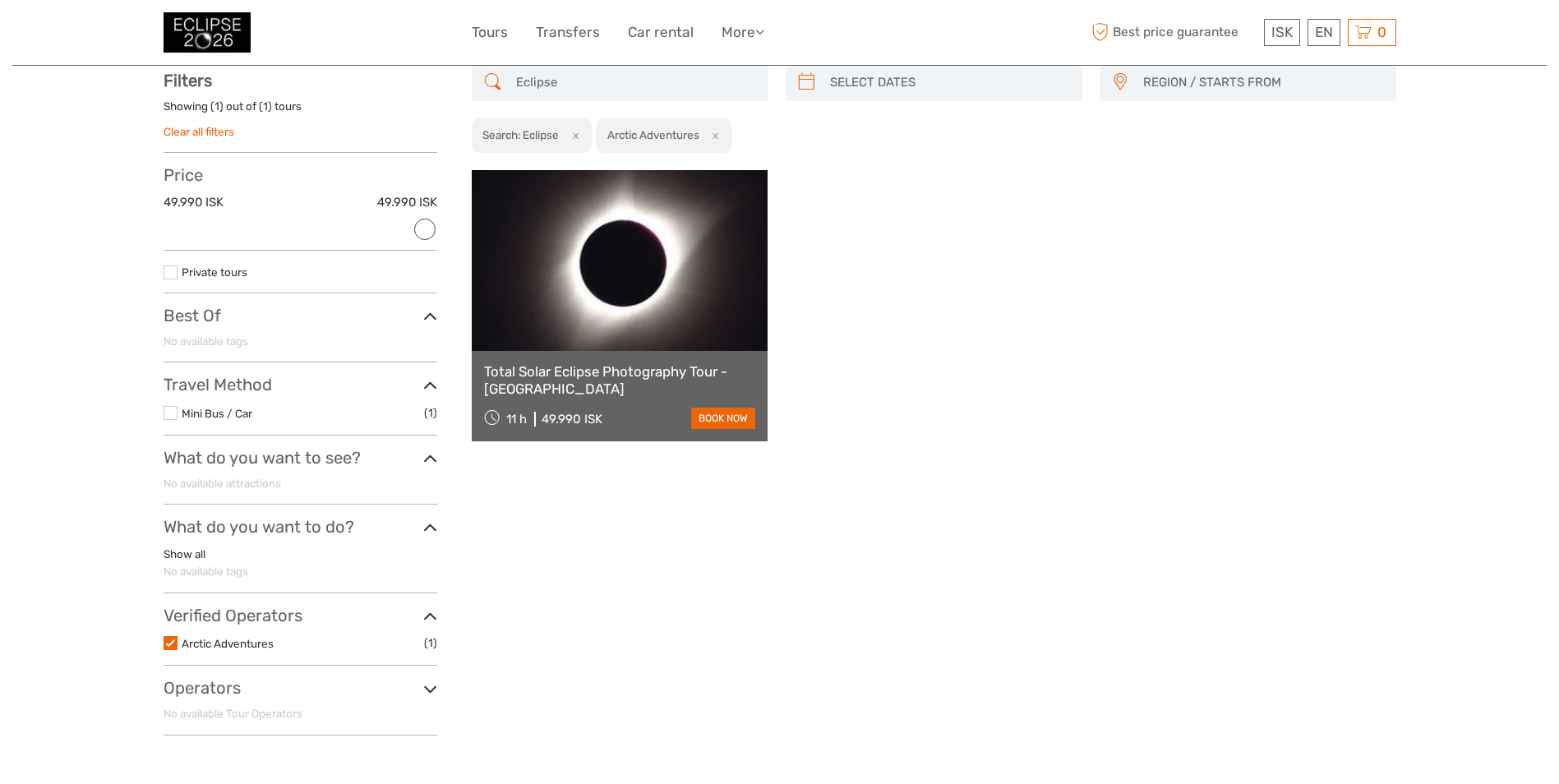
scroll to position [94, 0]
click at [650, 370] on link "Total Solar Eclipse Photography Tour - [GEOGRAPHIC_DATA]" at bounding box center [620, 381] width 272 height 33
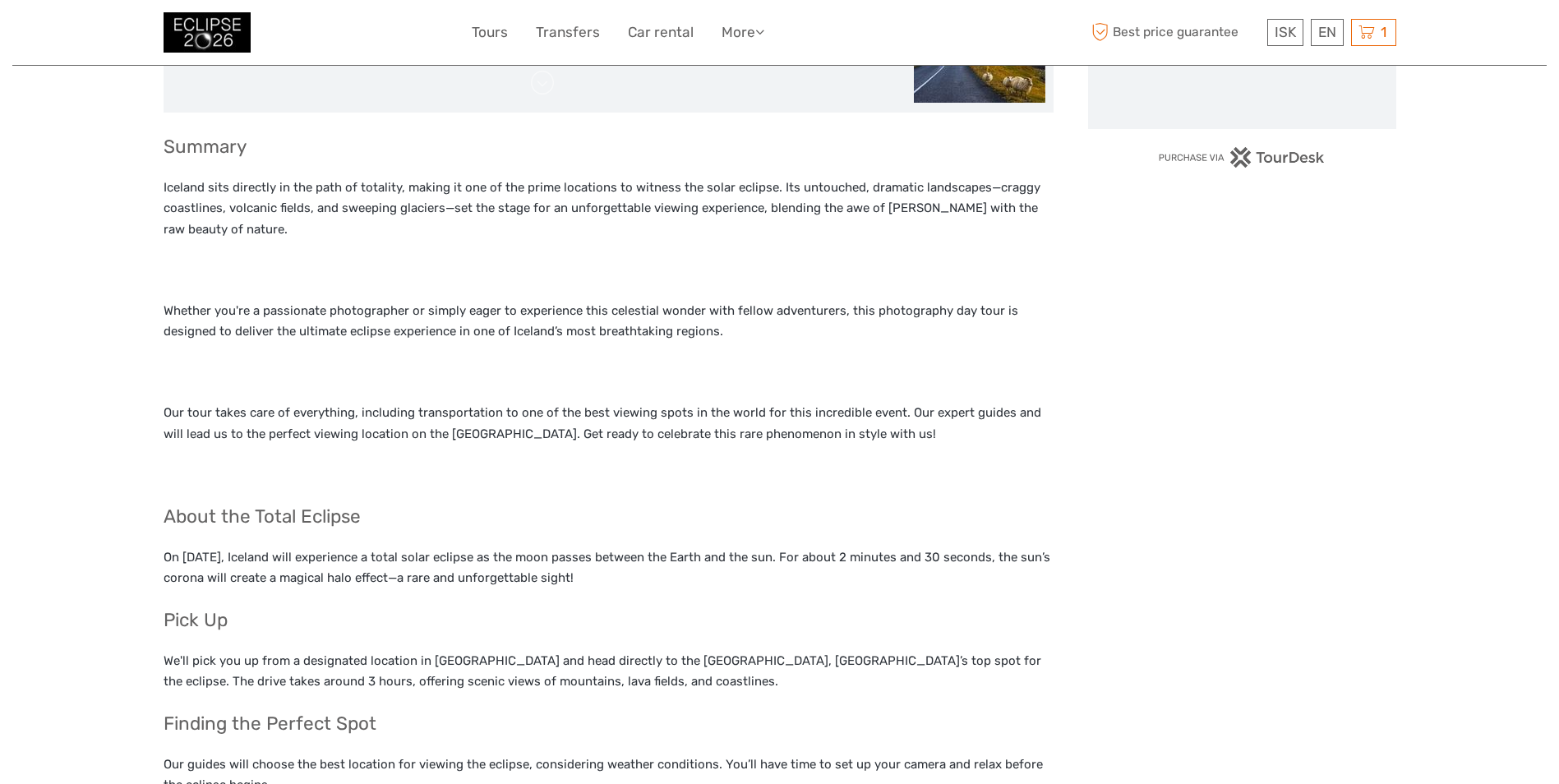
scroll to position [986, 0]
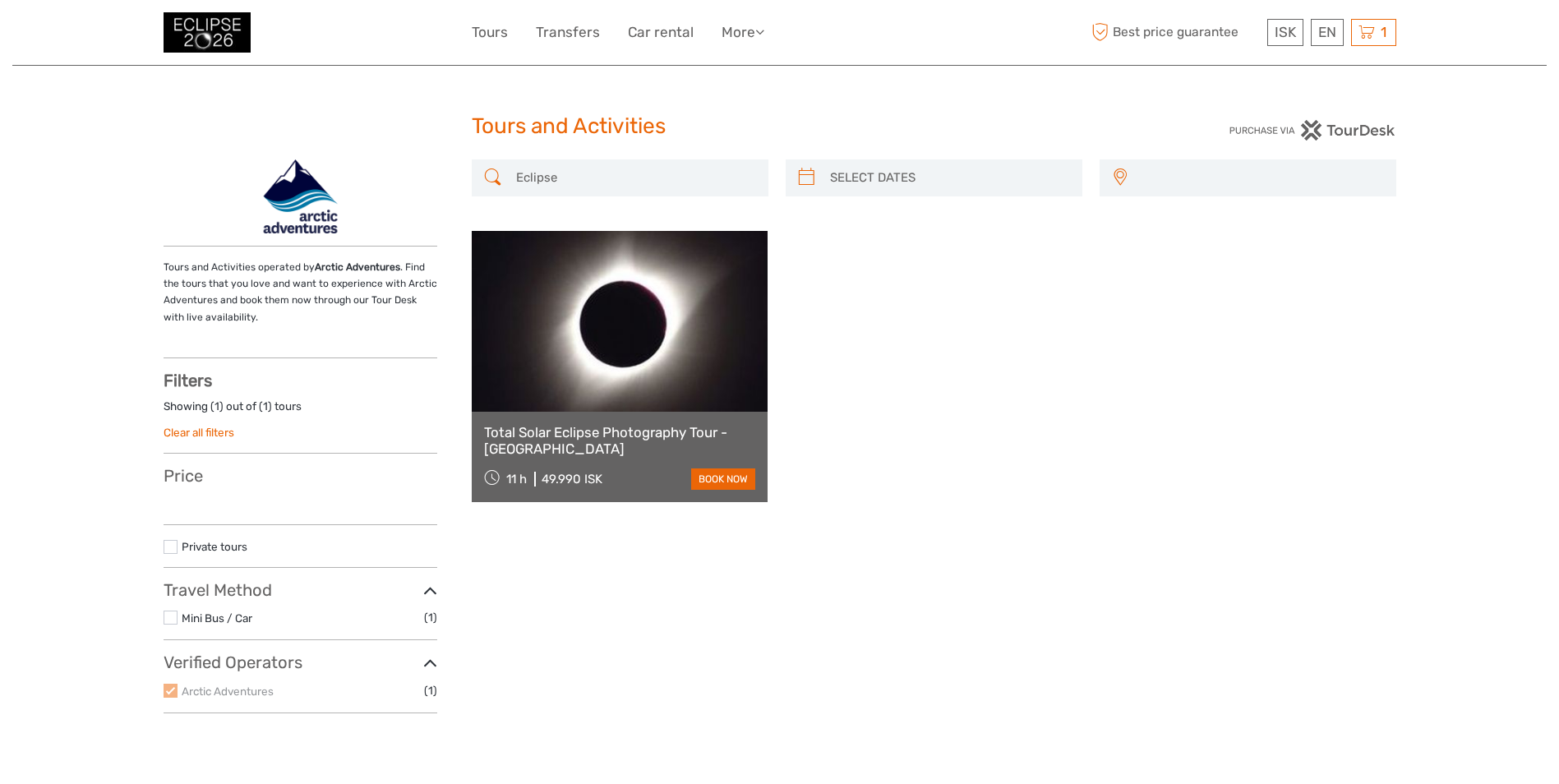
select select
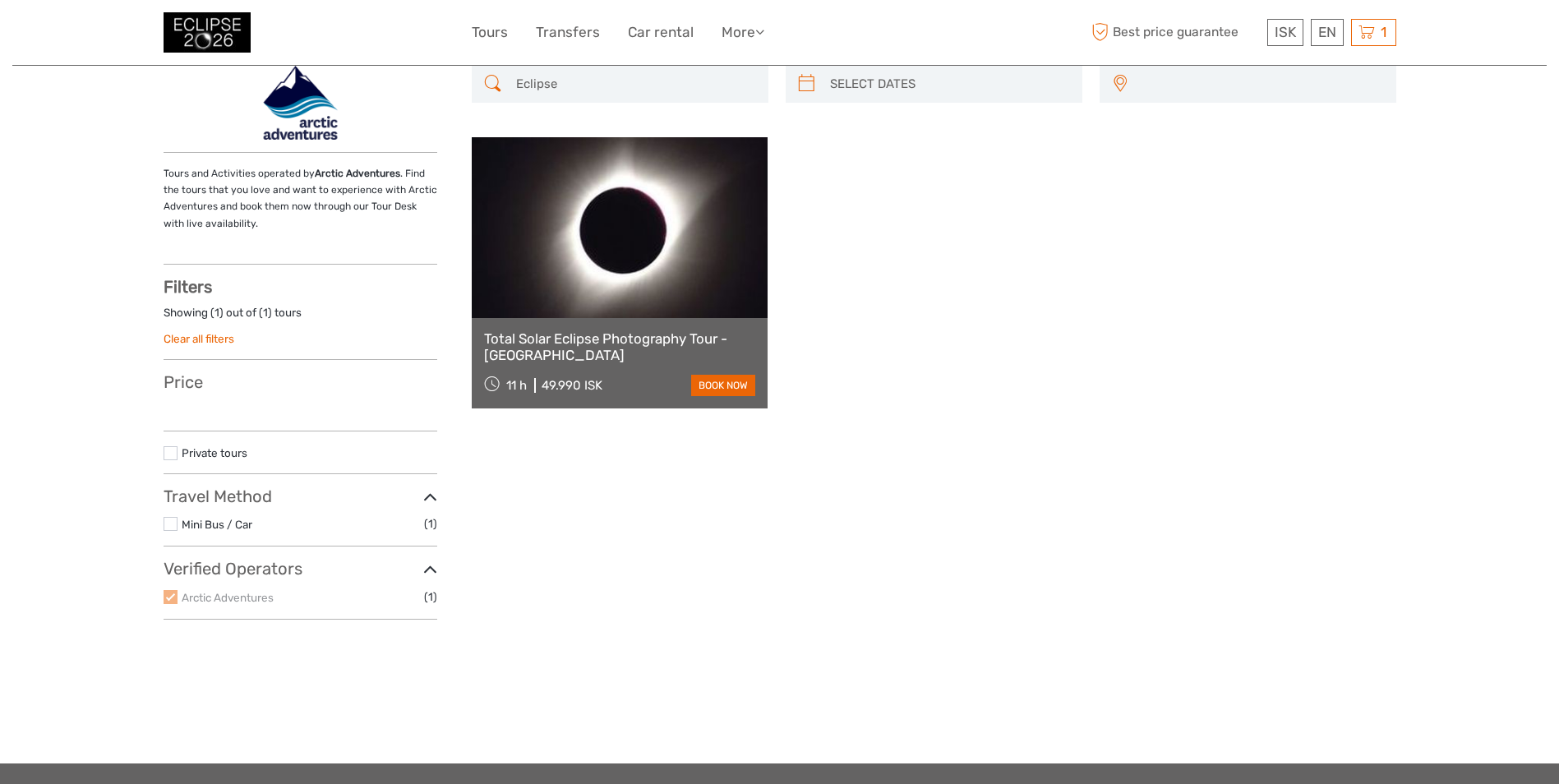
select select
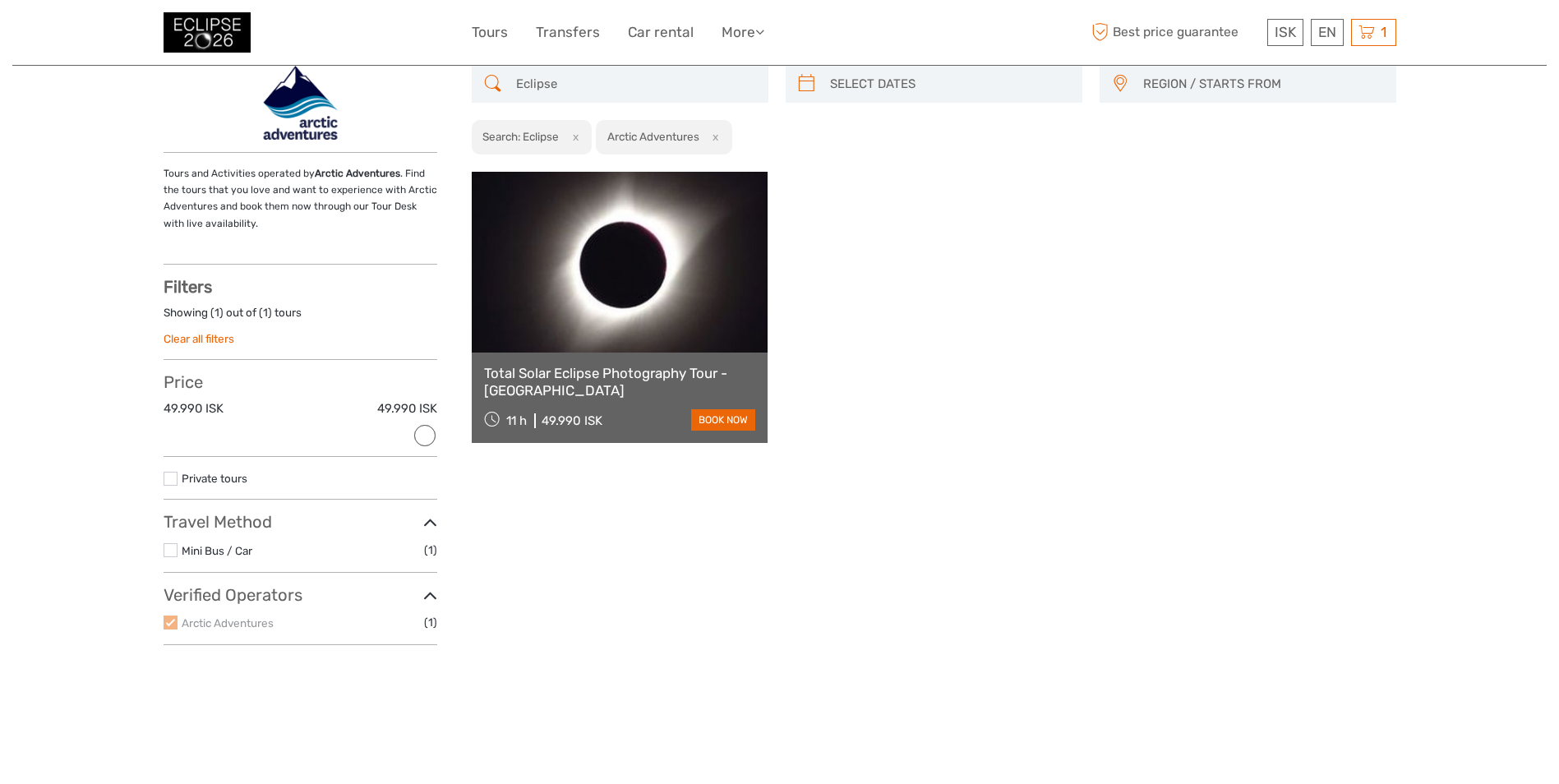
click at [1231, 277] on div "Total Solar Eclipse Photography Tour - Snæfellsnes Peninsula 11 h 49.990 ISK bo…" at bounding box center [933, 308] width 925 height 272
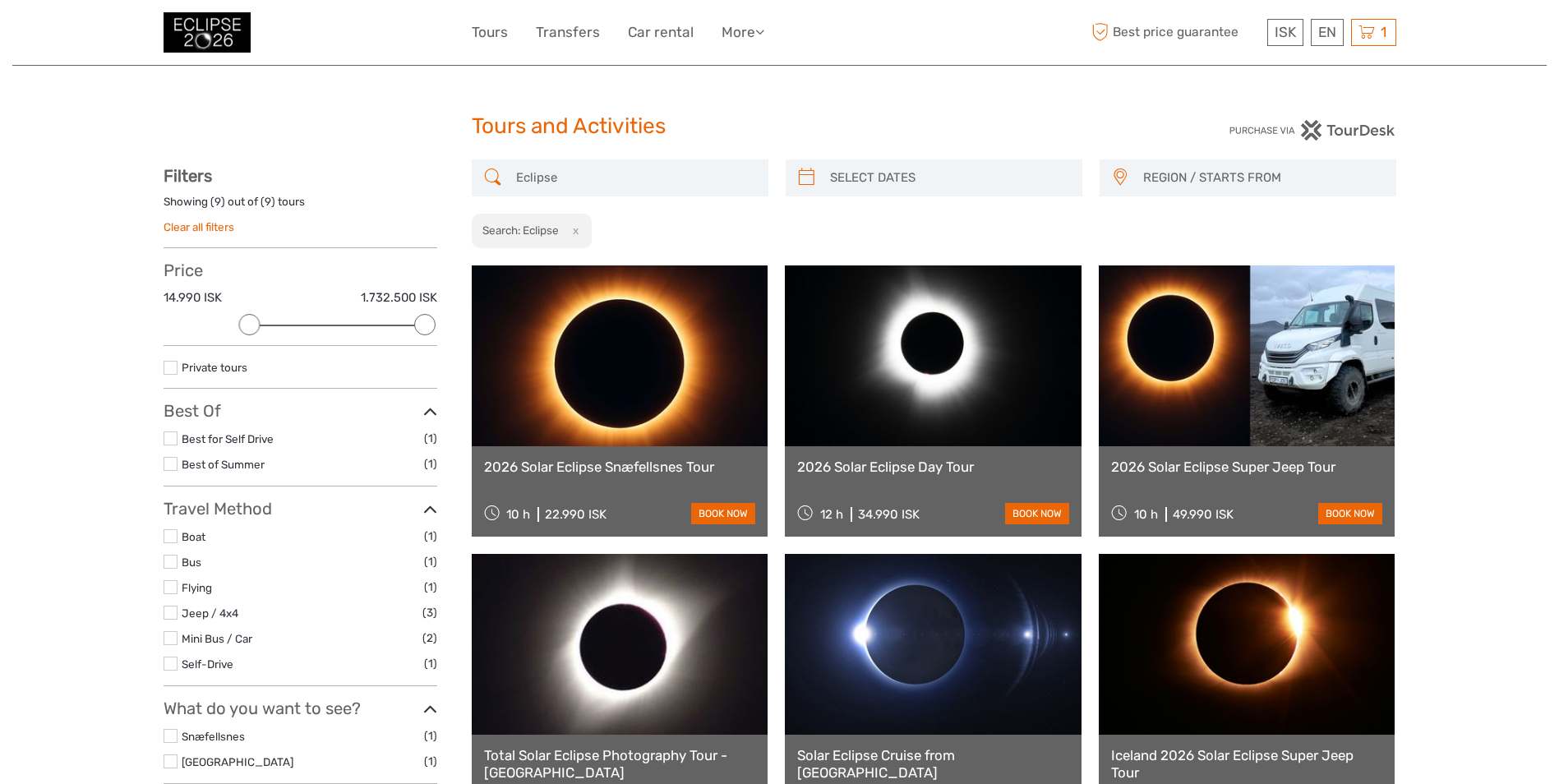
select select
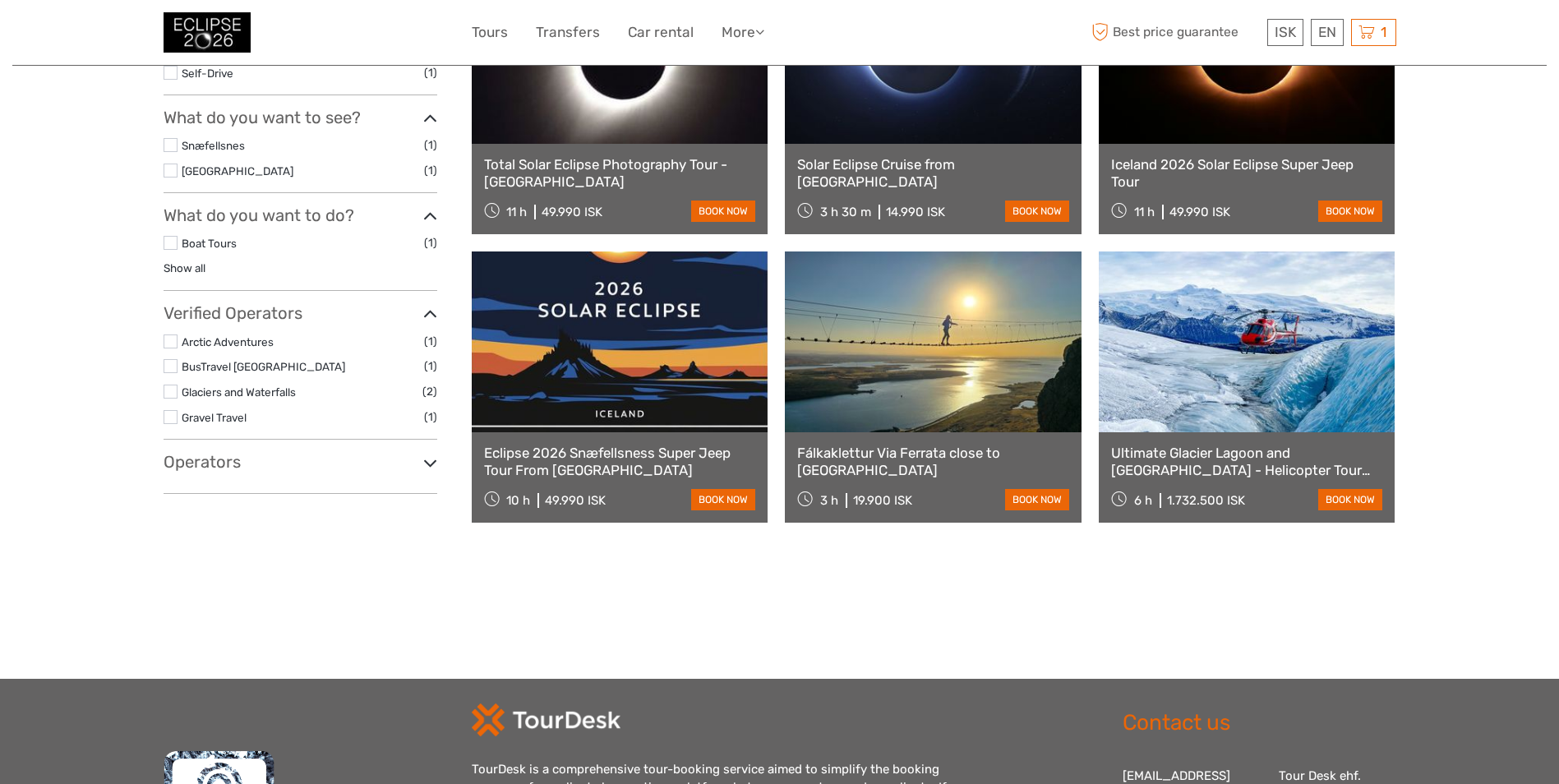
scroll to position [744, 0]
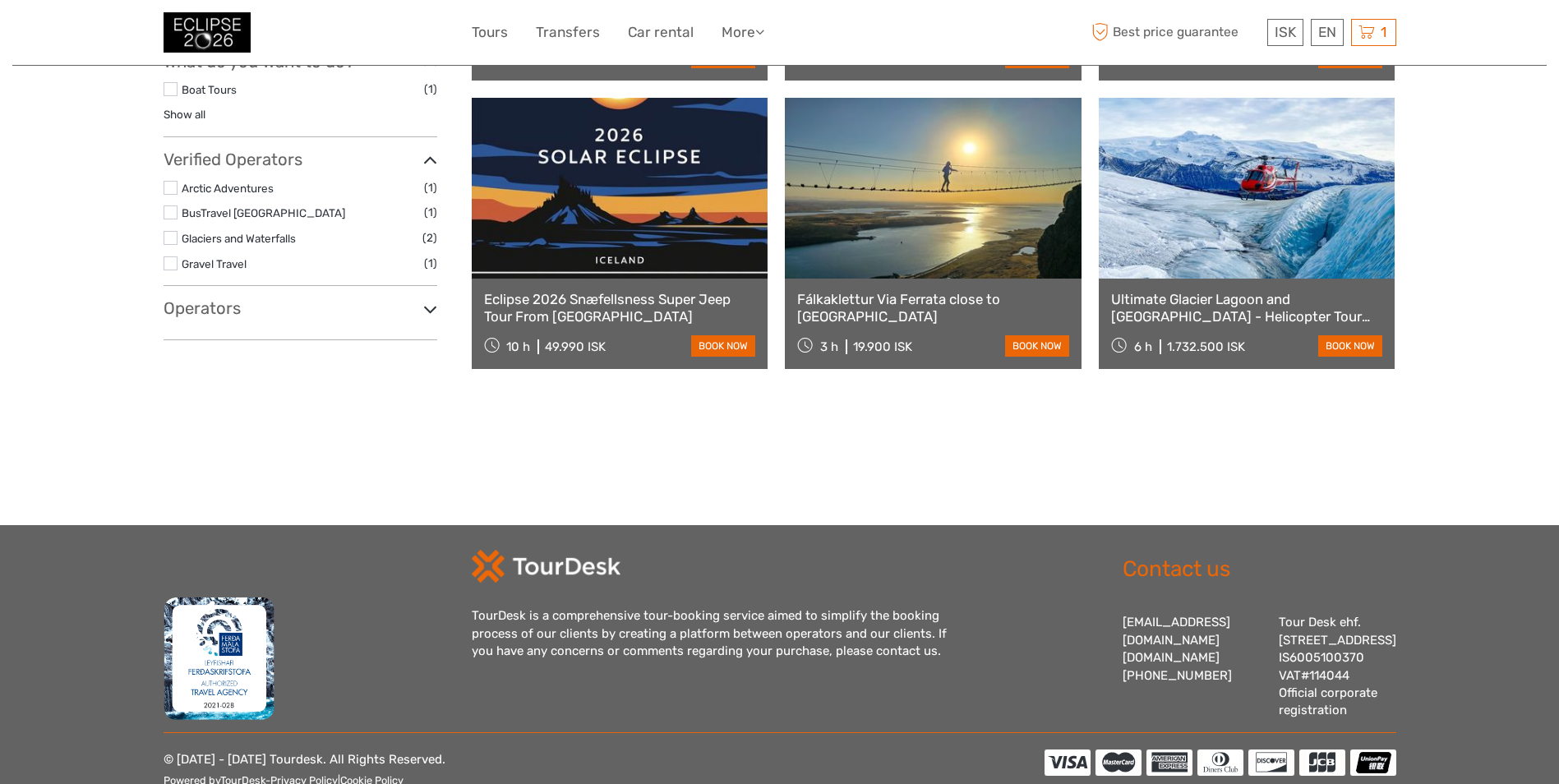
click at [374, 236] on label "Glaciers and Waterfalls" at bounding box center [302, 239] width 241 height 19
click at [0, 0] on input "checkbox" at bounding box center [0, 0] width 0 height 0
